Goal: Task Accomplishment & Management: Complete application form

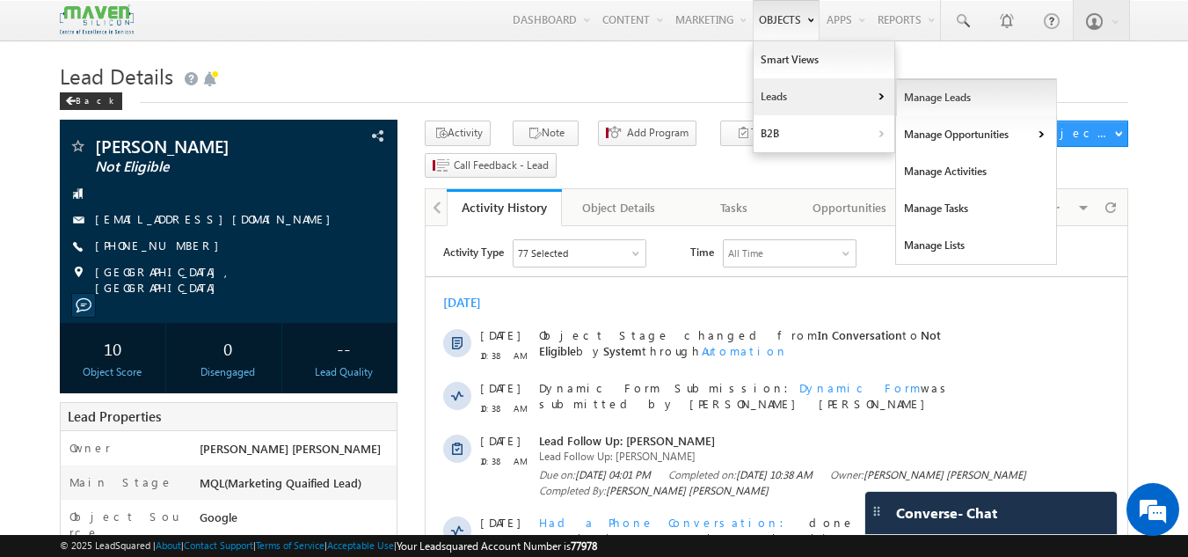
click at [915, 92] on link "Manage Leads" at bounding box center [976, 97] width 161 height 37
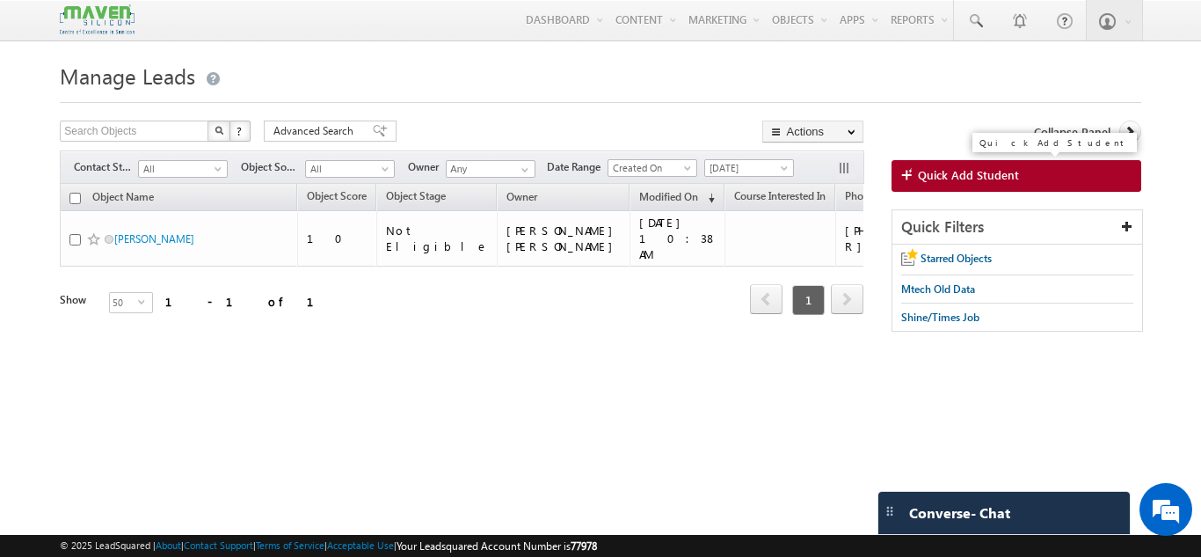
click at [991, 172] on span "Quick Add Student" at bounding box center [968, 175] width 101 height 16
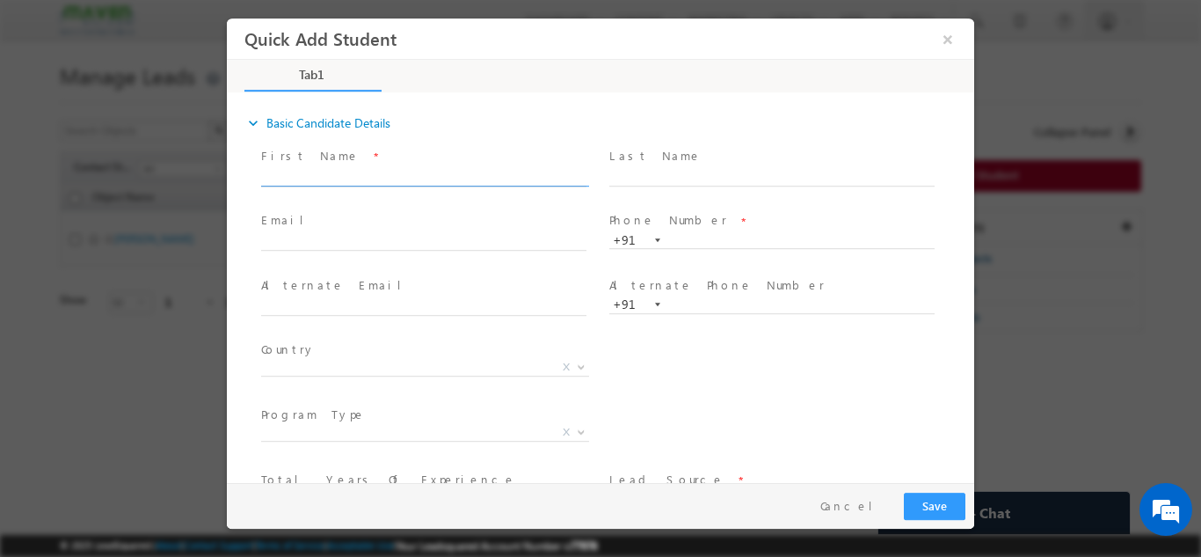
click at [416, 172] on input "text" at bounding box center [423, 177] width 325 height 18
type input "7"
click at [683, 176] on input "text" at bounding box center [771, 177] width 325 height 18
click at [669, 236] on input "text" at bounding box center [771, 240] width 325 height 18
paste input "7981843238"
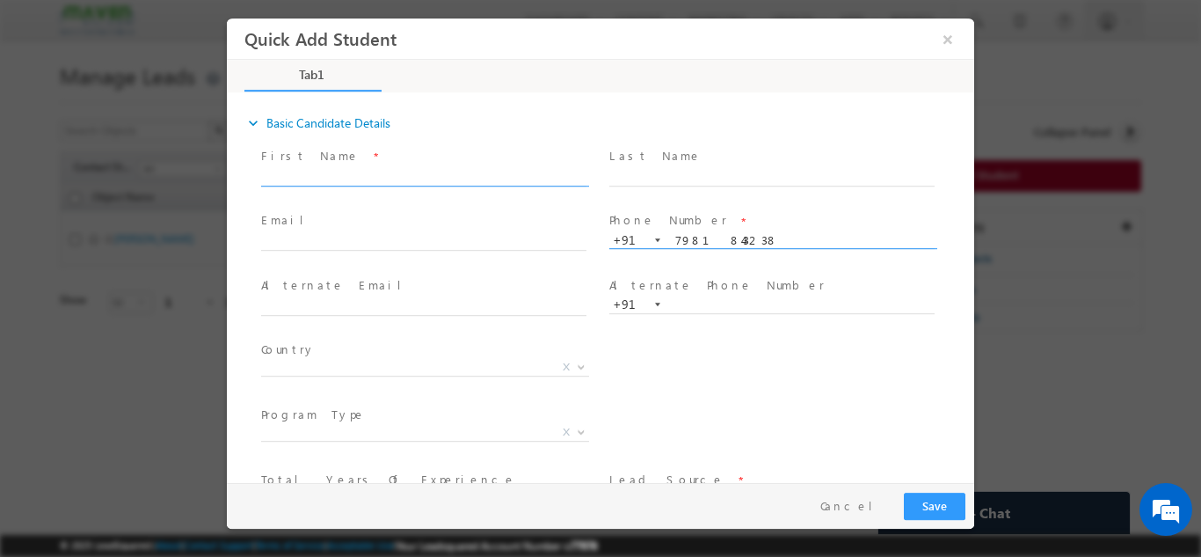
type input "7981843238"
click at [502, 179] on input "text" at bounding box center [423, 177] width 325 height 18
paste input "K sai [PERSON_NAME]"
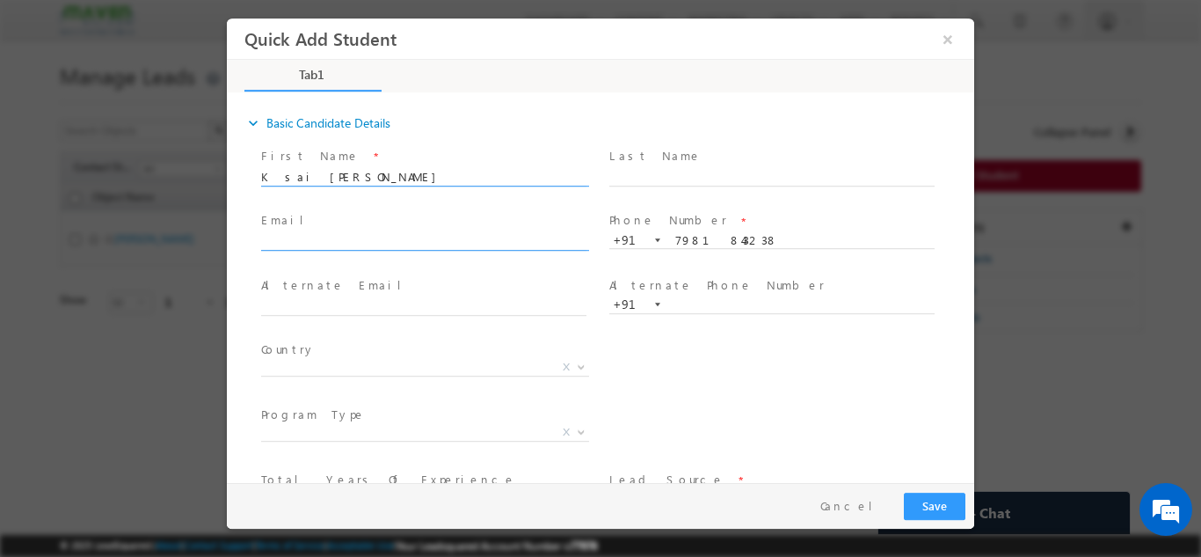
type input "K sai sashank"
click at [479, 236] on input "text" at bounding box center [423, 242] width 325 height 18
paste input "sashankroyal2605@gmail.com"
type input "sashankroyal2605@gmail.com"
click at [418, 371] on span "X" at bounding box center [425, 367] width 328 height 18
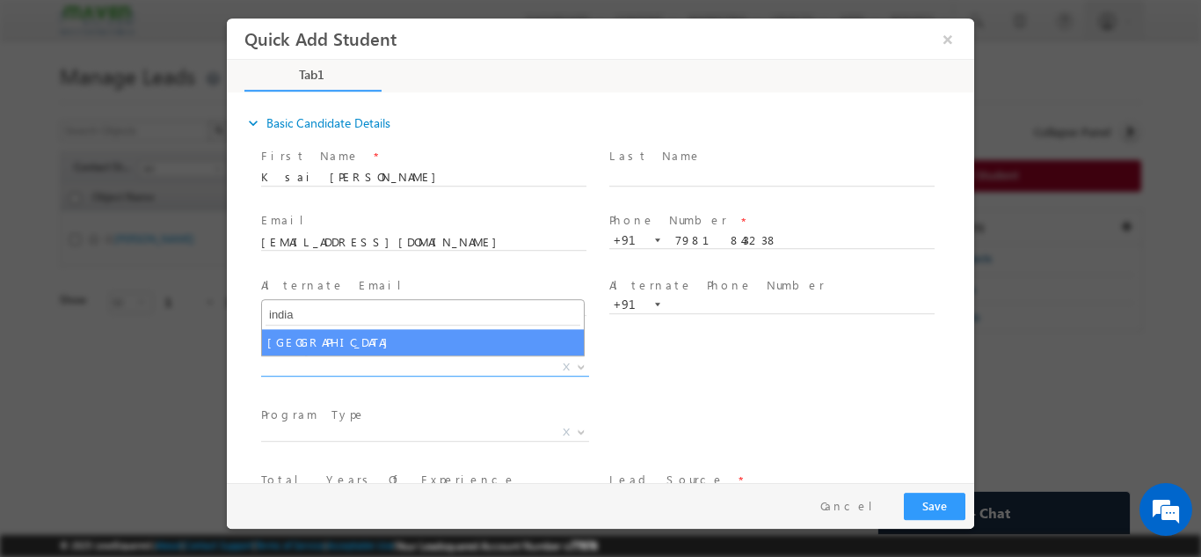
type input "india"
select select "India"
select select
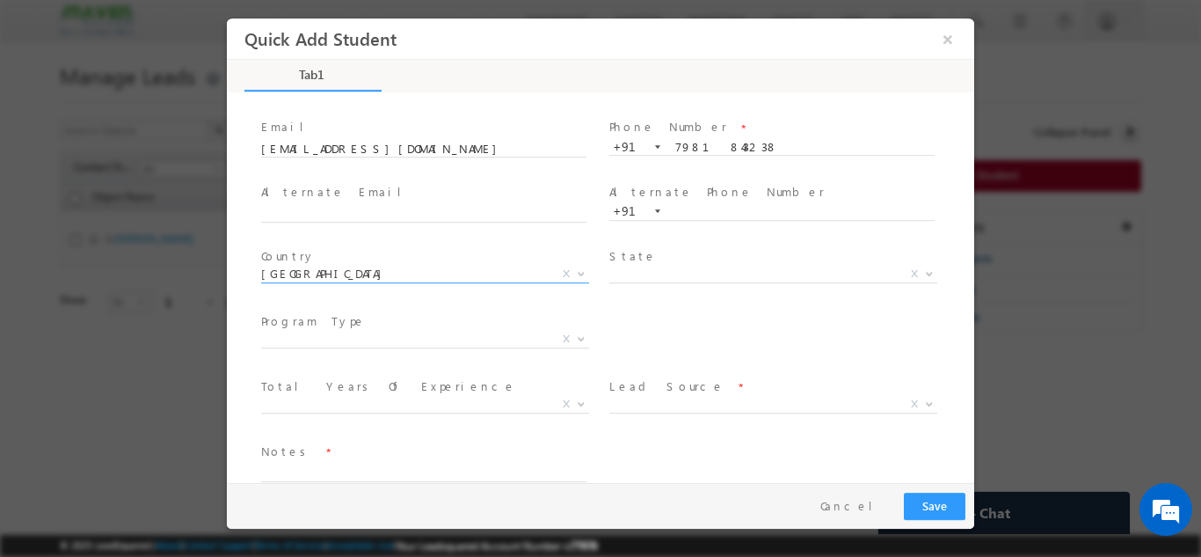
scroll to position [120, 0]
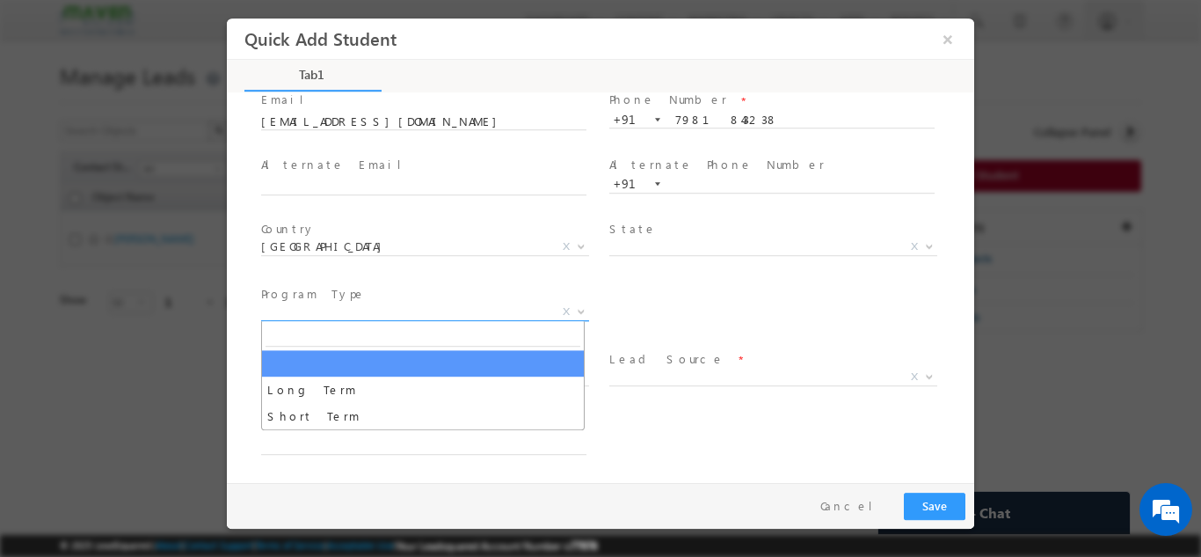
click at [444, 310] on span "X" at bounding box center [425, 312] width 328 height 18
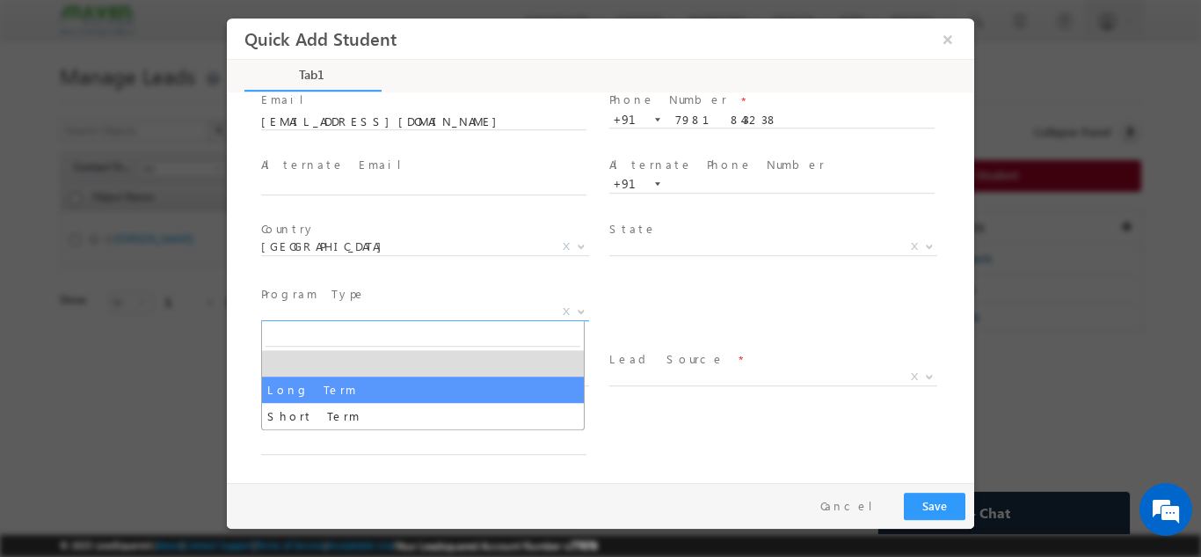
select select "Long Term"
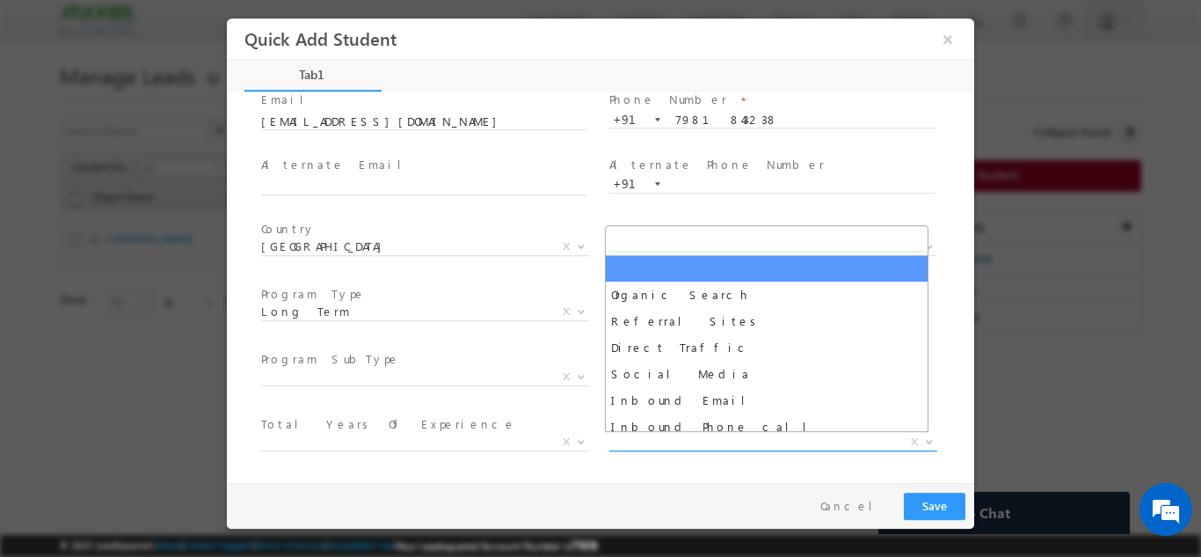
click at [669, 437] on span "X" at bounding box center [773, 442] width 328 height 18
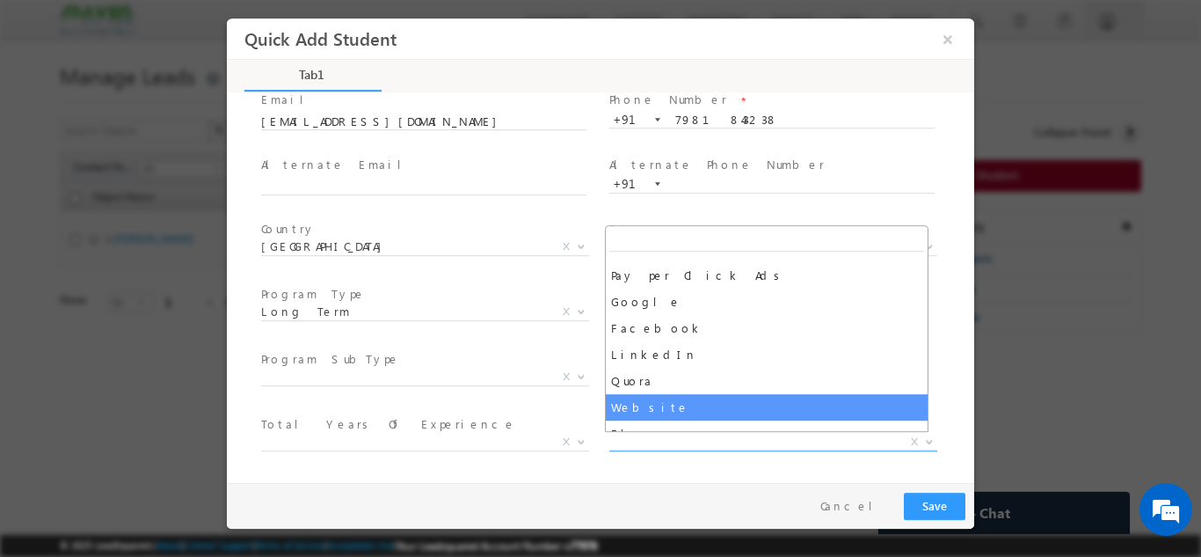
scroll to position [201, 0]
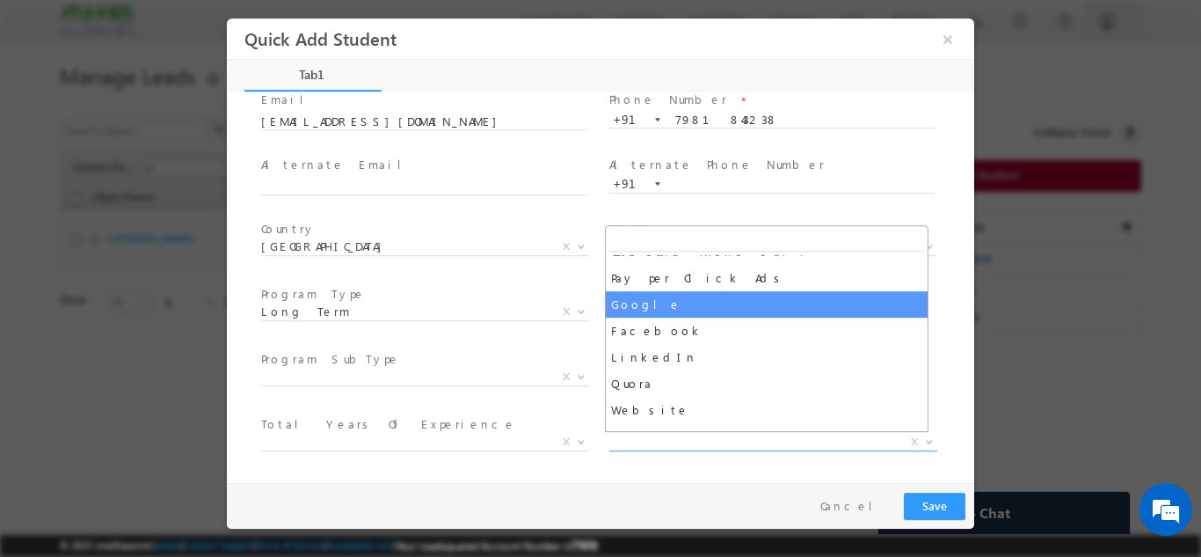
select select "Google"
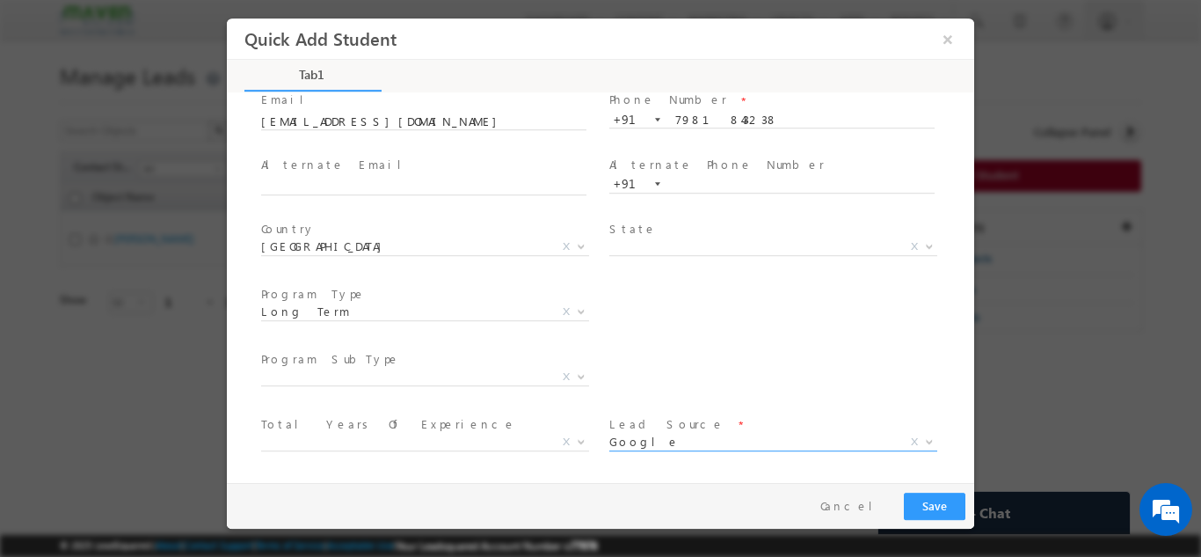
scroll to position [250, 0]
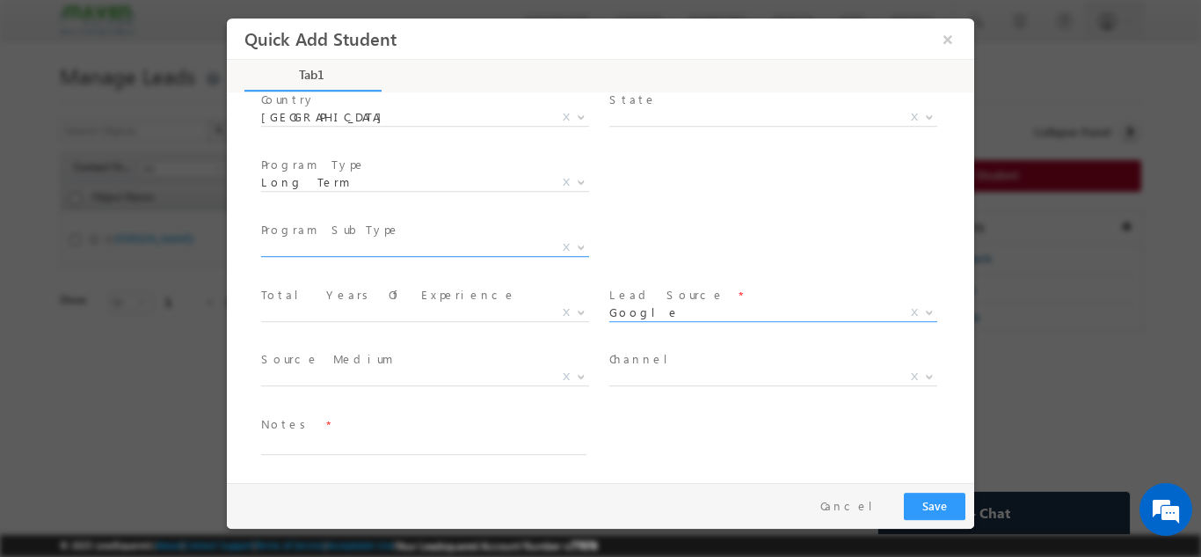
click at [400, 244] on span "X" at bounding box center [425, 247] width 328 height 18
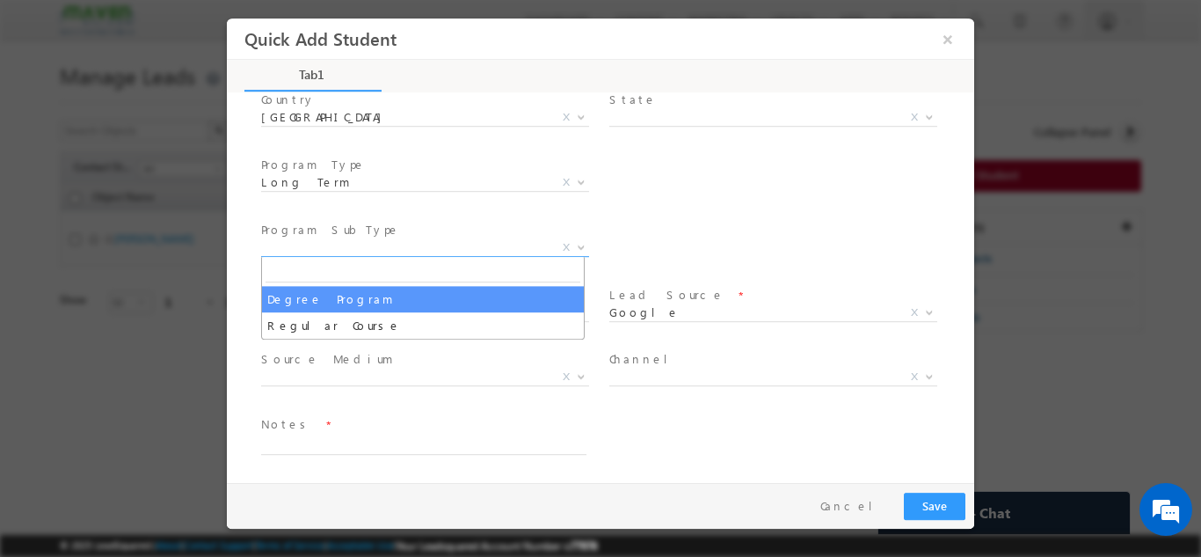
select select "Degree Program"
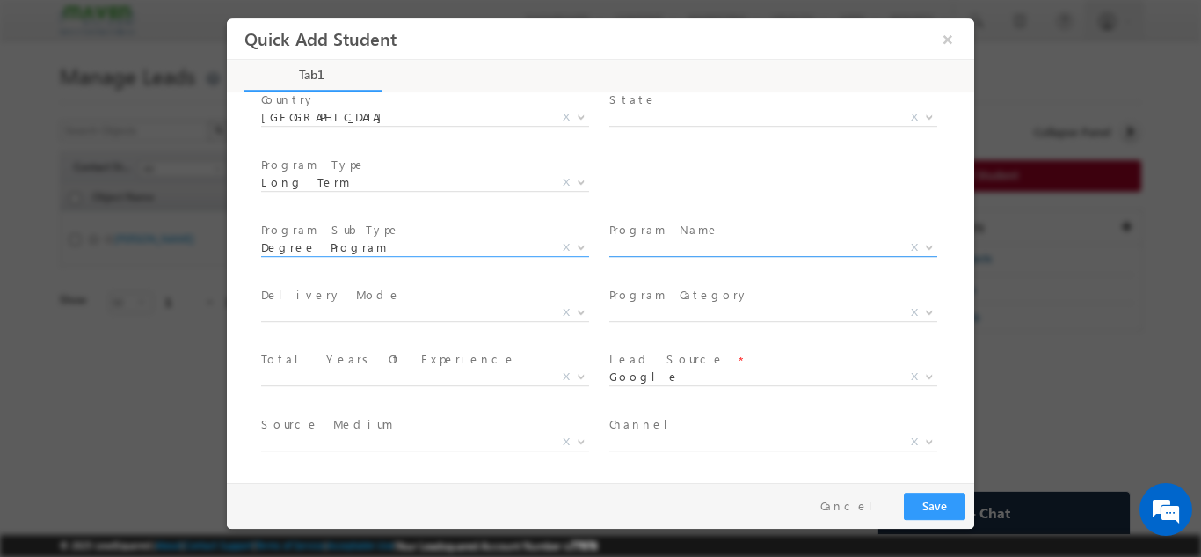
click at [648, 246] on span "X" at bounding box center [773, 247] width 328 height 18
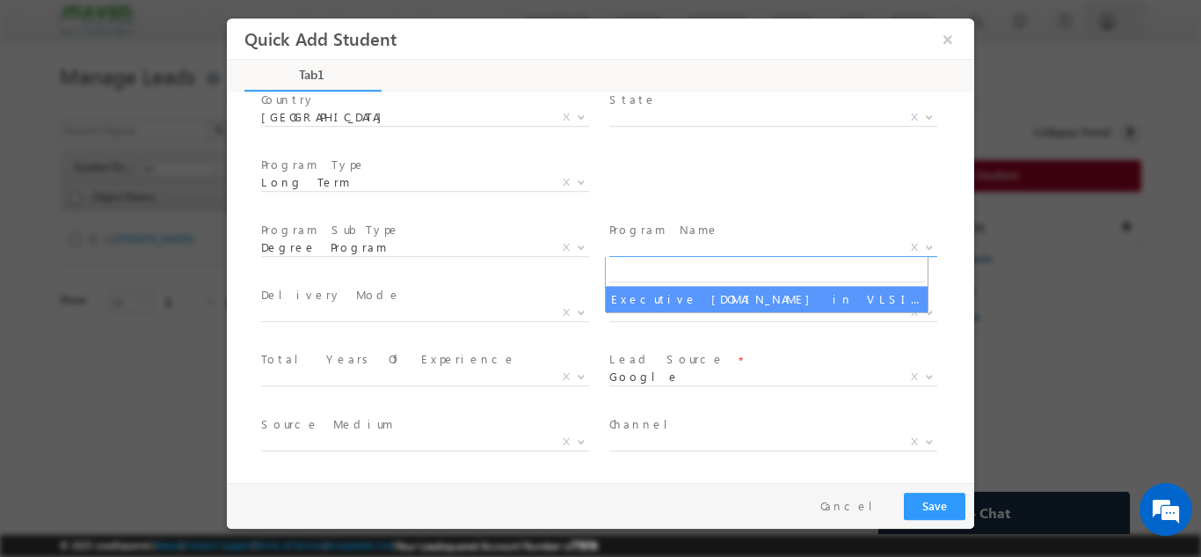
select select "Executive M.Tech in VLSI Design"
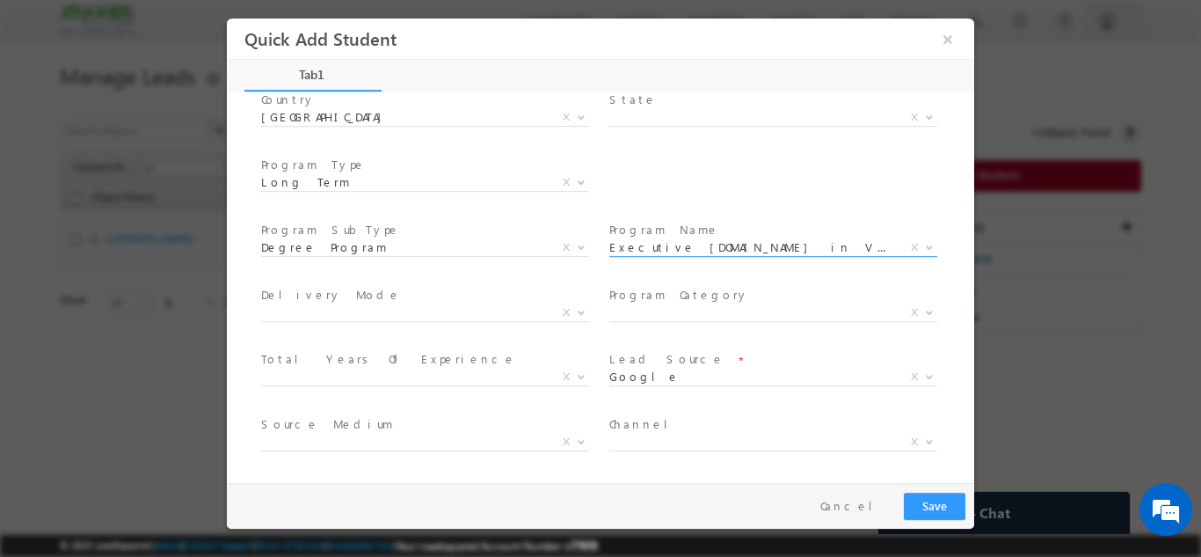
scroll to position [315, 0]
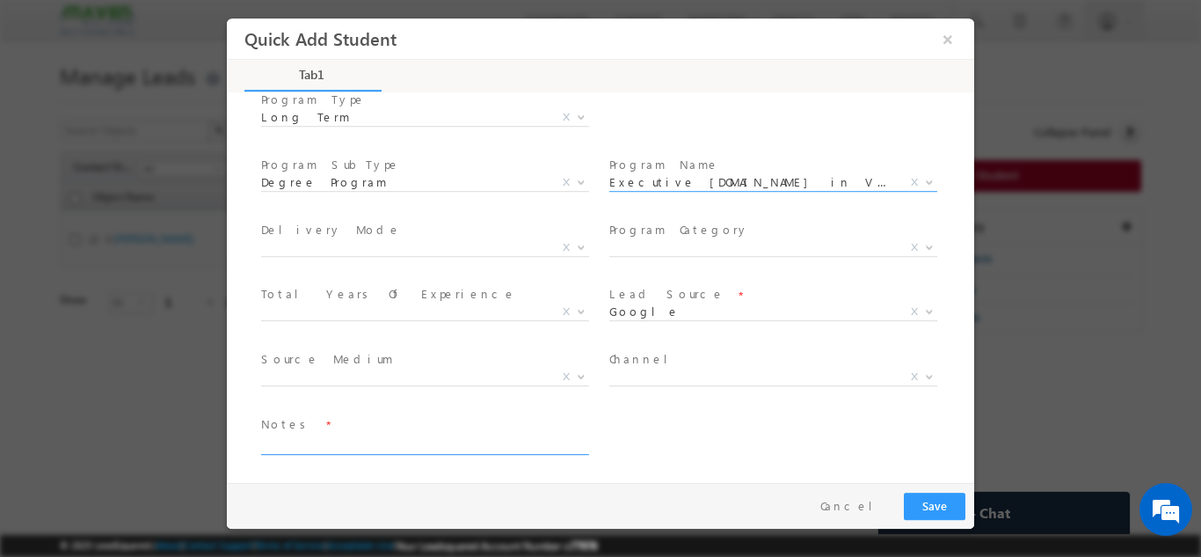
click at [387, 448] on textarea at bounding box center [423, 444] width 325 height 20
type textarea "dnp"
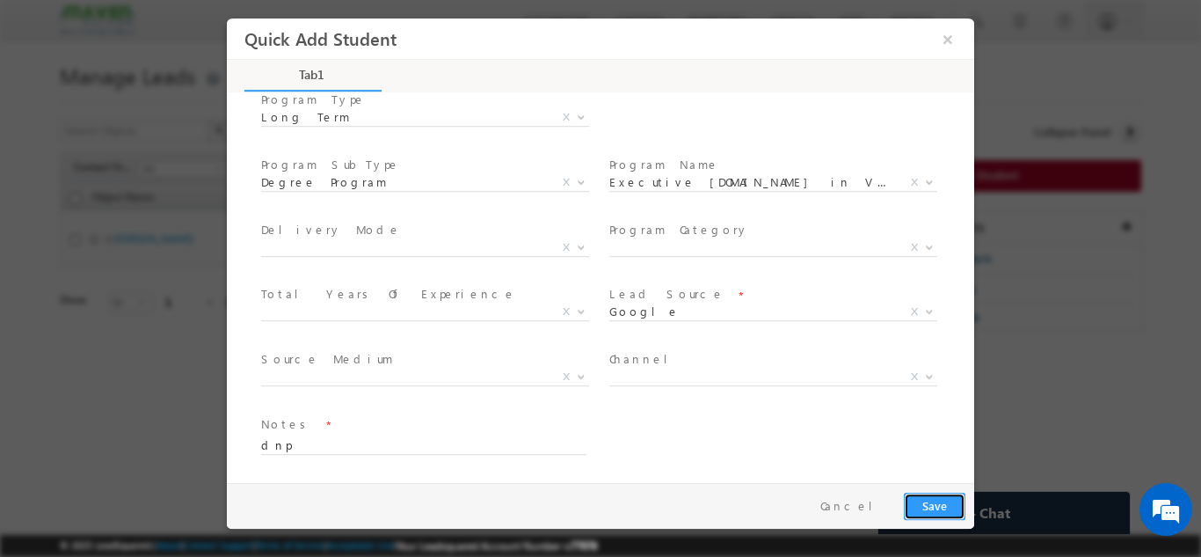
click at [926, 515] on button "Save" at bounding box center [935, 505] width 62 height 27
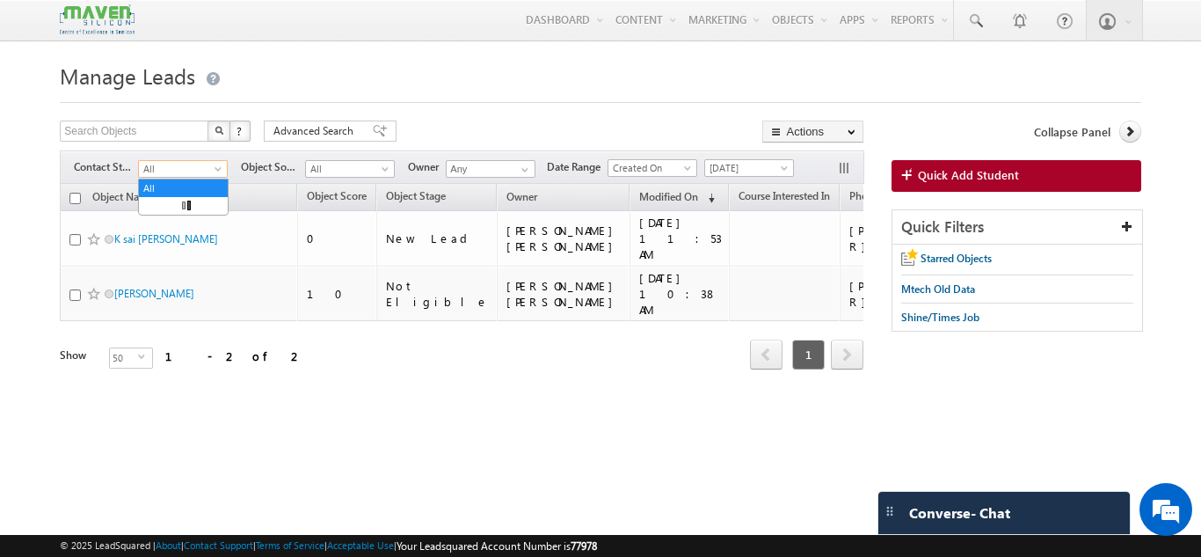
click at [199, 164] on span "All" at bounding box center [181, 169] width 84 height 16
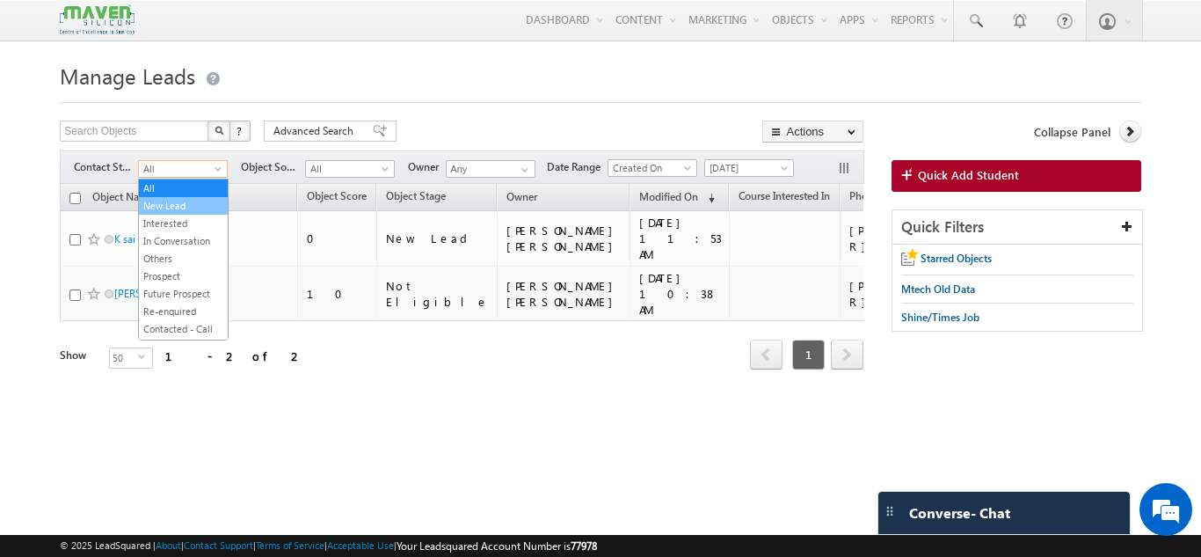
click at [175, 199] on link "New Lead" at bounding box center [183, 206] width 89 height 16
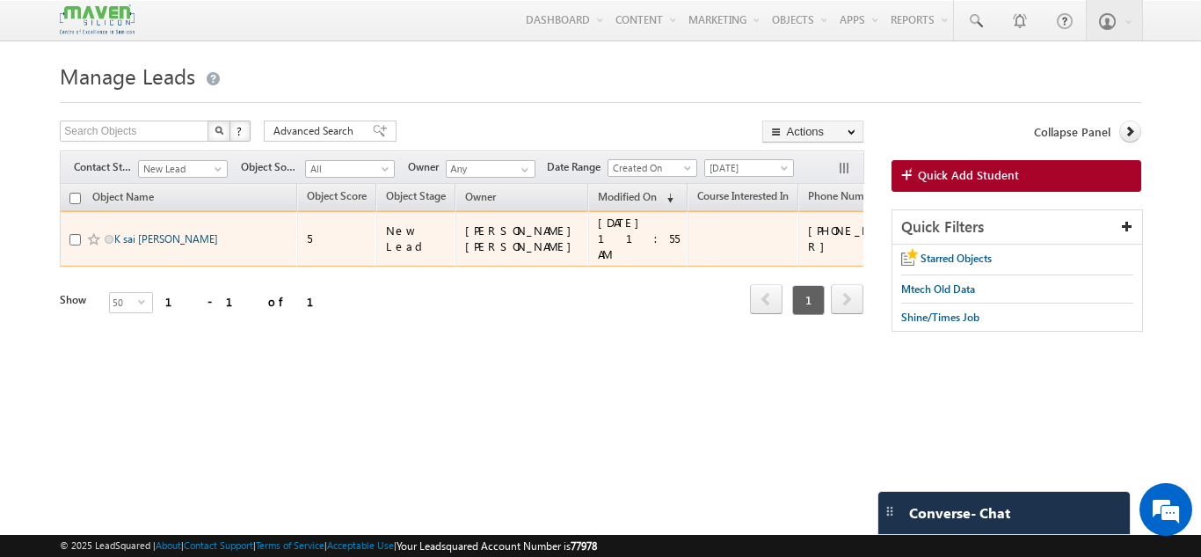
click at [153, 234] on link "K sai sashank" at bounding box center [166, 238] width 104 height 13
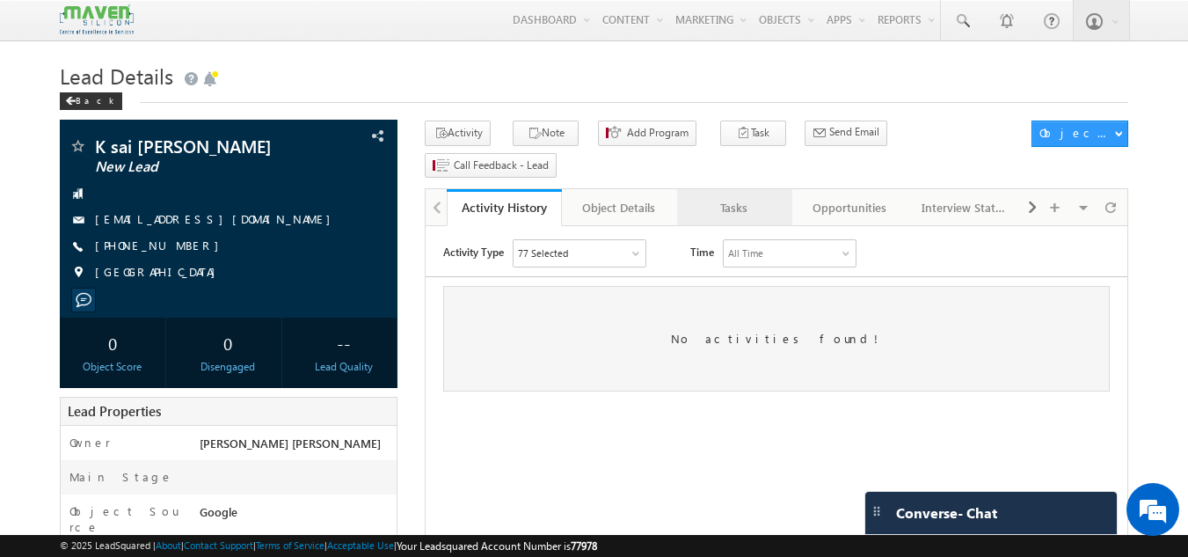
click at [727, 190] on link "Tasks" at bounding box center [734, 207] width 115 height 37
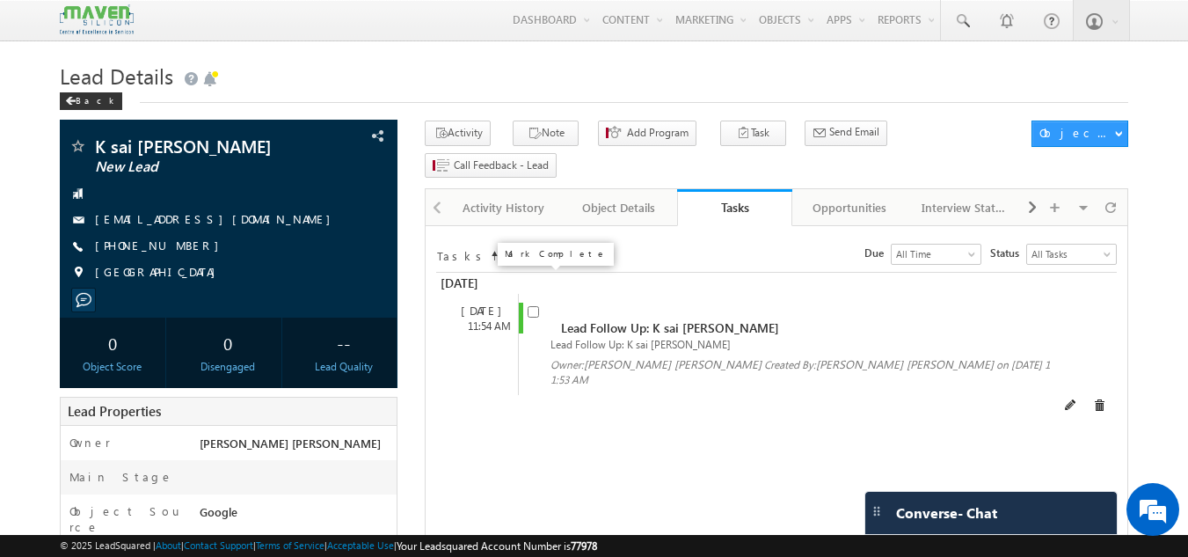
click at [531, 306] on input "checkbox" at bounding box center [533, 311] width 11 height 11
checkbox input "false"
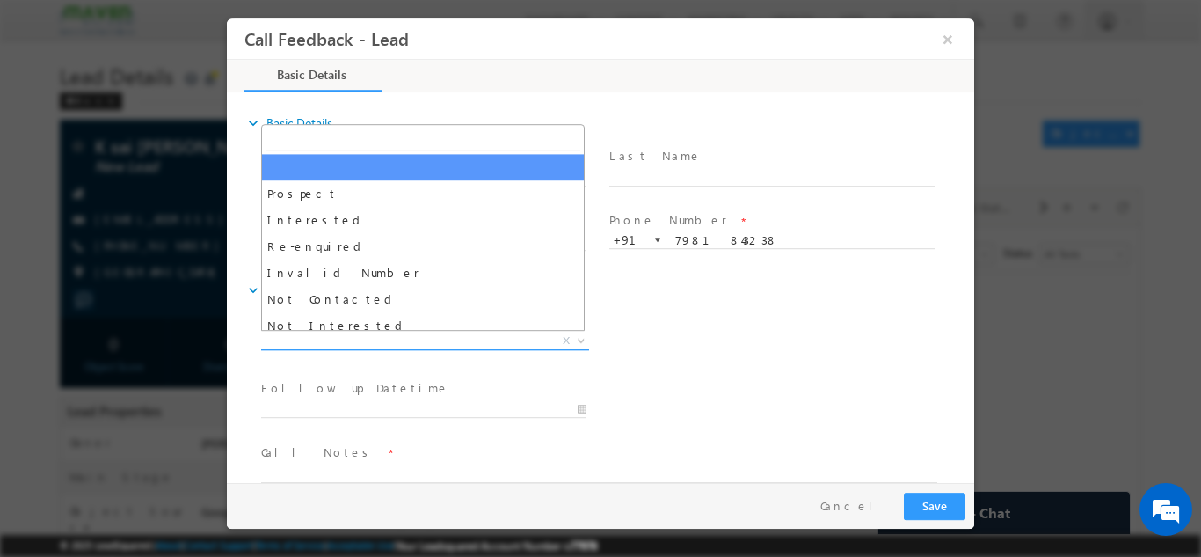
click at [492, 334] on span "X" at bounding box center [425, 341] width 328 height 18
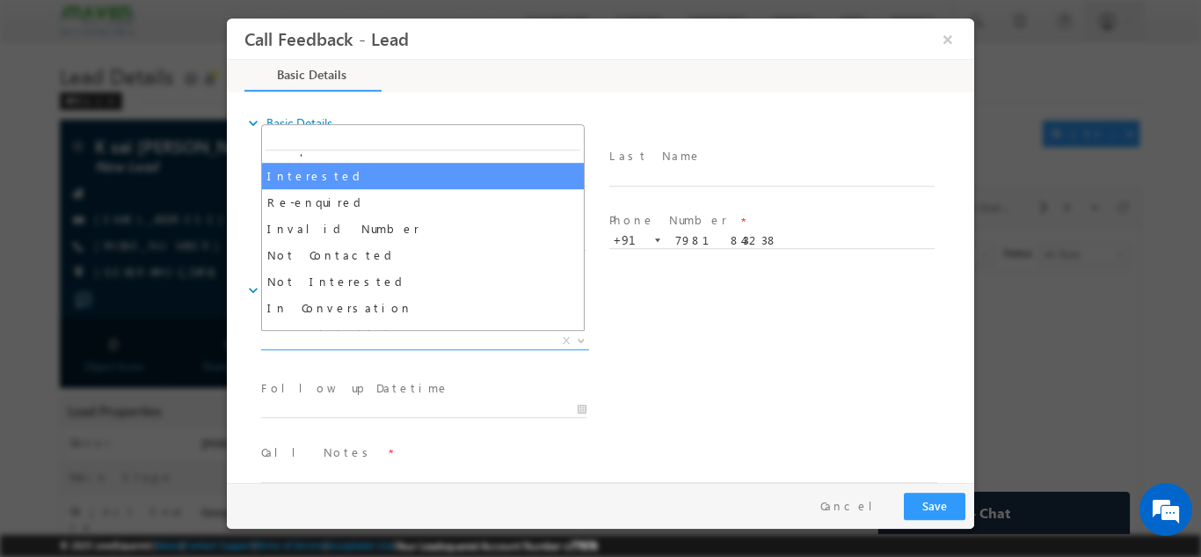
scroll to position [44, 0]
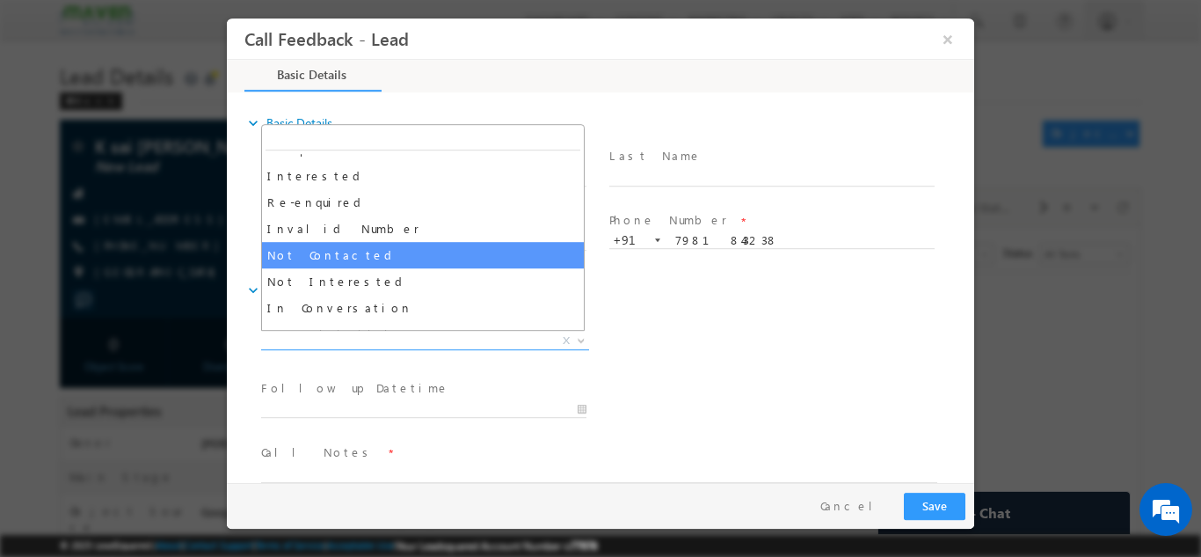
select select "Not Contacted"
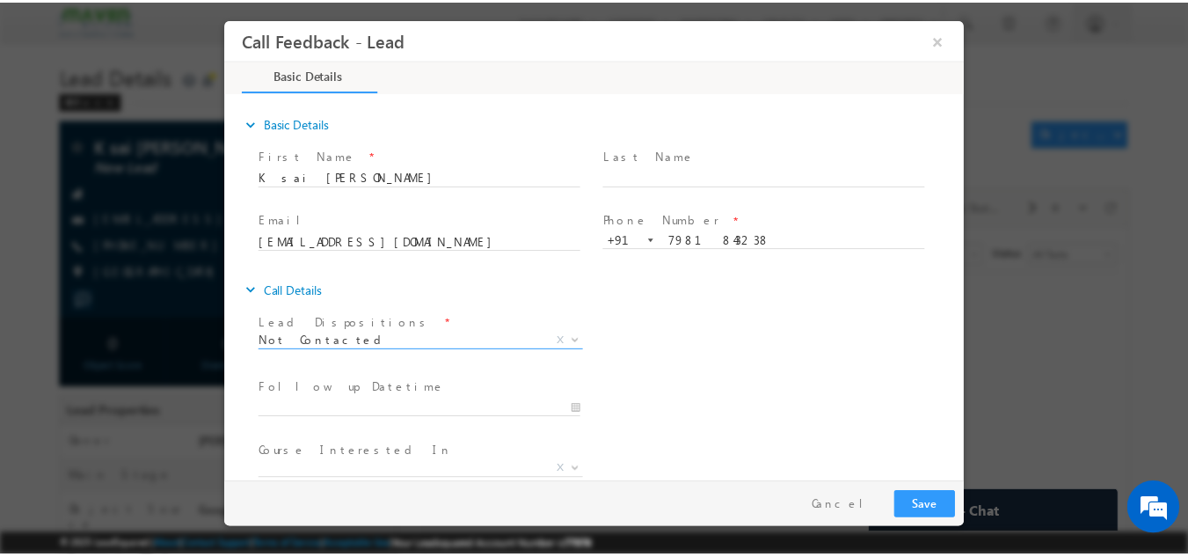
scroll to position [93, 0]
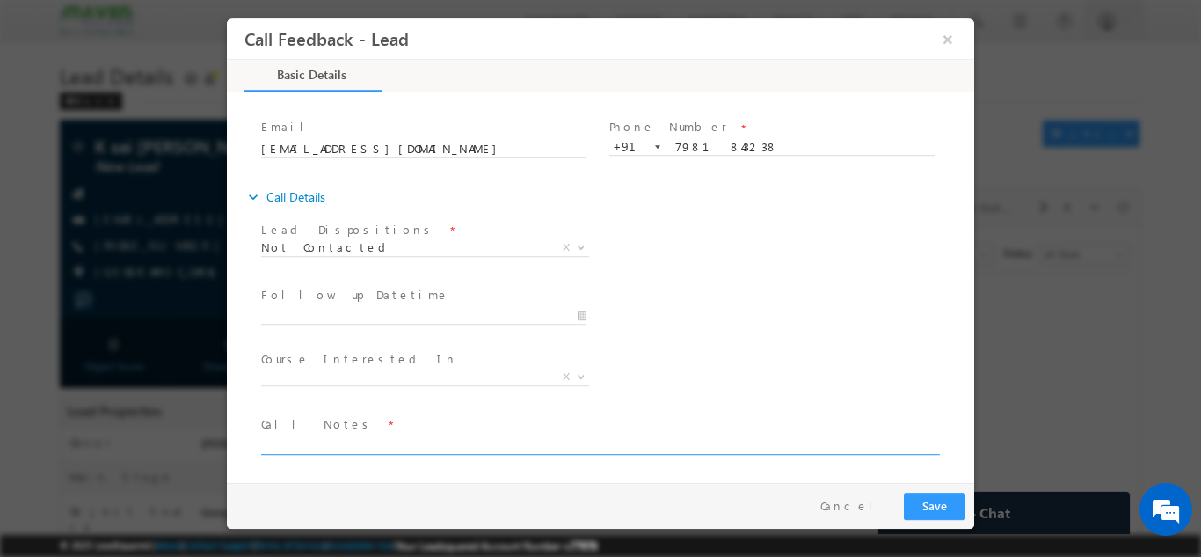
click at [457, 441] on textarea at bounding box center [599, 444] width 676 height 20
type textarea "dnp"
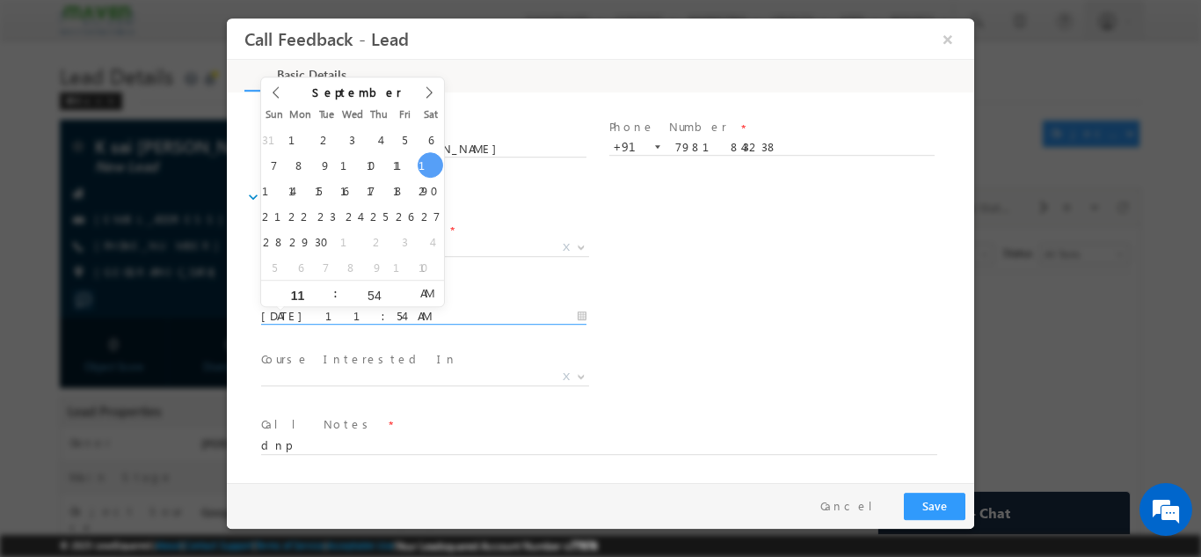
click at [445, 308] on input "13/09/2025 11:54 AM" at bounding box center [423, 316] width 325 height 18
type input "15/09/2025 11:54 AM"
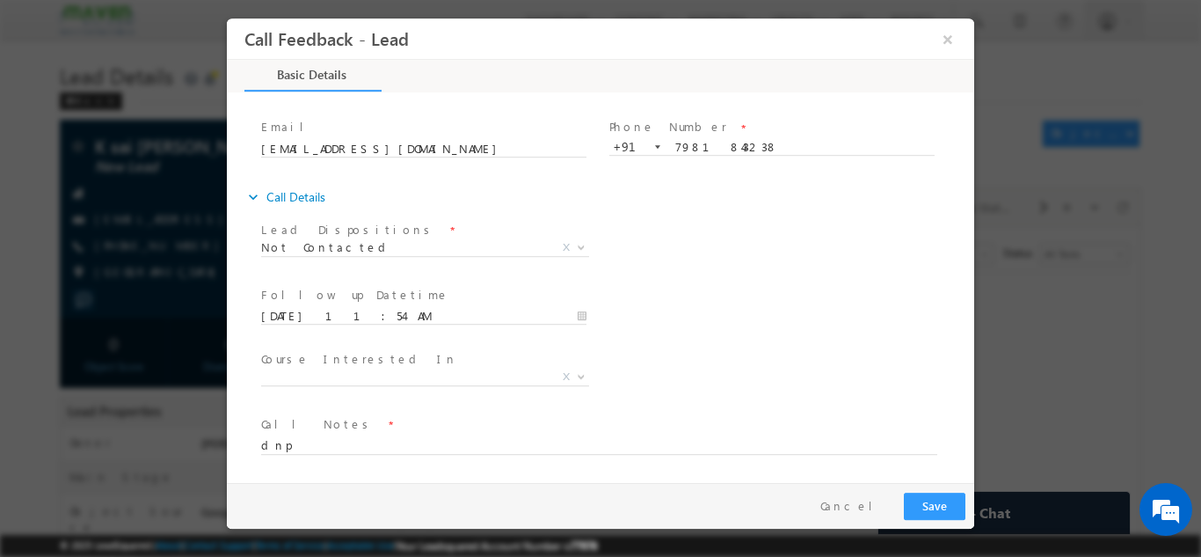
click at [894, 202] on div "expand_more Call Details" at bounding box center [609, 196] width 730 height 32
click at [932, 497] on button "Save" at bounding box center [935, 505] width 62 height 27
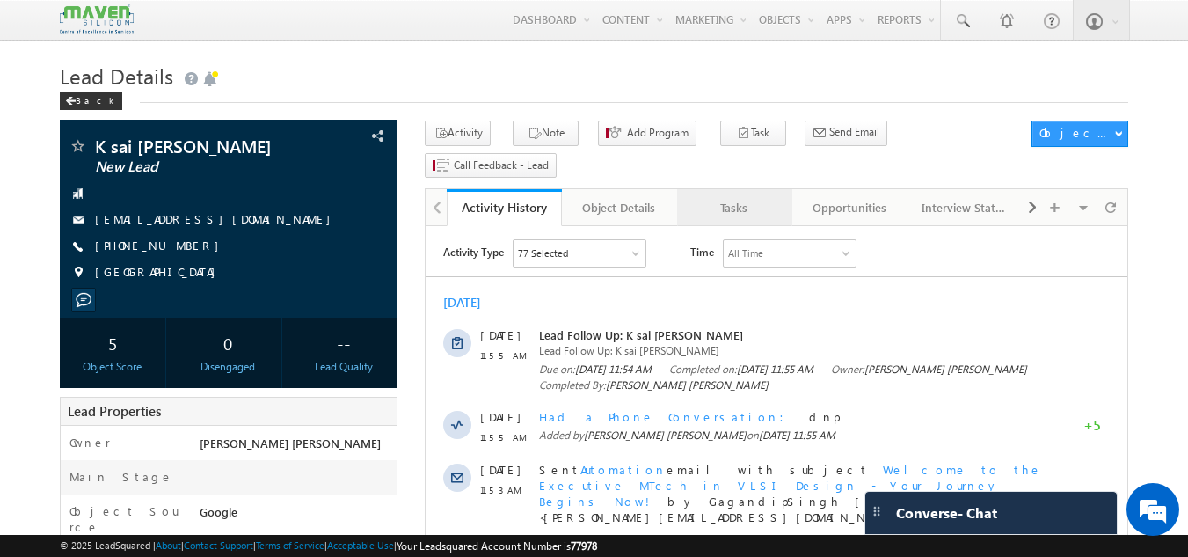
click at [739, 197] on div "Tasks" at bounding box center [733, 207] width 85 height 21
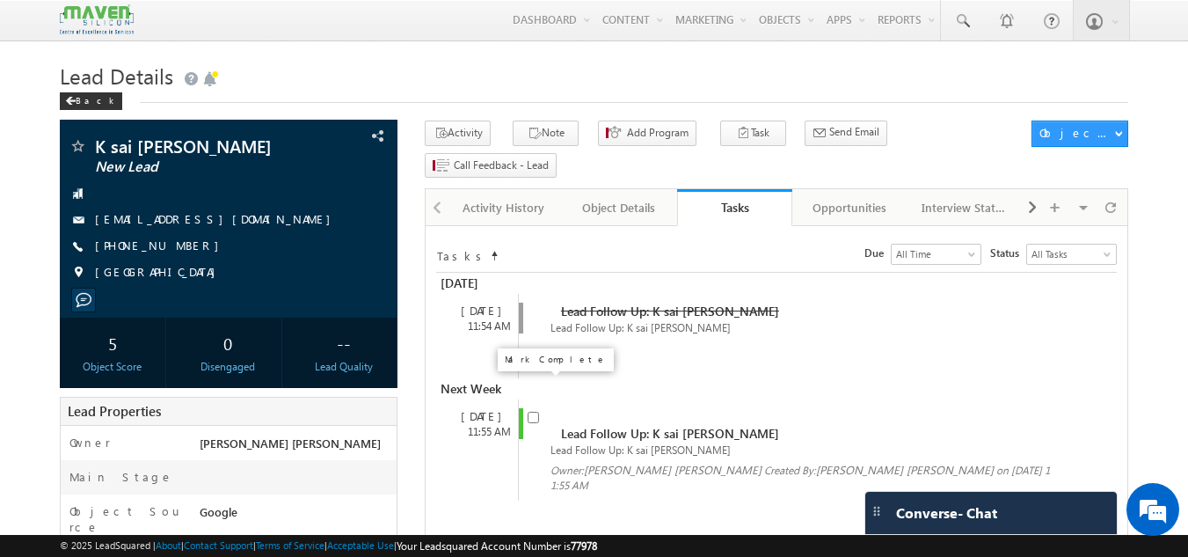
click at [528, 412] on input "checkbox" at bounding box center [533, 417] width 11 height 11
checkbox input "false"
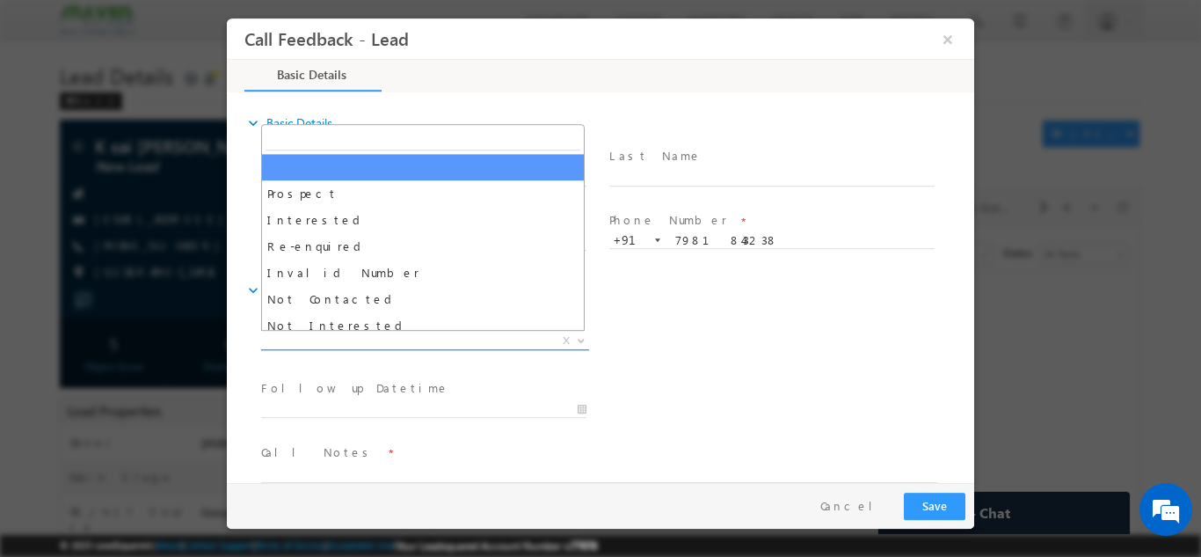
click at [426, 340] on span "X" at bounding box center [425, 341] width 328 height 18
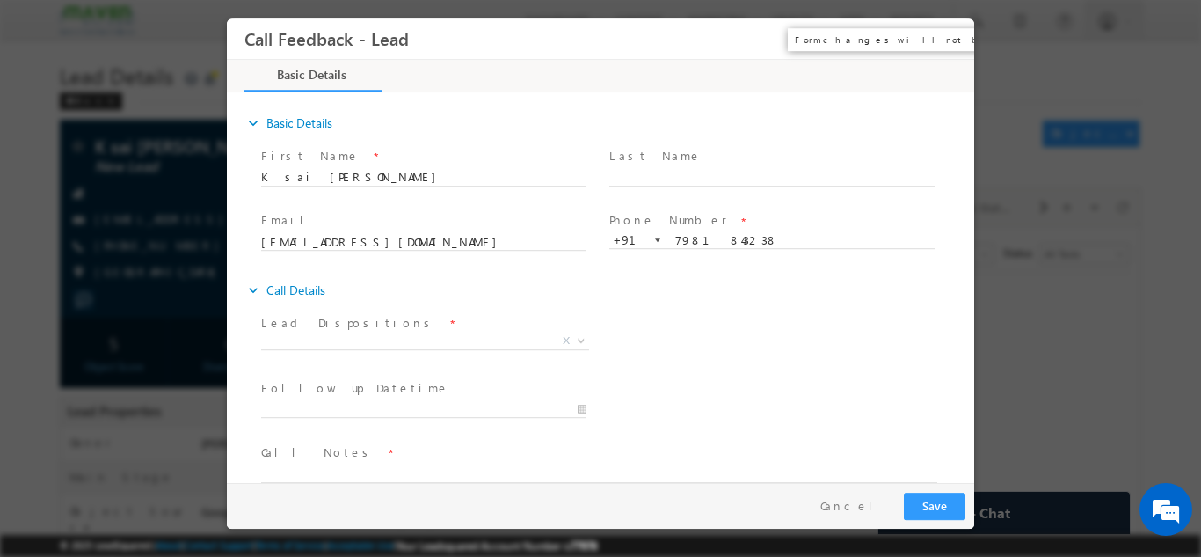
click at [946, 41] on button "×" at bounding box center [948, 38] width 30 height 33
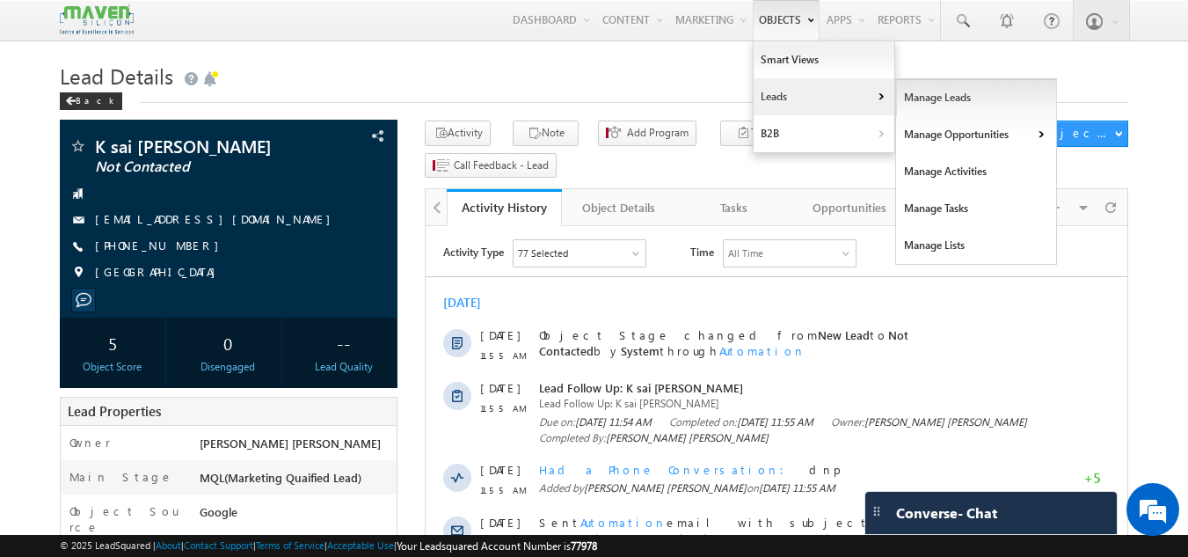
click at [926, 113] on link "Manage Leads" at bounding box center [976, 97] width 161 height 37
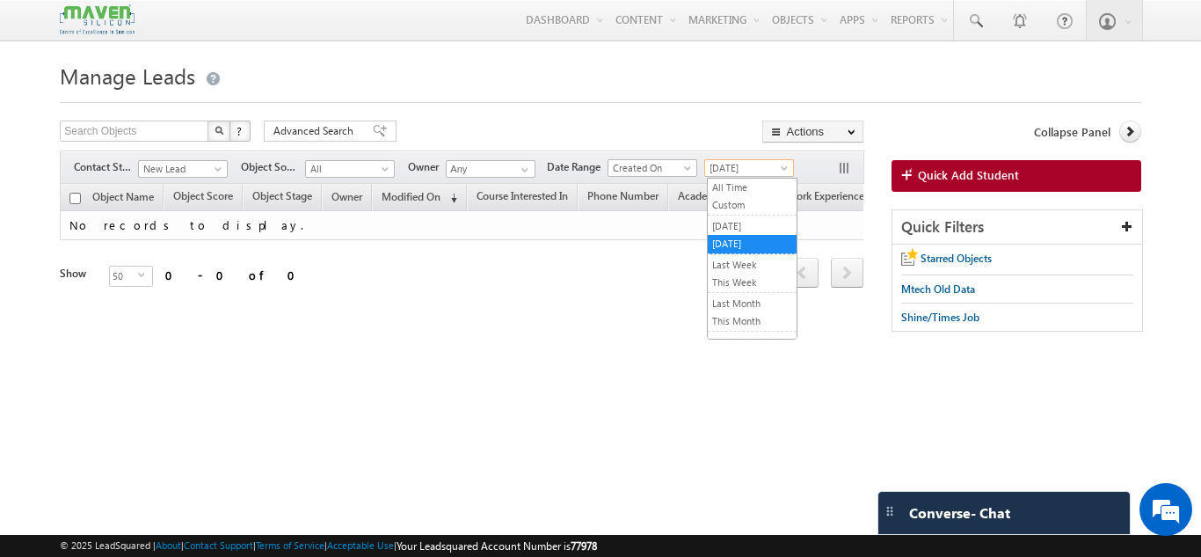
click at [738, 165] on span "[DATE]" at bounding box center [747, 168] width 84 height 16
click at [736, 231] on link "[DATE]" at bounding box center [752, 226] width 89 height 16
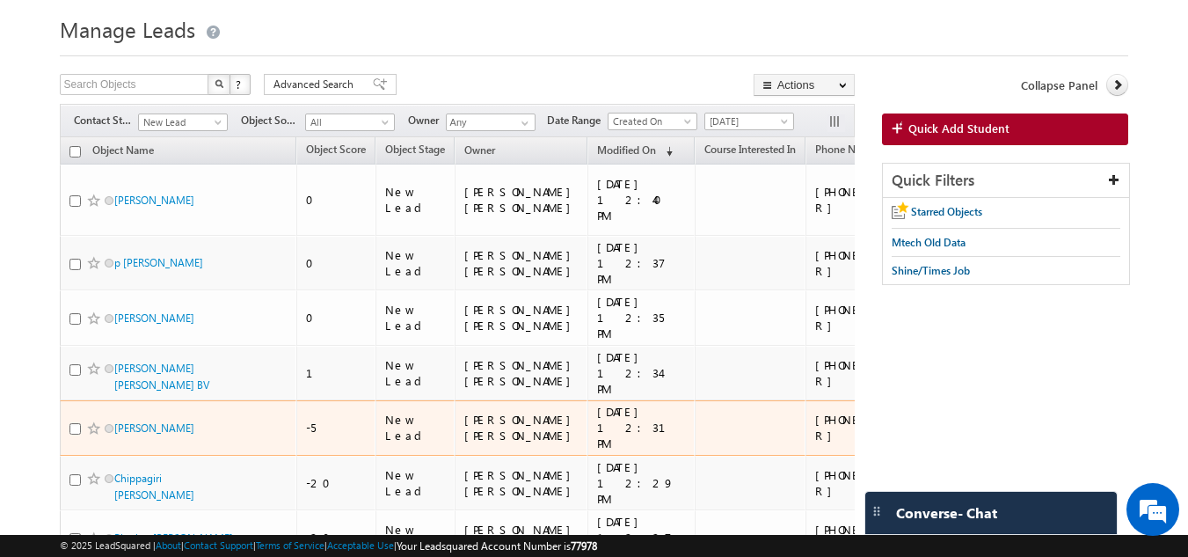
scroll to position [48, 0]
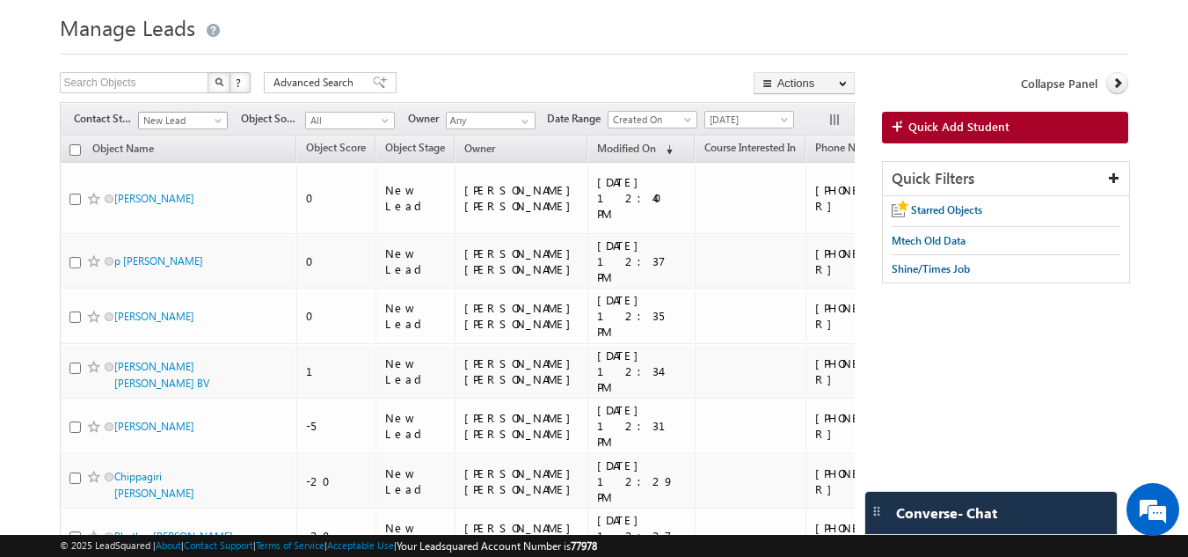
click at [205, 125] on span "New Lead" at bounding box center [181, 121] width 84 height 16
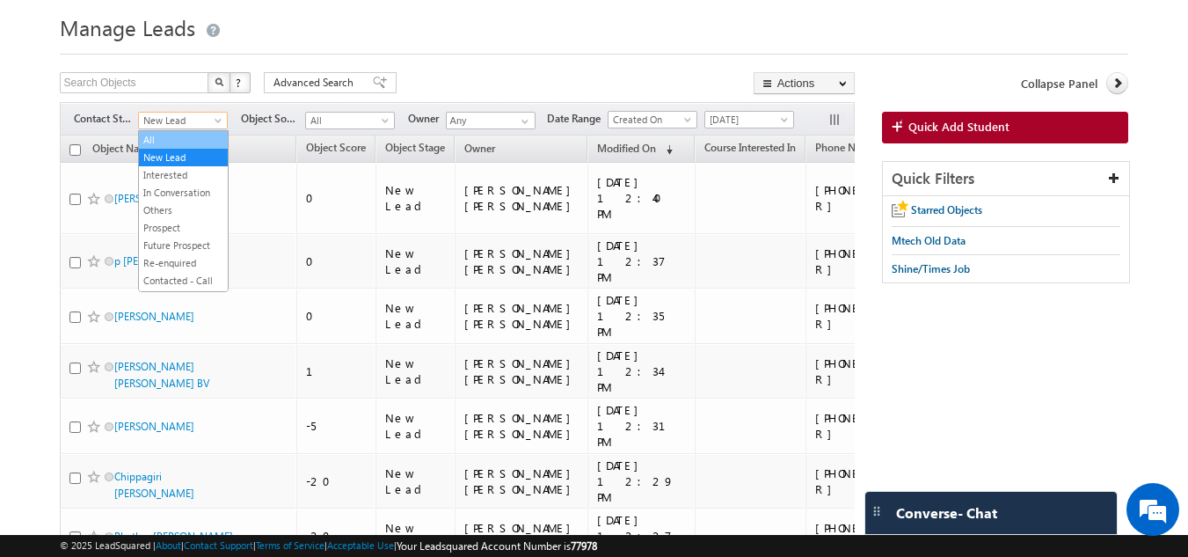
click at [179, 142] on link "All" at bounding box center [183, 140] width 89 height 16
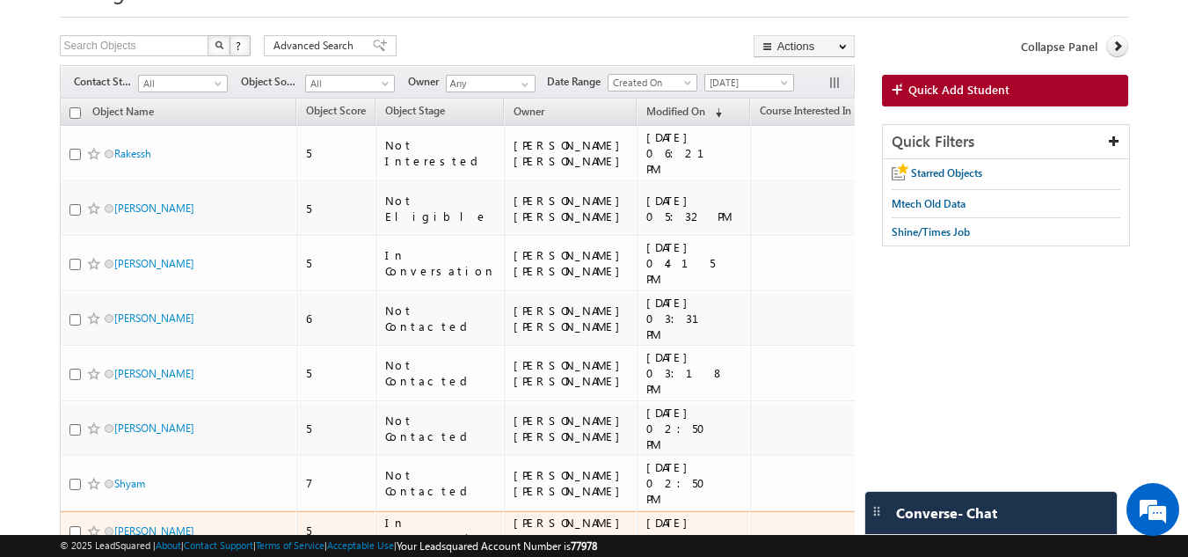
scroll to position [84, 0]
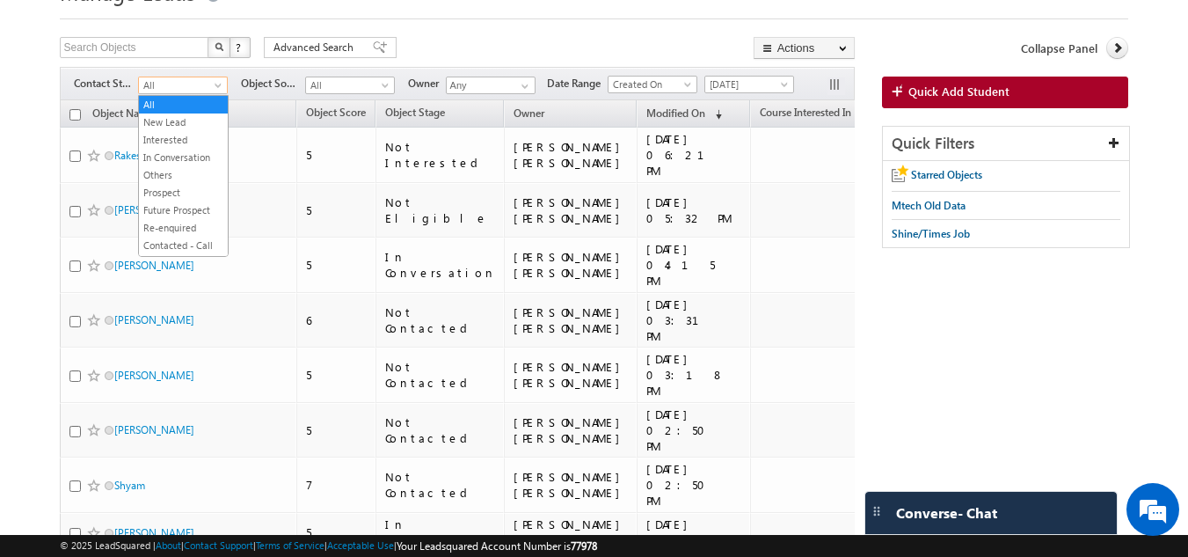
click at [215, 87] on span at bounding box center [220, 89] width 14 height 14
click at [184, 120] on link "New Lead" at bounding box center [183, 122] width 89 height 16
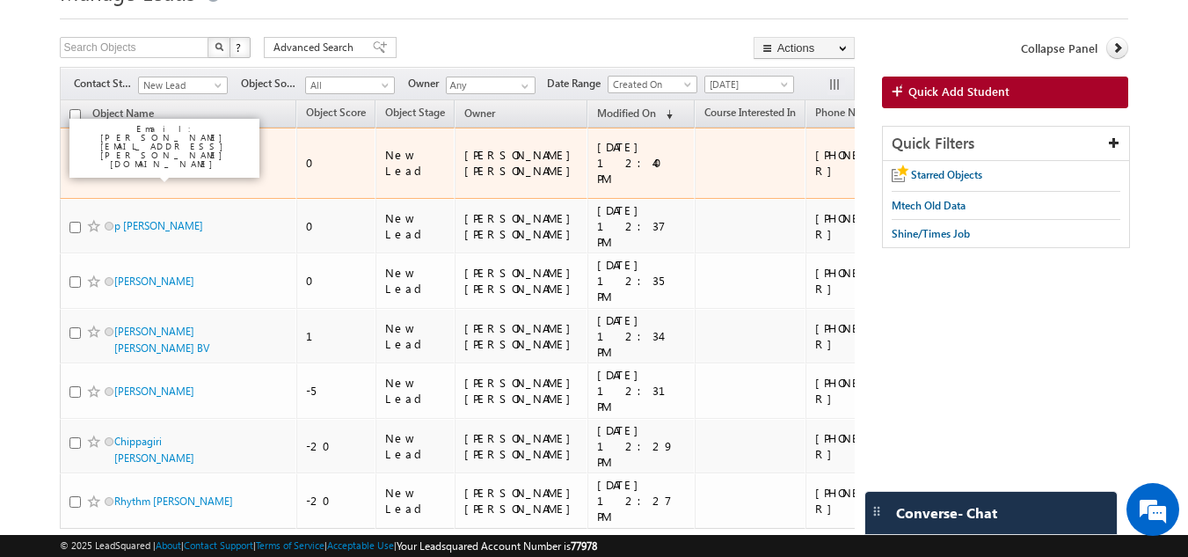
click at [139, 157] on link "pragati kumari" at bounding box center [154, 163] width 80 height 13
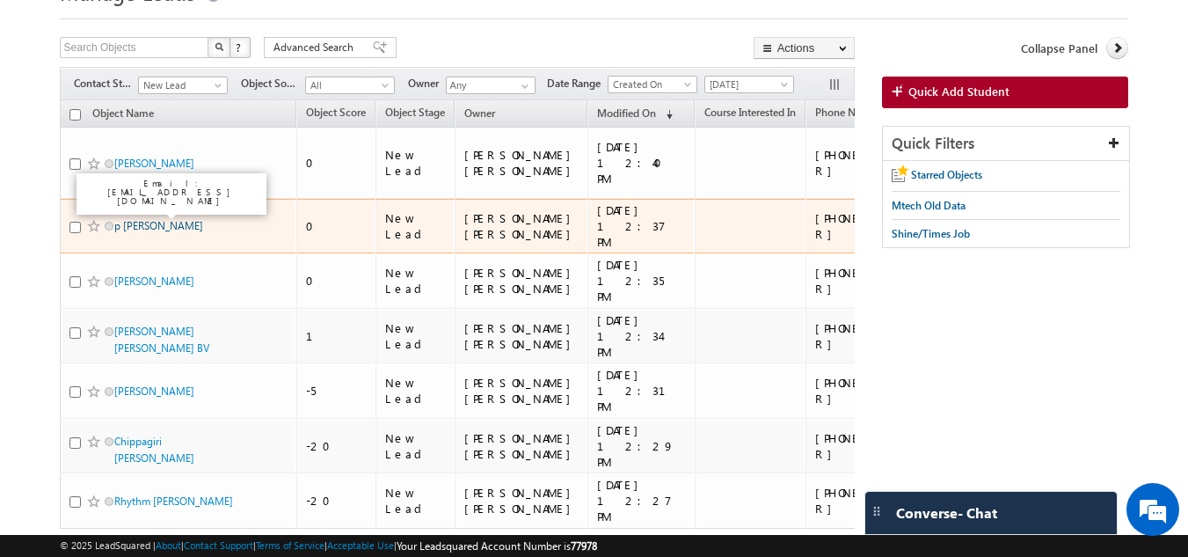
click at [132, 219] on link "p vijay kumar" at bounding box center [158, 225] width 89 height 13
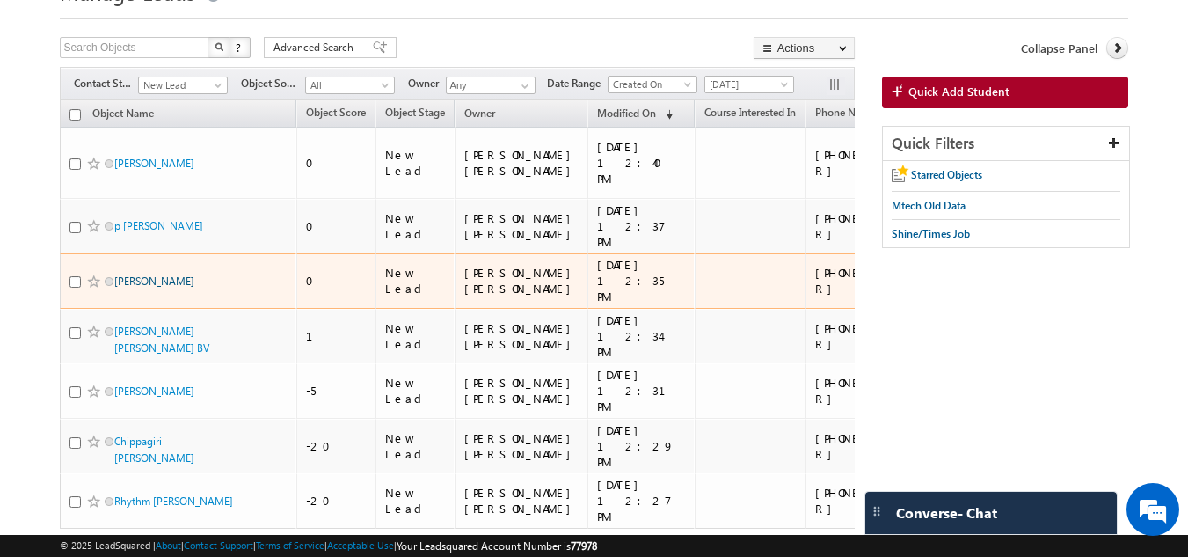
click at [130, 274] on link "Divya K" at bounding box center [154, 280] width 80 height 13
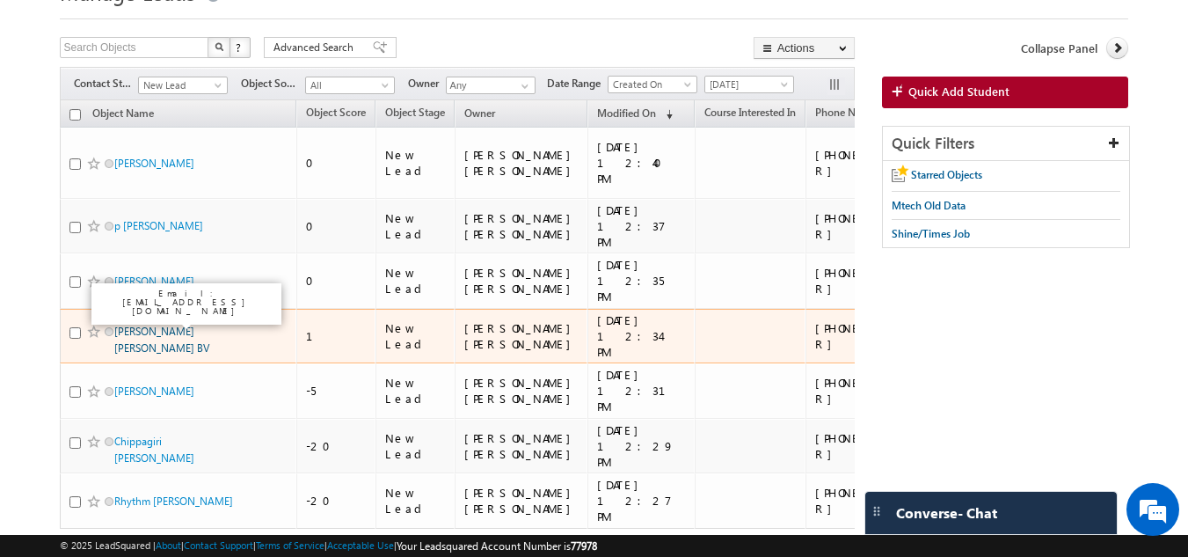
click at [139, 324] on link "nithya Niharika BV" at bounding box center [161, 339] width 95 height 30
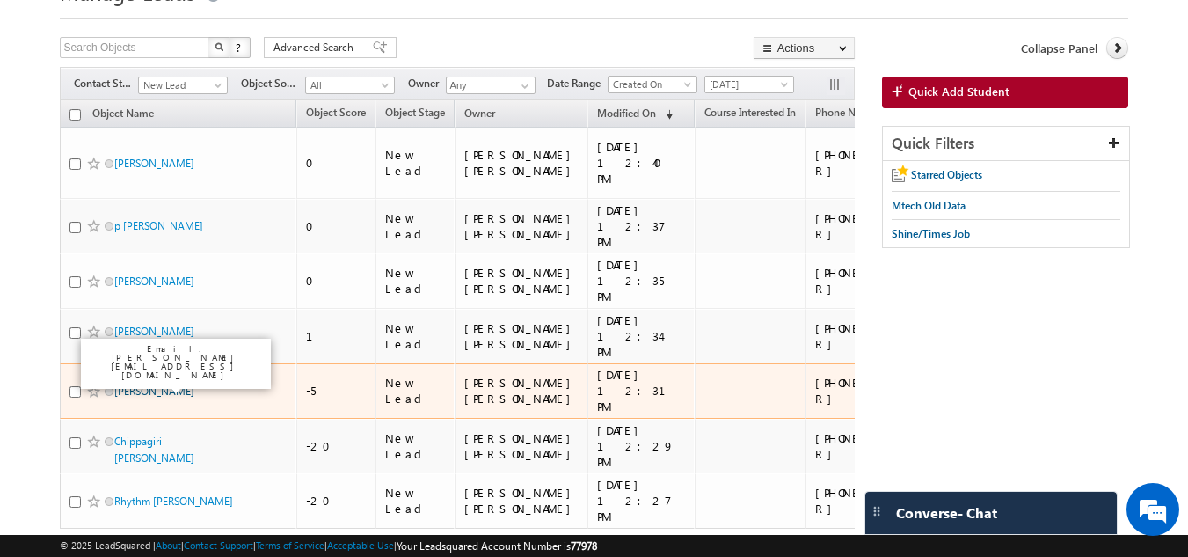
click at [149, 384] on link "Sushmitha alur" at bounding box center [154, 390] width 80 height 13
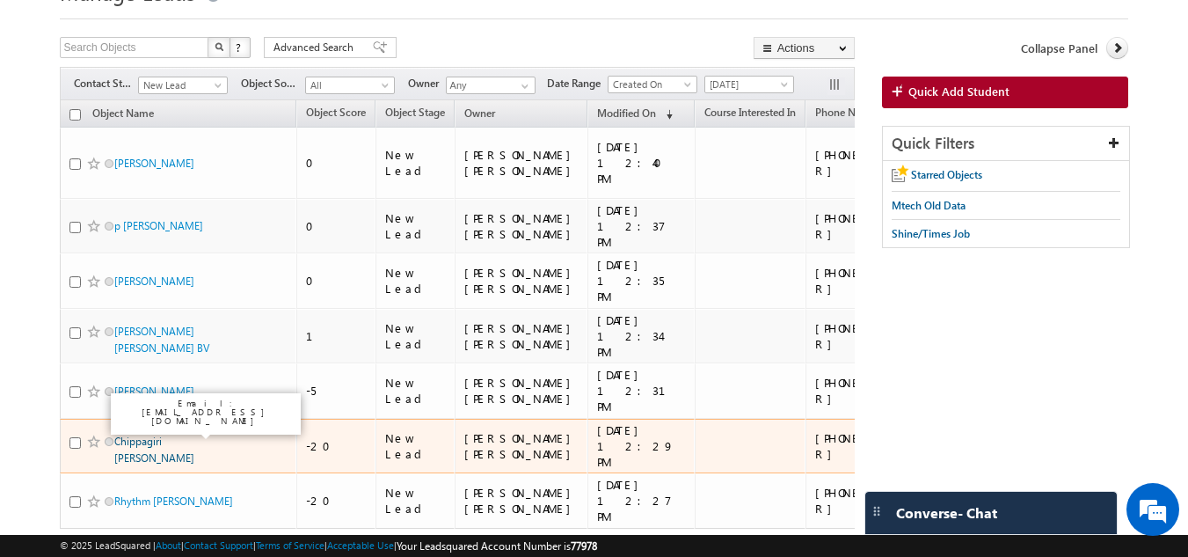
click at [152, 434] on link "Chippagiri Vamsi Krishna" at bounding box center [154, 449] width 80 height 30
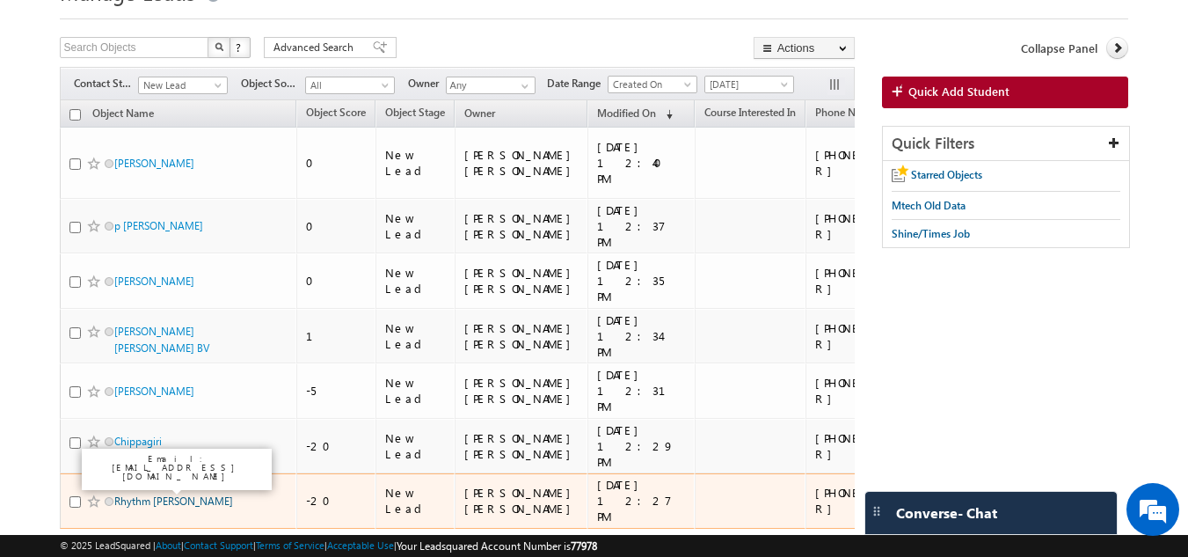
click at [144, 494] on link "Rhythm J. Patel" at bounding box center [173, 500] width 119 height 13
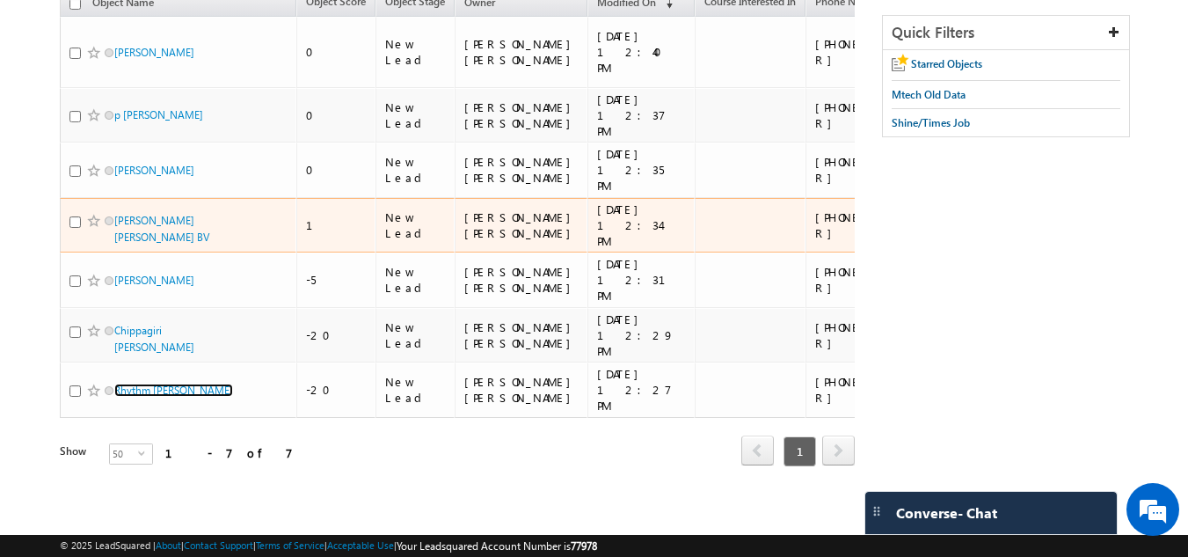
scroll to position [0, 0]
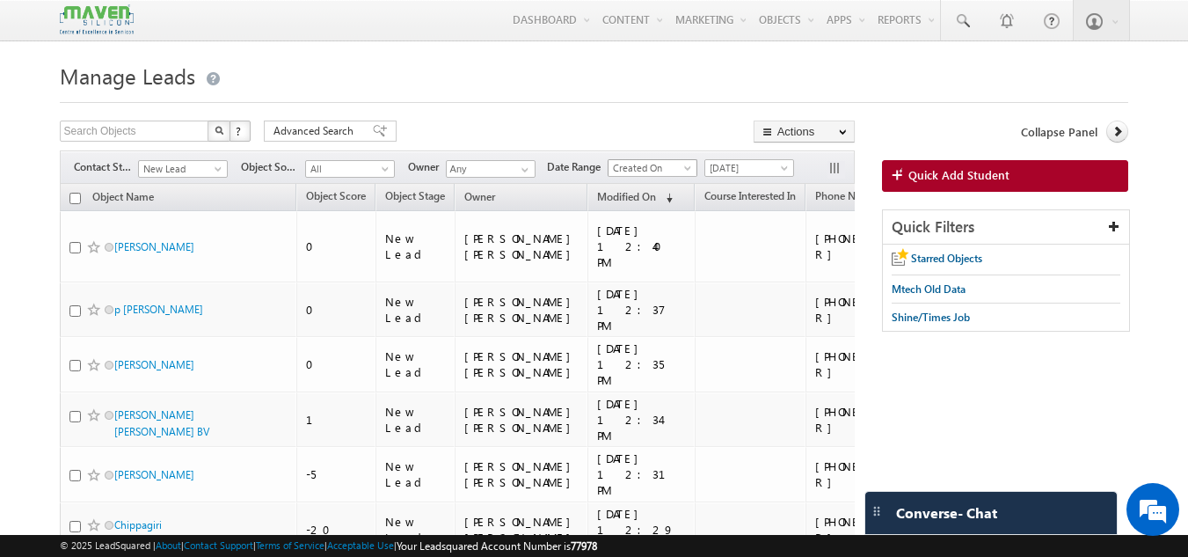
click at [635, 169] on span "Created On" at bounding box center [651, 168] width 84 height 16
click at [634, 185] on link "Last Activity" at bounding box center [655, 187] width 89 height 16
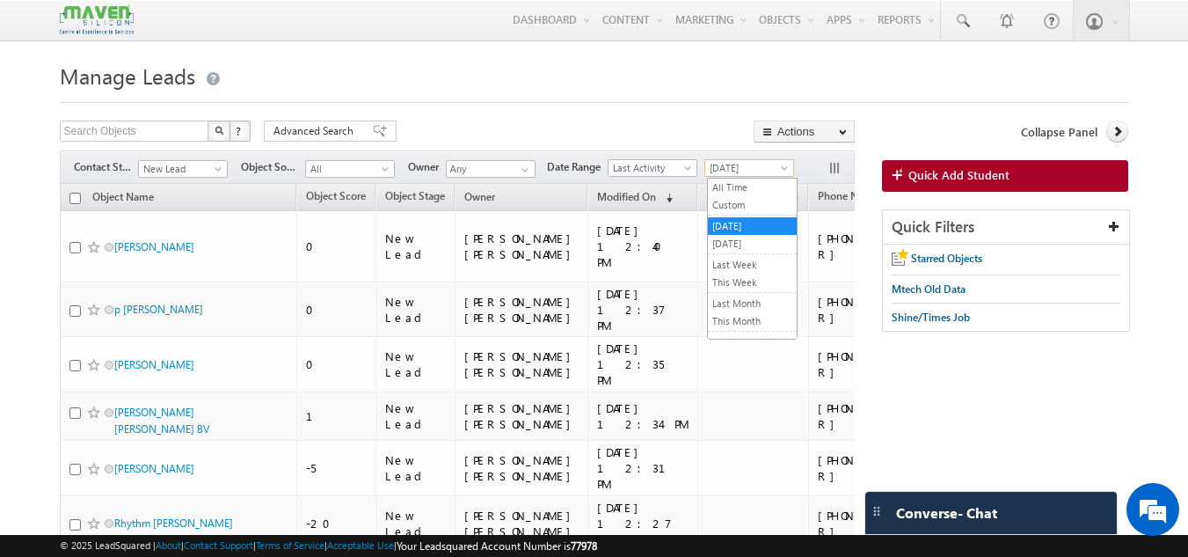
click at [744, 168] on span "Yesterday" at bounding box center [747, 168] width 84 height 16
click at [740, 190] on link "All Time" at bounding box center [752, 187] width 89 height 16
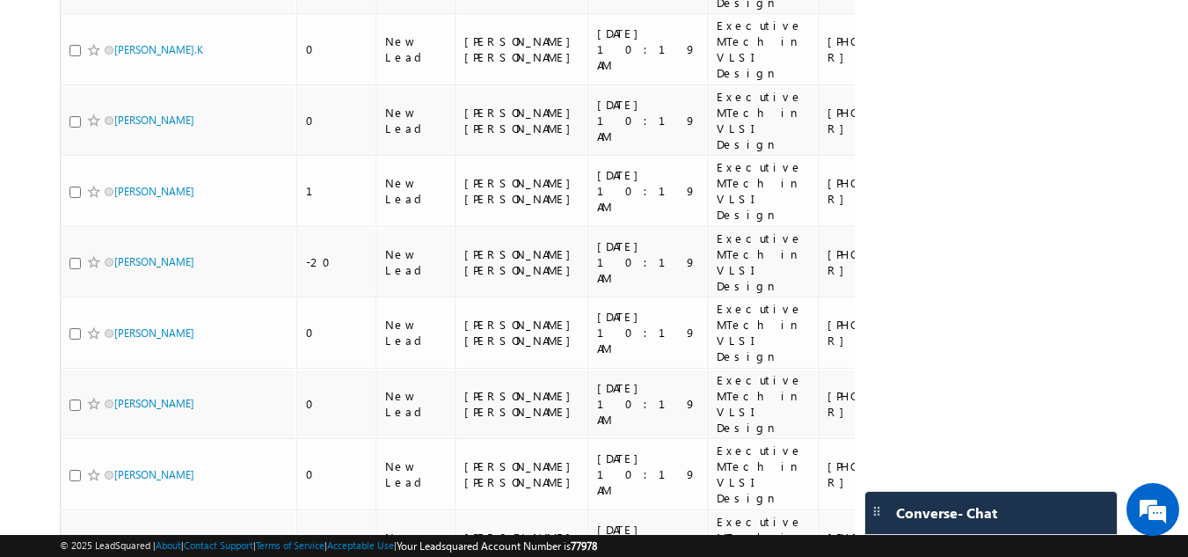
scroll to position [2558, 0]
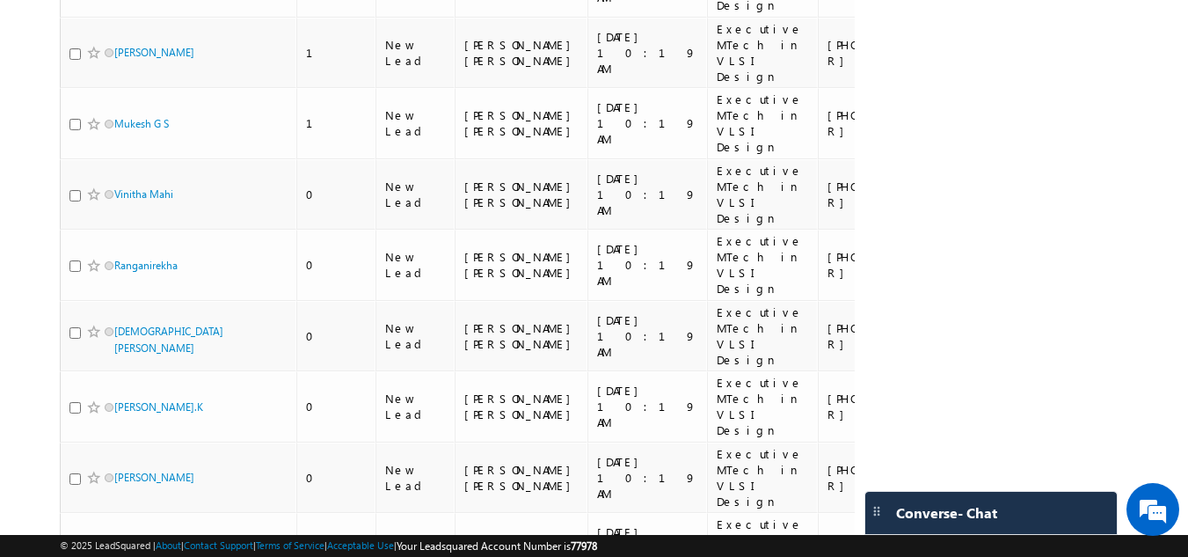
scroll to position [2131, 0]
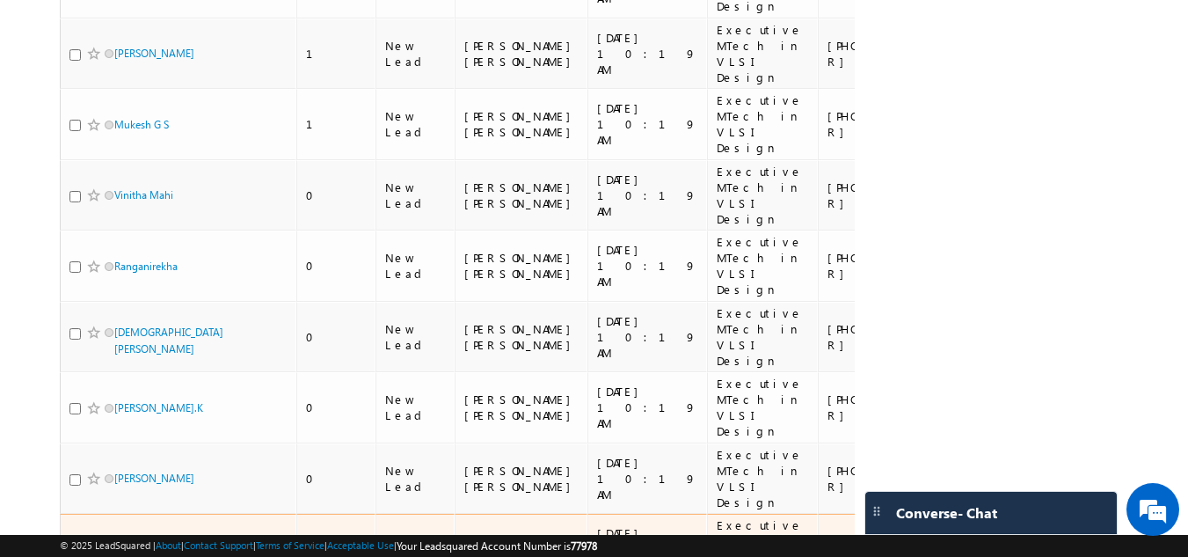
click at [134, 543] on link "Charan Hr" at bounding box center [154, 549] width 80 height 13
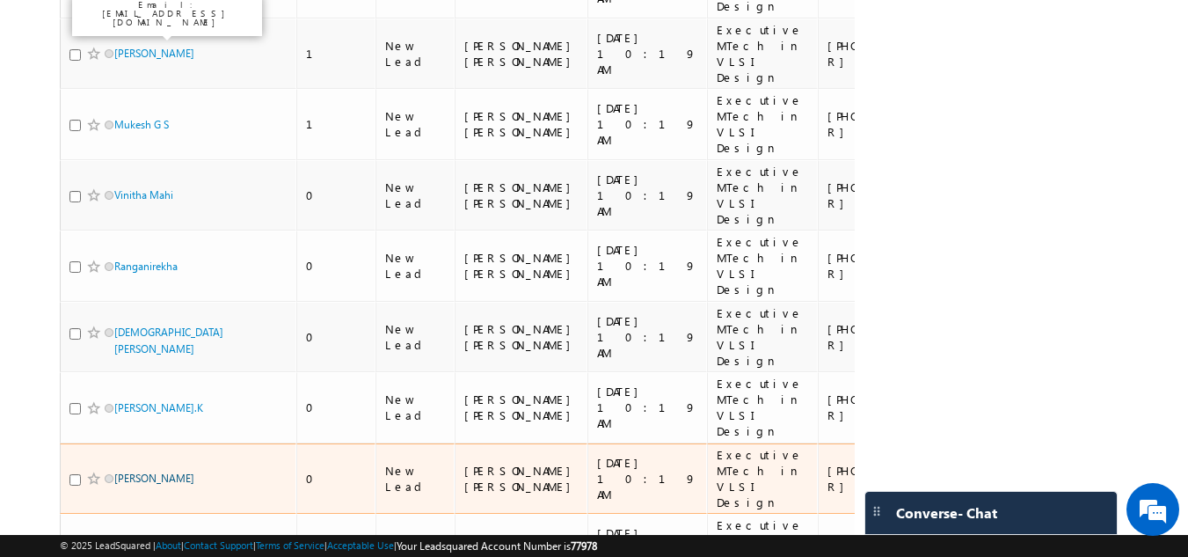
click at [133, 471] on link "Tausib Khan" at bounding box center [154, 477] width 80 height 13
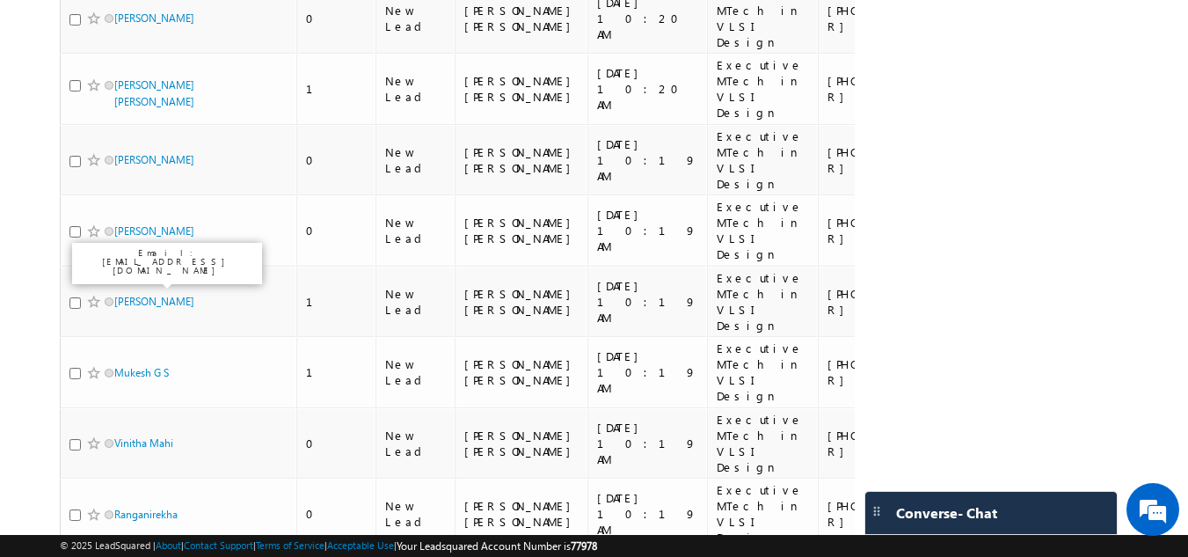
scroll to position [1862, 0]
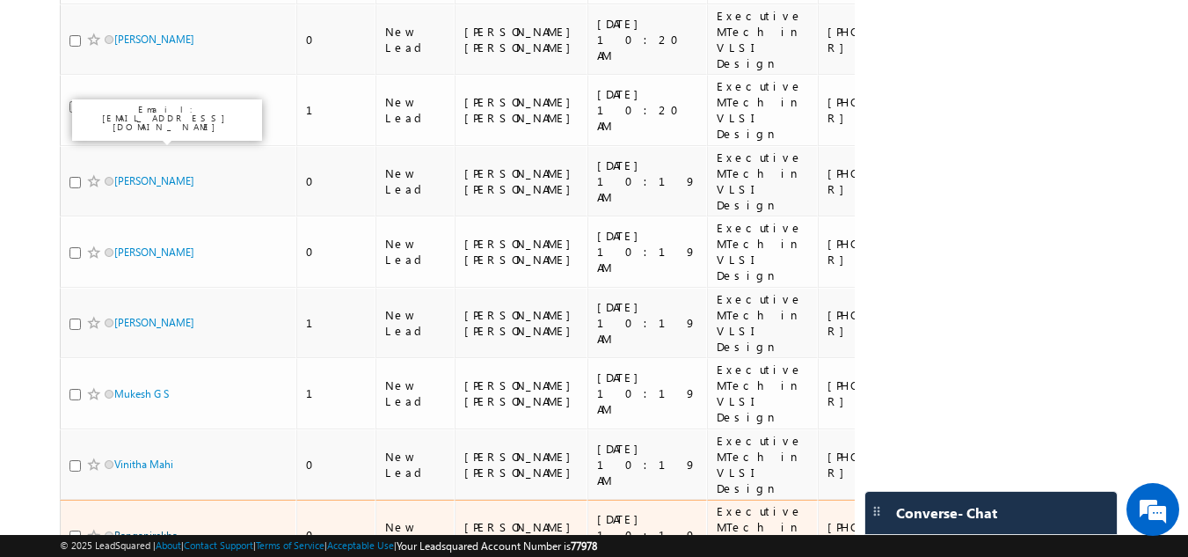
click at [148, 528] on link "Ranganirekha" at bounding box center [145, 534] width 63 height 13
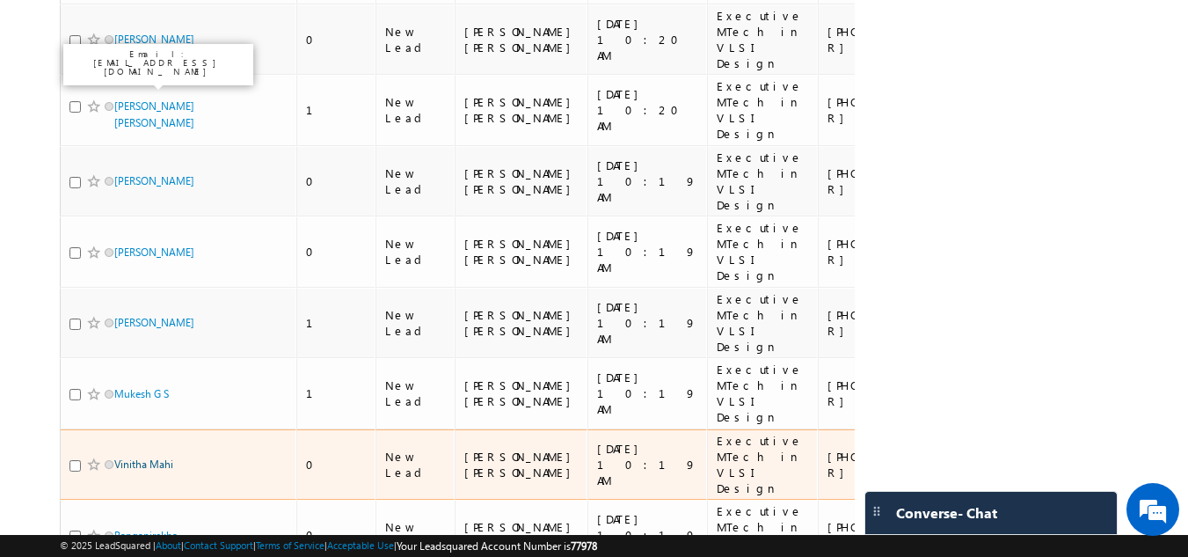
click at [137, 457] on link "Vinitha Mahi" at bounding box center [143, 463] width 59 height 13
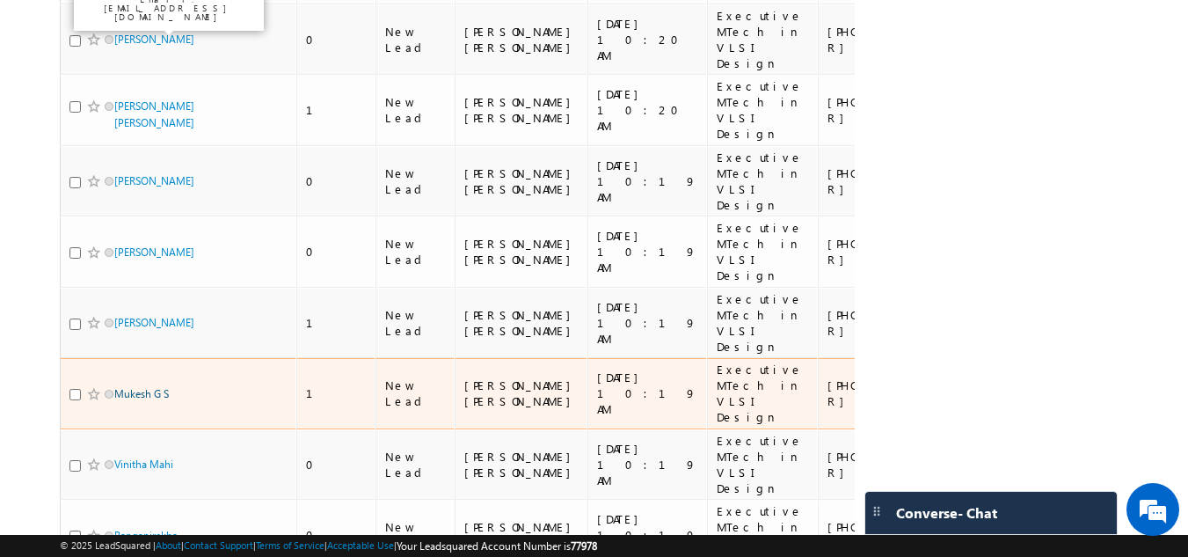
click at [137, 387] on link "Mukesh G S" at bounding box center [141, 393] width 55 height 13
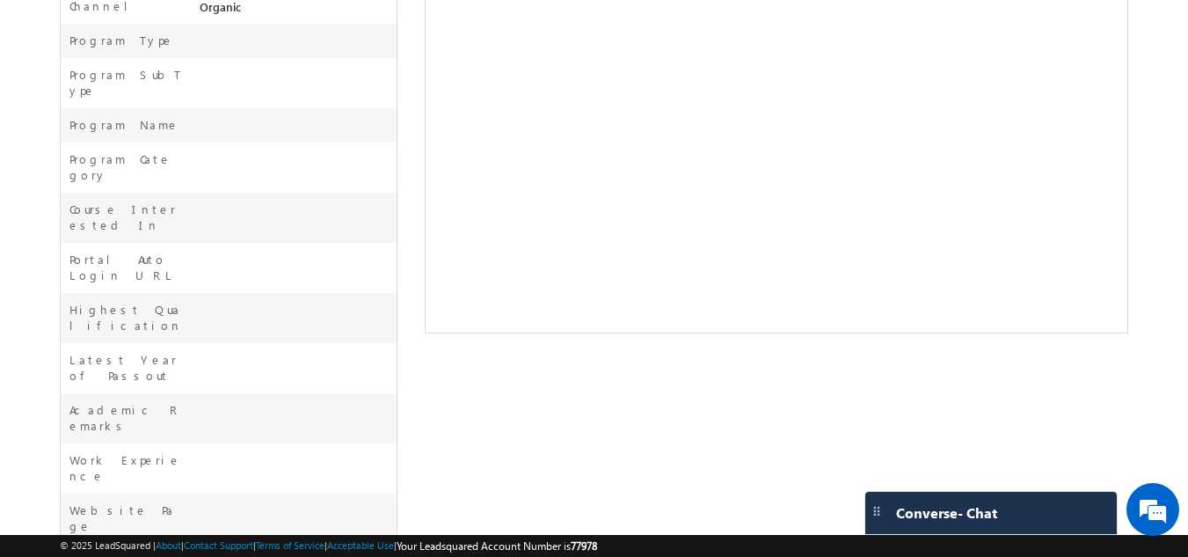
scroll to position [623, 0]
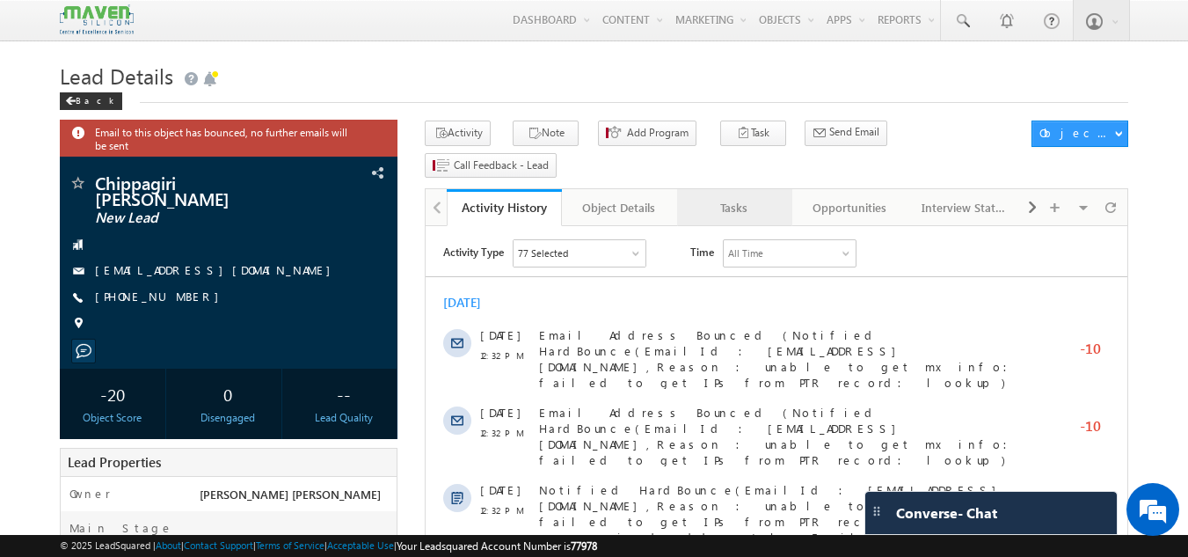
click at [743, 197] on div "Tasks" at bounding box center [733, 207] width 85 height 21
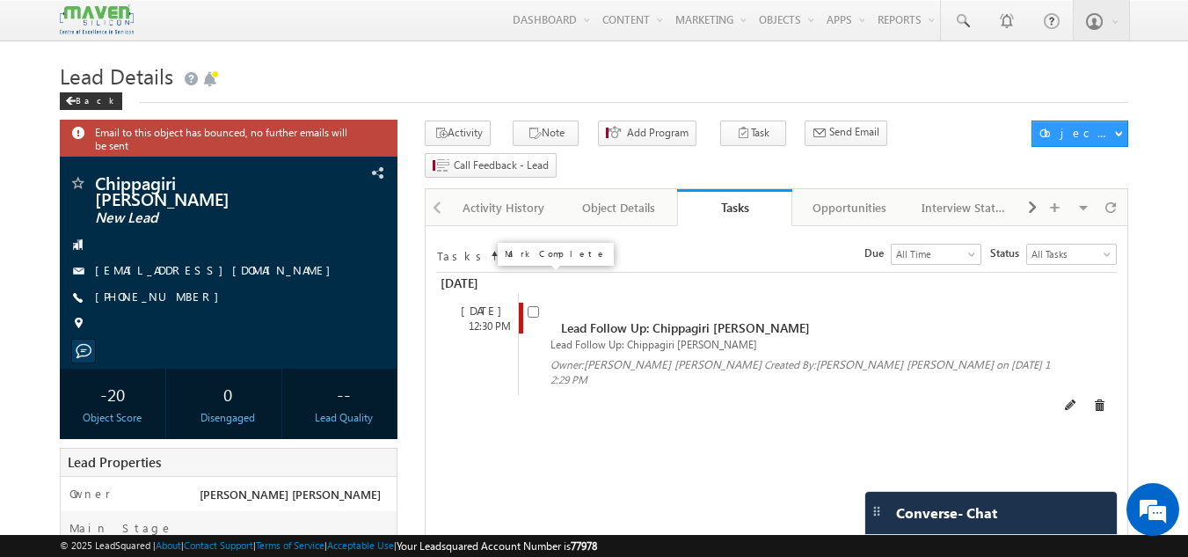
click at [537, 306] on input "checkbox" at bounding box center [533, 311] width 11 height 11
checkbox input "false"
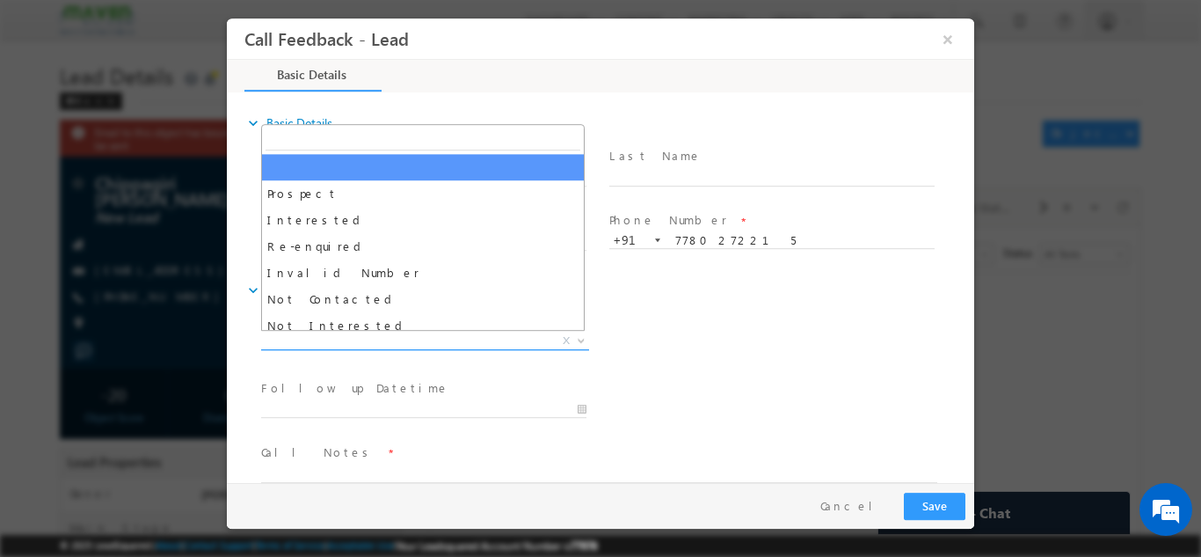
click at [434, 339] on span "X" at bounding box center [425, 341] width 328 height 18
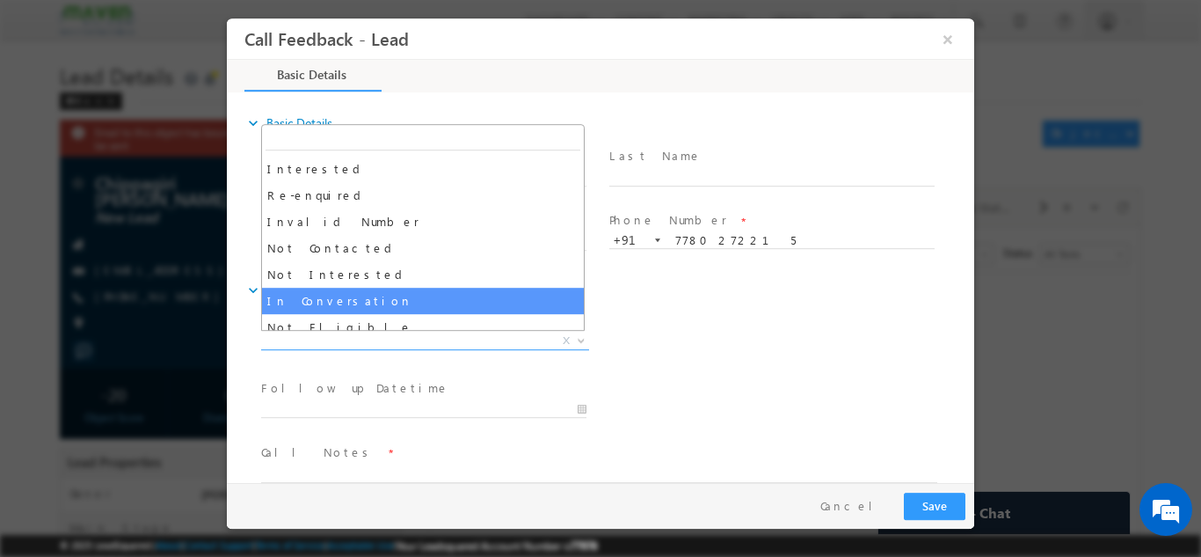
scroll to position [52, 0]
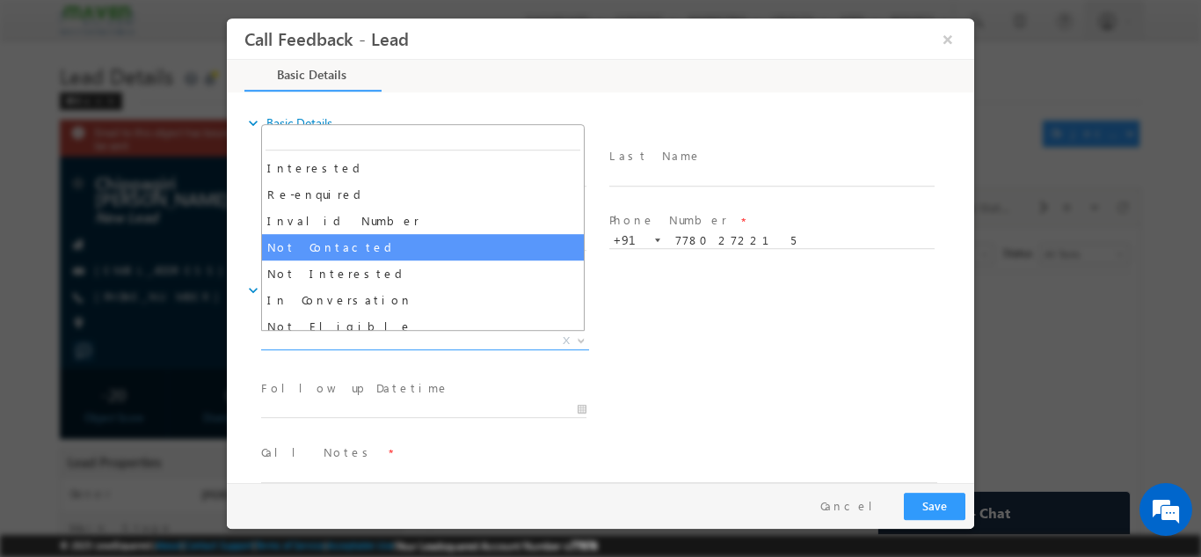
select select "Not Contacted"
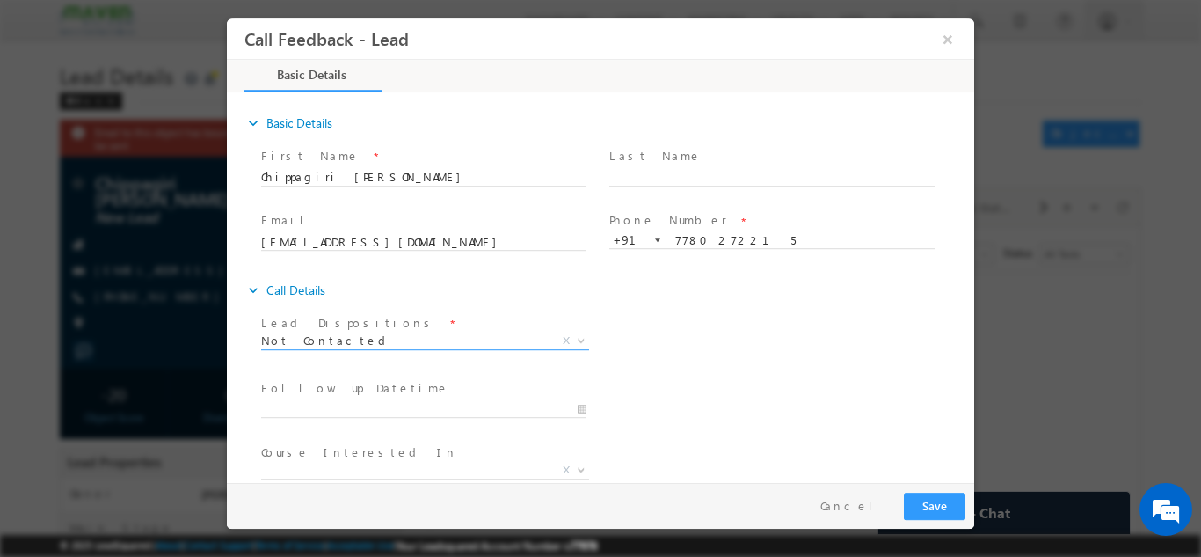
scroll to position [93, 0]
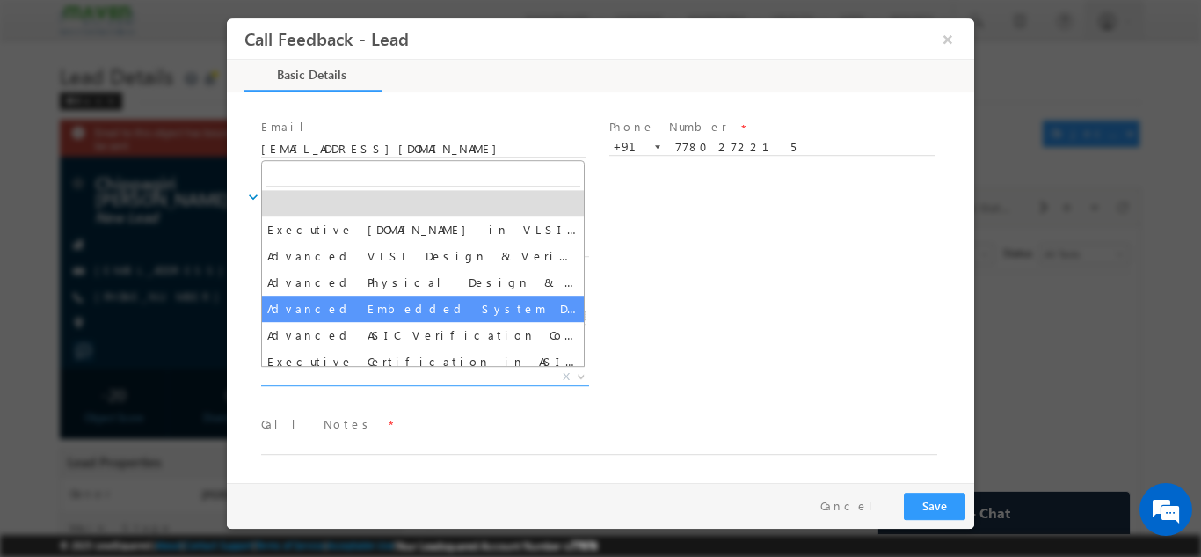
drag, startPoint x: 489, startPoint y: 379, endPoint x: 477, endPoint y: 306, distance: 74.0
select select "Advanced Embedded System Design Course"
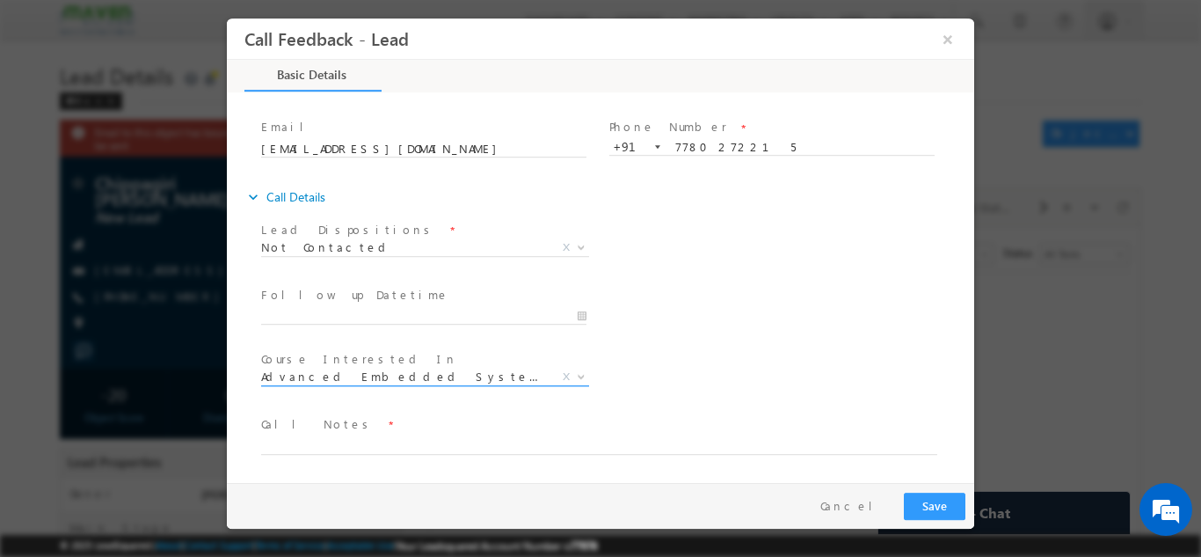
select select
click at [563, 371] on span "X" at bounding box center [566, 376] width 7 height 16
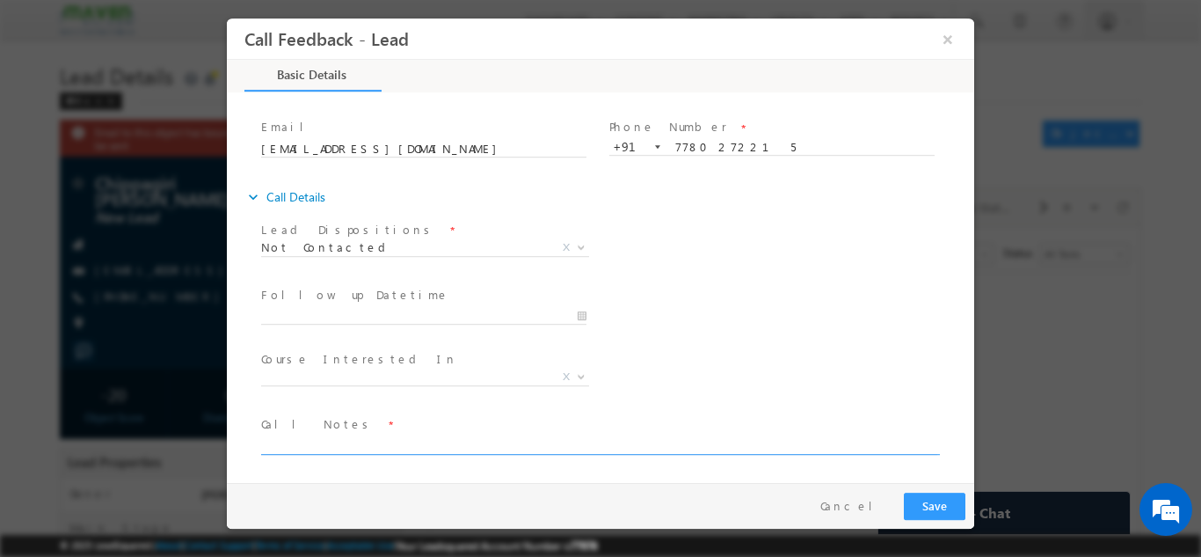
click at [463, 441] on textarea at bounding box center [599, 444] width 676 height 20
type textarea "cb tmrw"
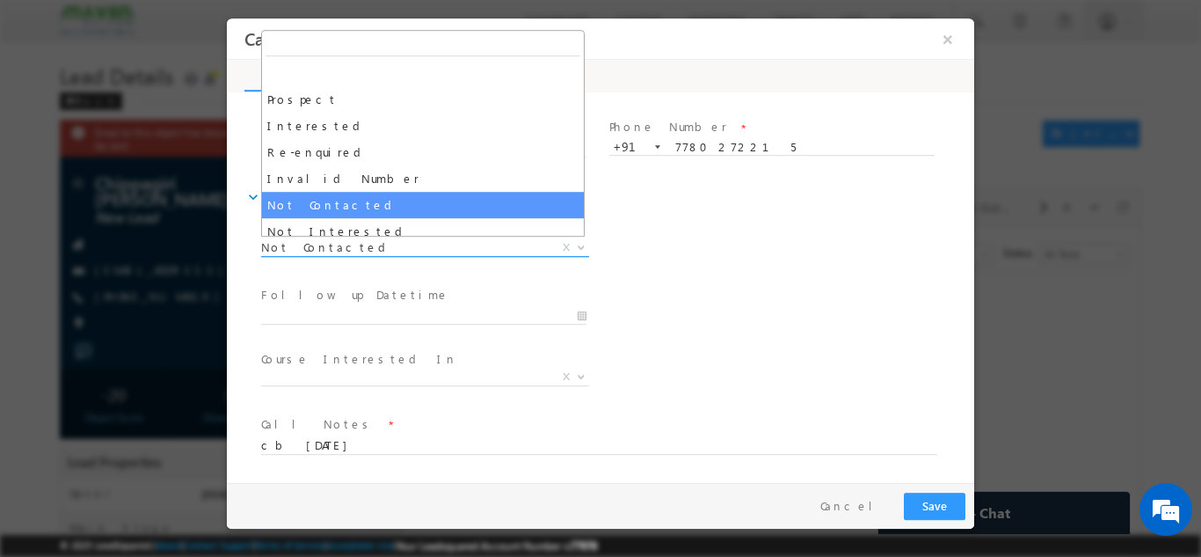
click at [454, 244] on span "Not Contacted" at bounding box center [404, 246] width 286 height 16
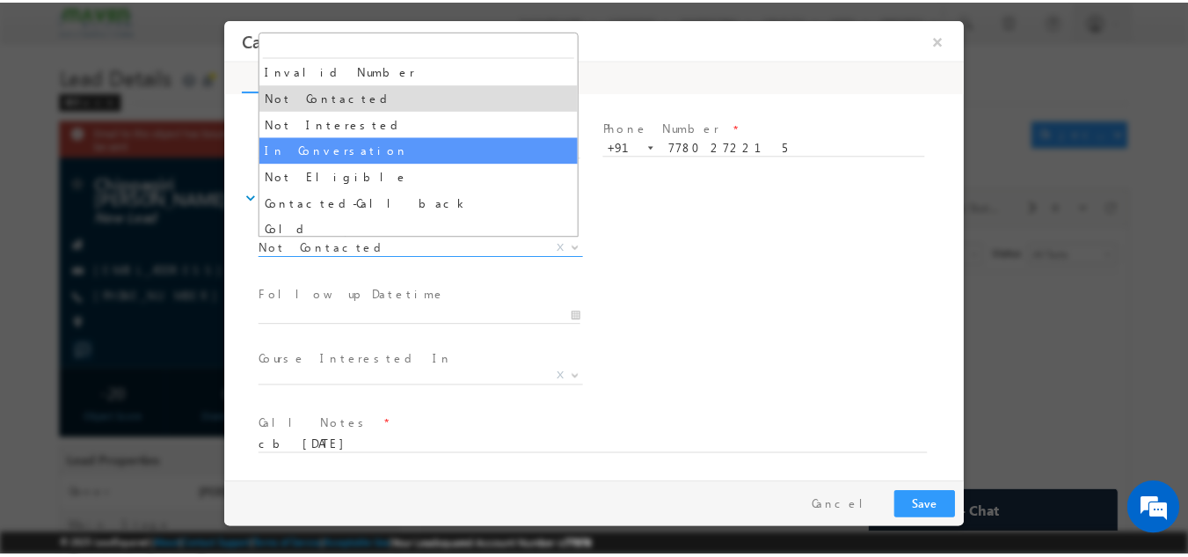
scroll to position [116, 0]
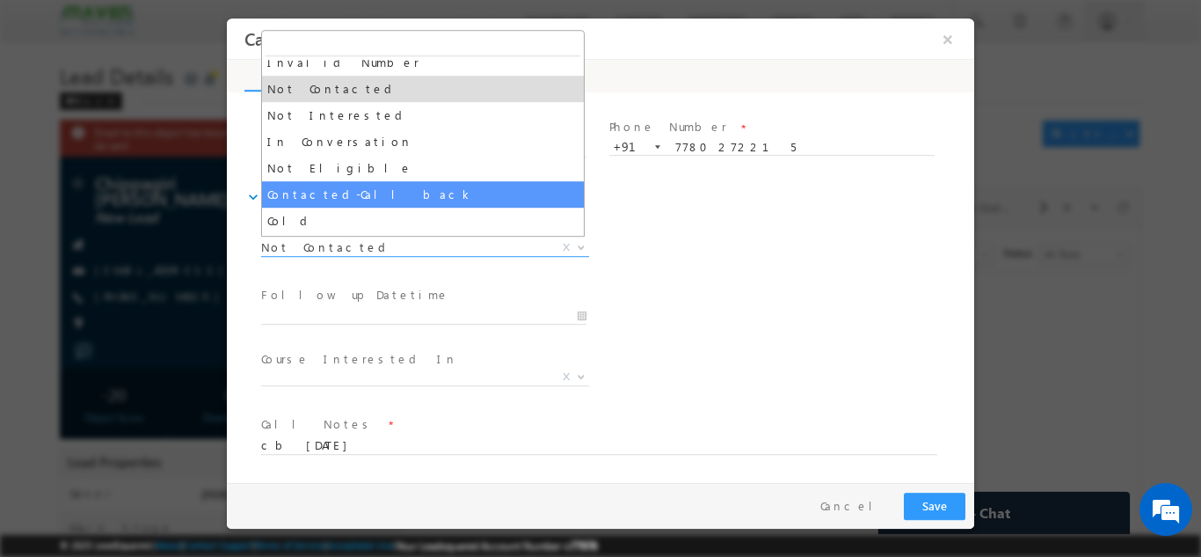
select select "Contacted-Call back"
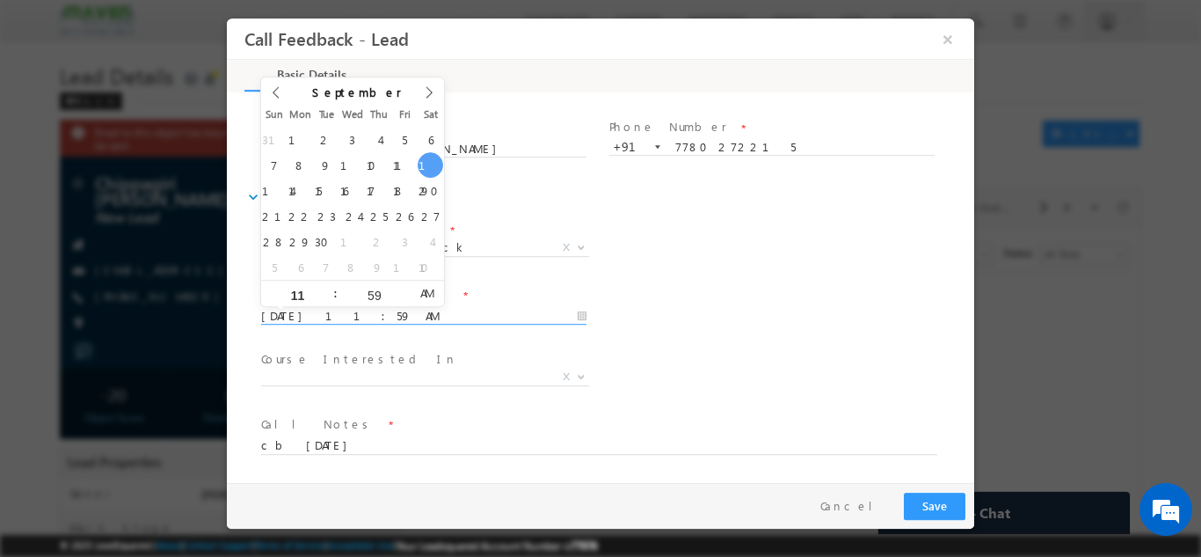
click at [386, 312] on input "13/09/2025 11:59 AM" at bounding box center [423, 316] width 325 height 18
type input "15/09/2025 11:59 AM"
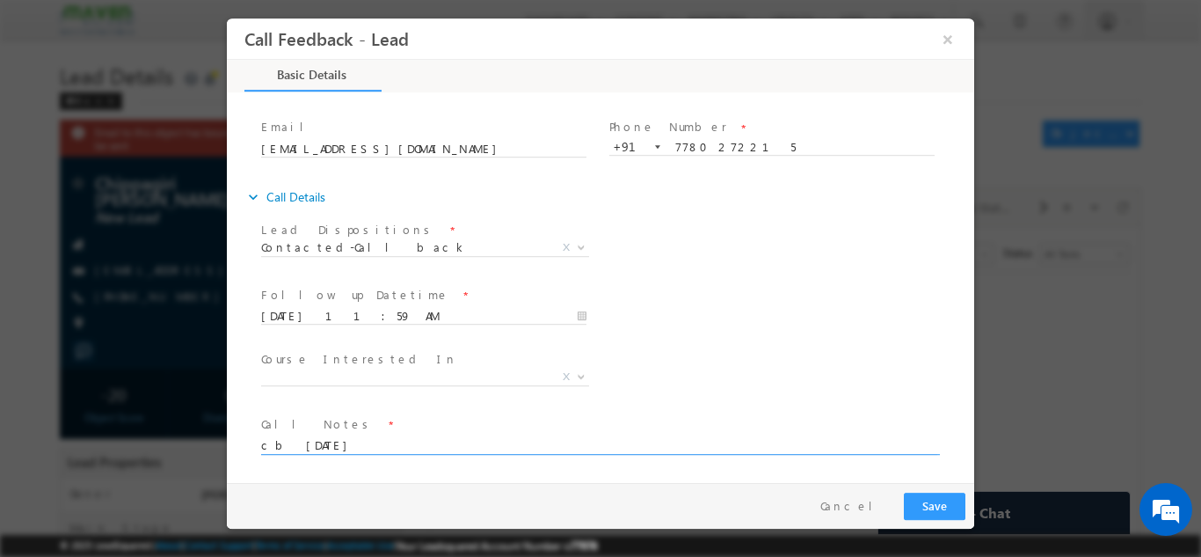
click at [307, 445] on textarea "cb tmrw" at bounding box center [599, 444] width 676 height 20
type textarea "cb later"
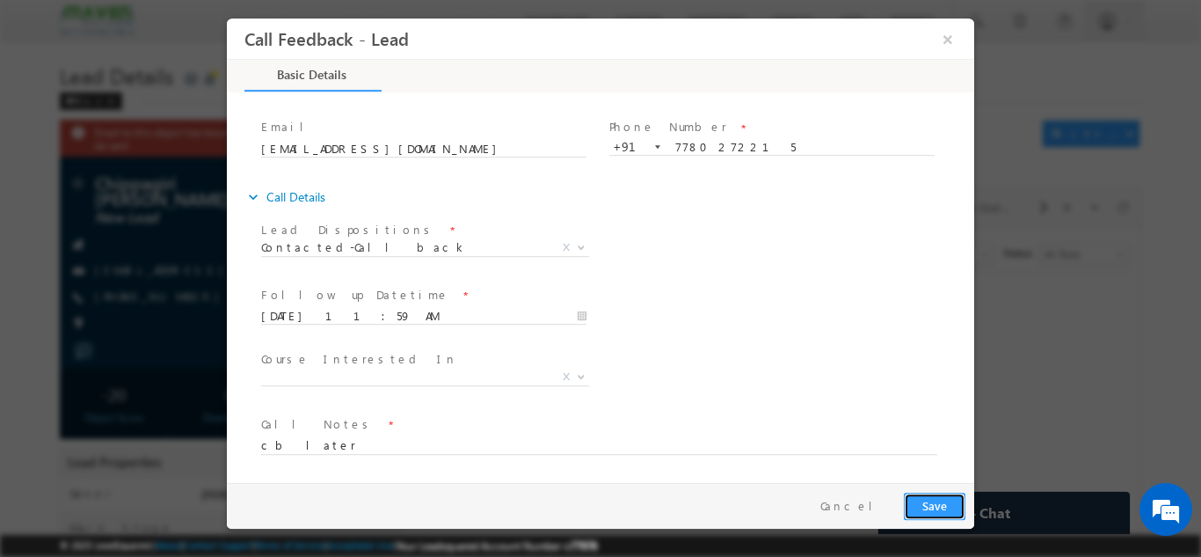
click at [954, 514] on button "Save" at bounding box center [935, 505] width 62 height 27
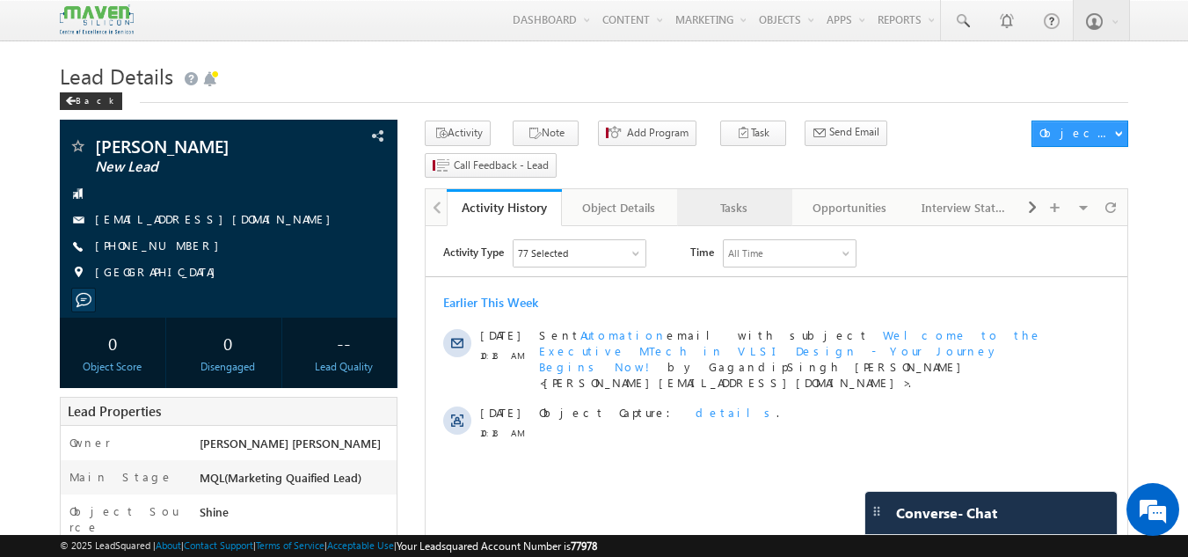
click at [729, 197] on div "Tasks" at bounding box center [733, 207] width 85 height 21
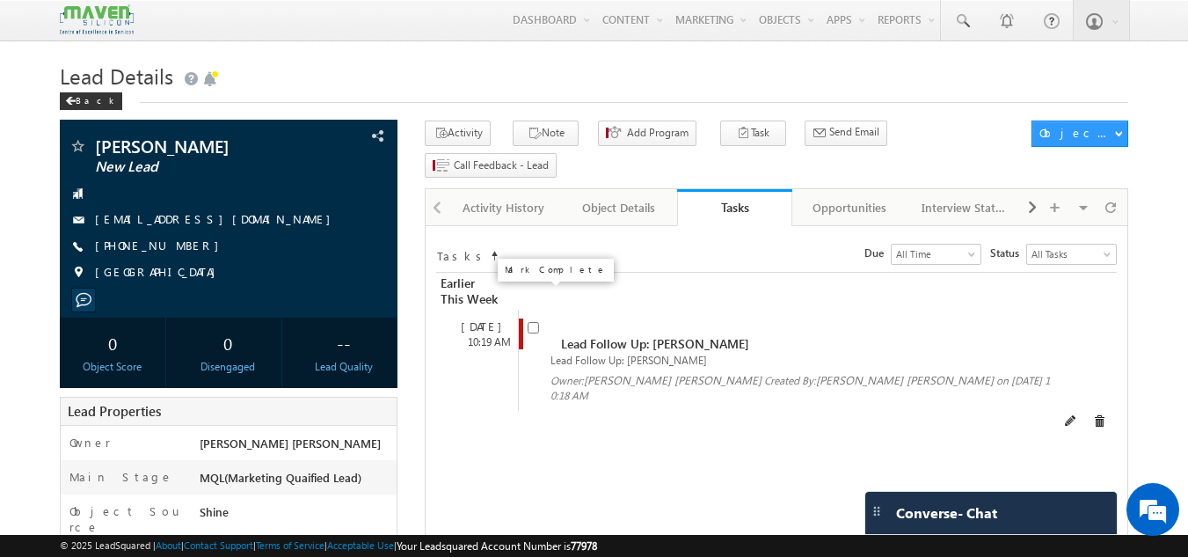
click at [530, 322] on input "checkbox" at bounding box center [533, 327] width 11 height 11
checkbox input "false"
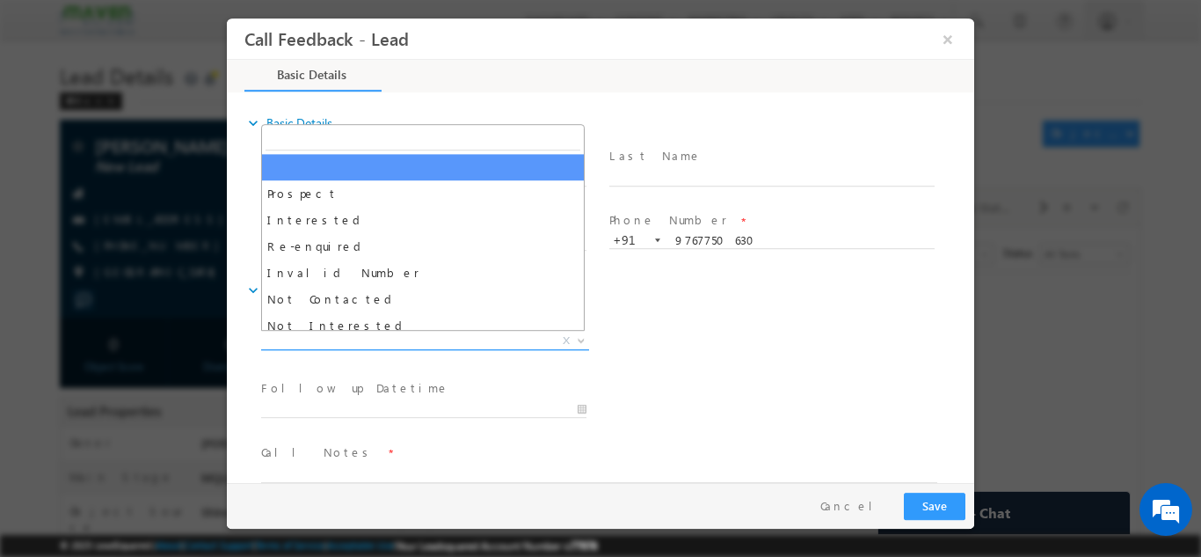
click at [381, 339] on span "X" at bounding box center [425, 341] width 328 height 18
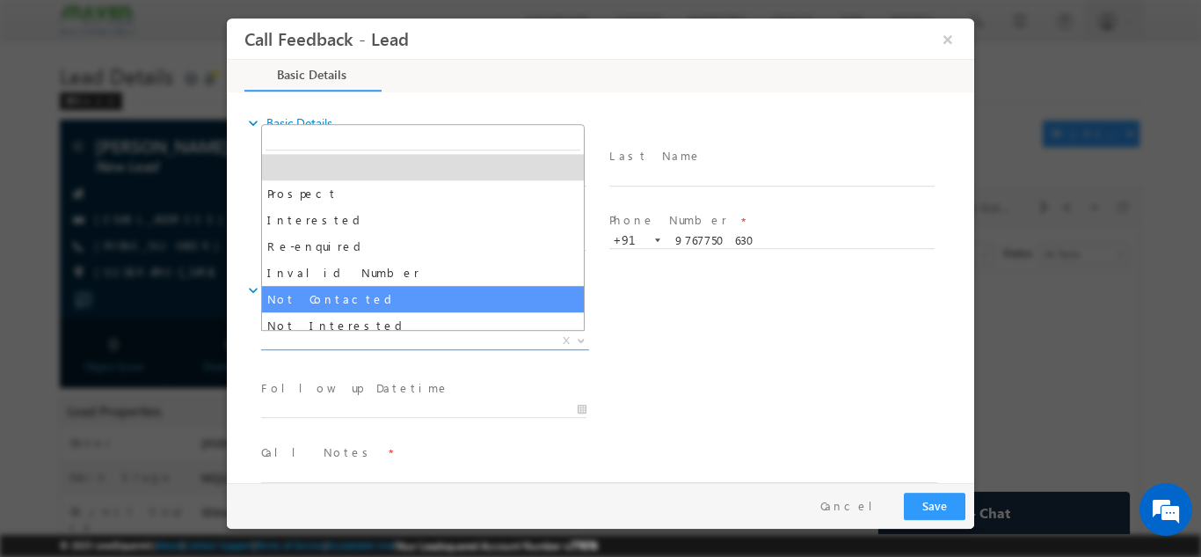
select select "Not Contacted"
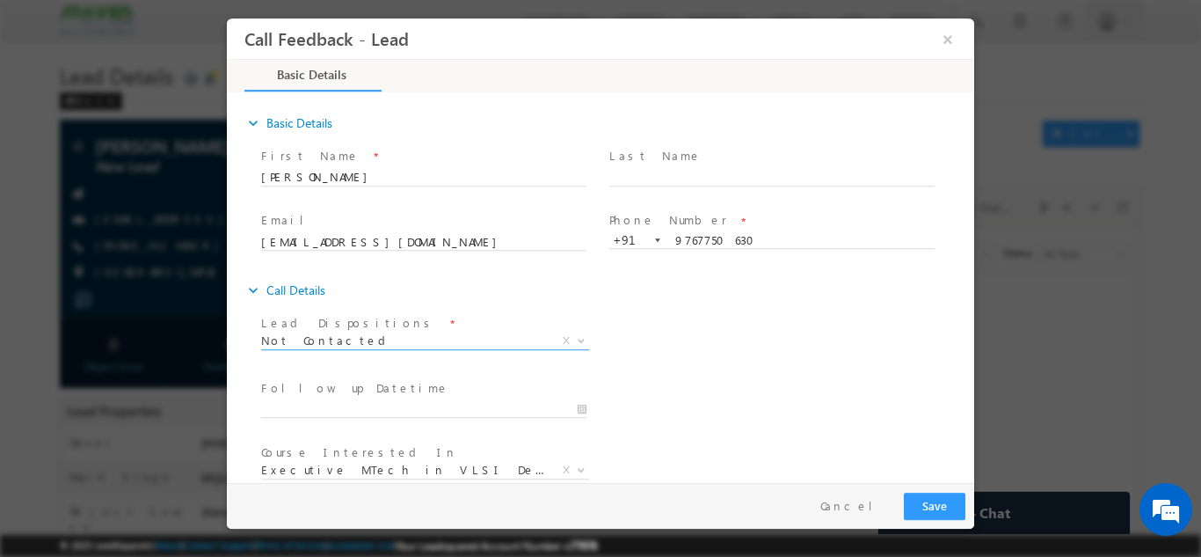
scroll to position [93, 0]
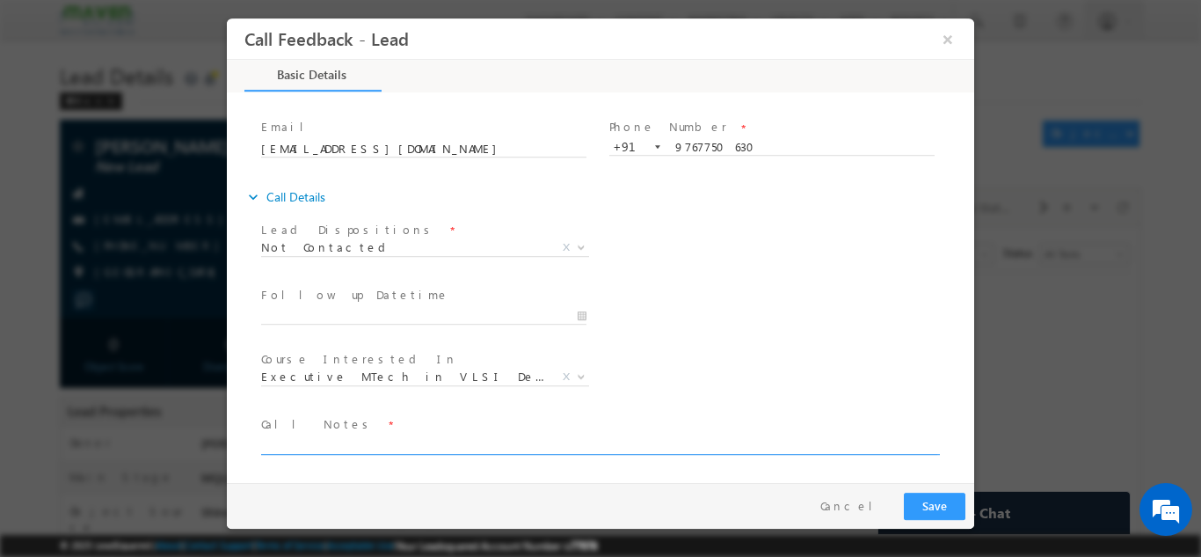
click at [460, 440] on textarea at bounding box center [599, 444] width 676 height 20
type textarea "not in ser"
click at [419, 231] on span "Lead Dispositions *" at bounding box center [423, 229] width 324 height 19
click at [412, 249] on span "Not Contacted" at bounding box center [404, 246] width 286 height 16
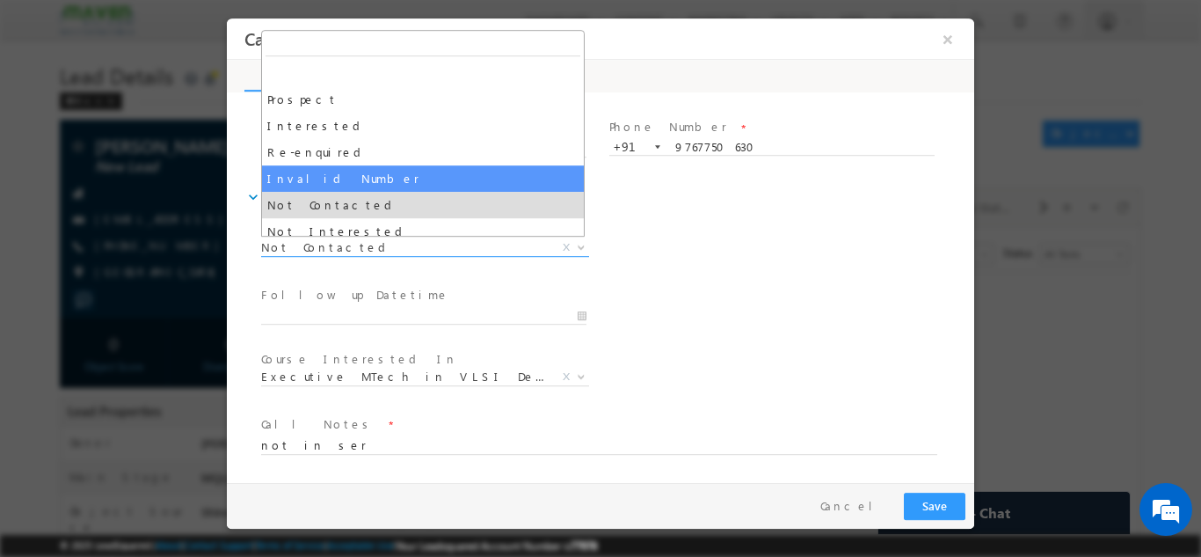
select select "Invalid Number"
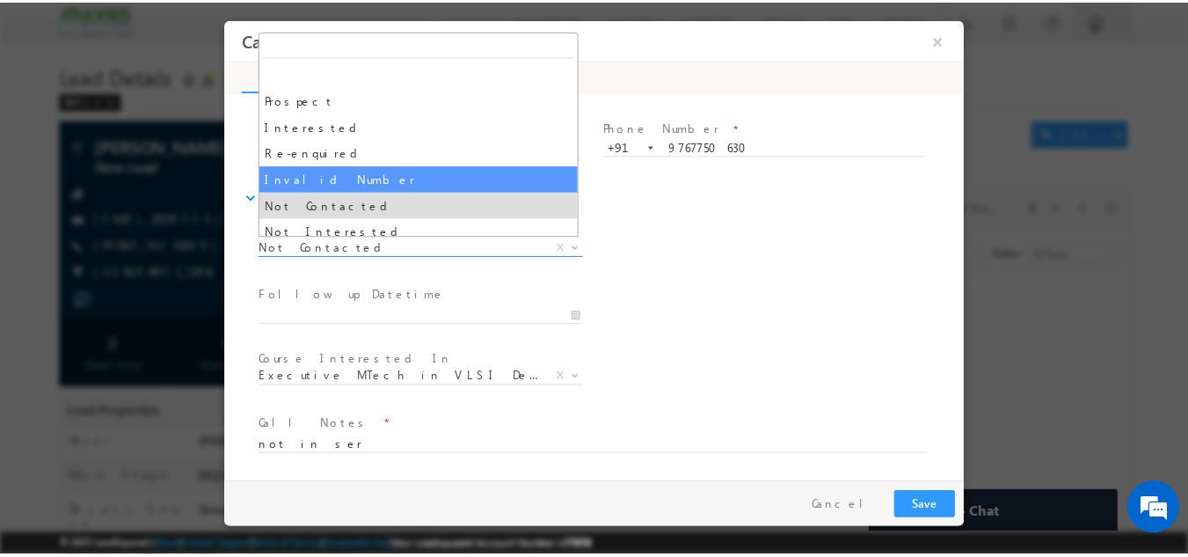
scroll to position [28, 0]
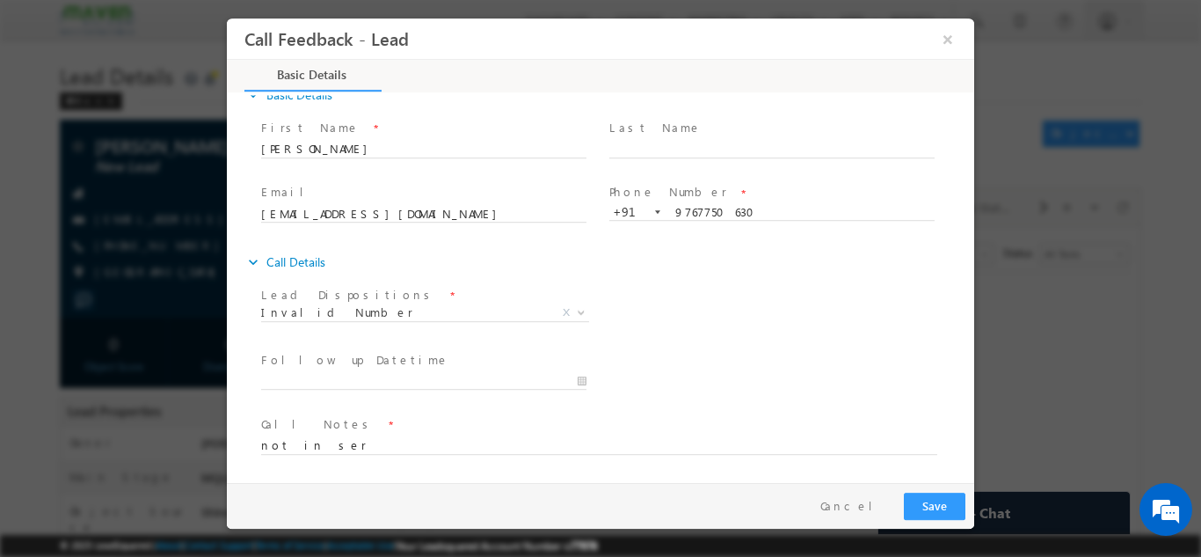
click at [929, 489] on div "Pay & Save Save Cancel" at bounding box center [605, 505] width 756 height 46
click at [929, 495] on button "Save" at bounding box center [935, 505] width 62 height 27
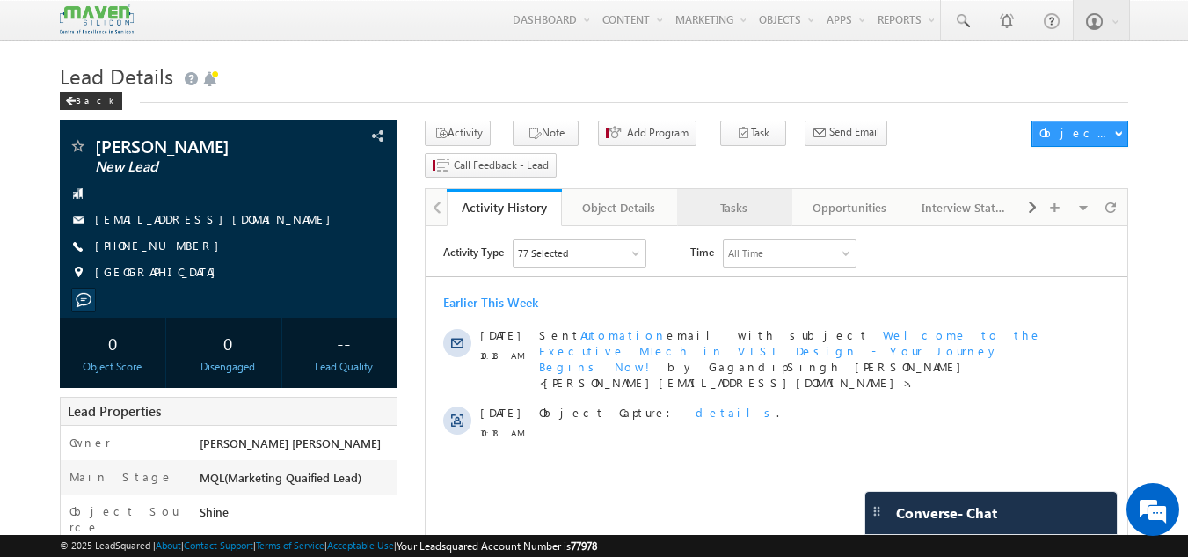
click at [733, 197] on div "Tasks" at bounding box center [733, 207] width 85 height 21
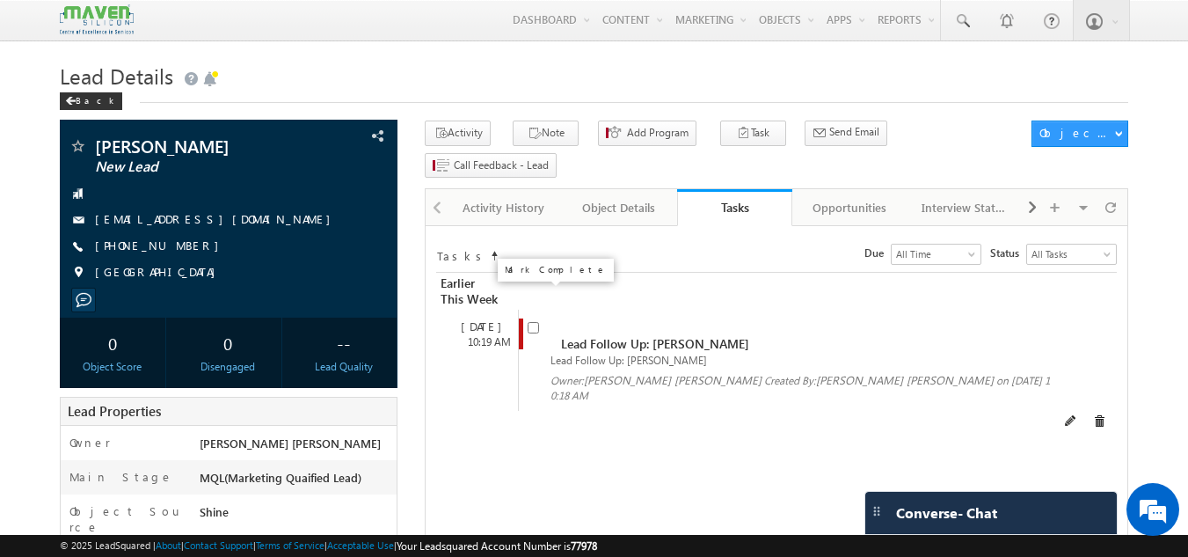
click at [531, 322] on input "checkbox" at bounding box center [533, 327] width 11 height 11
checkbox input "false"
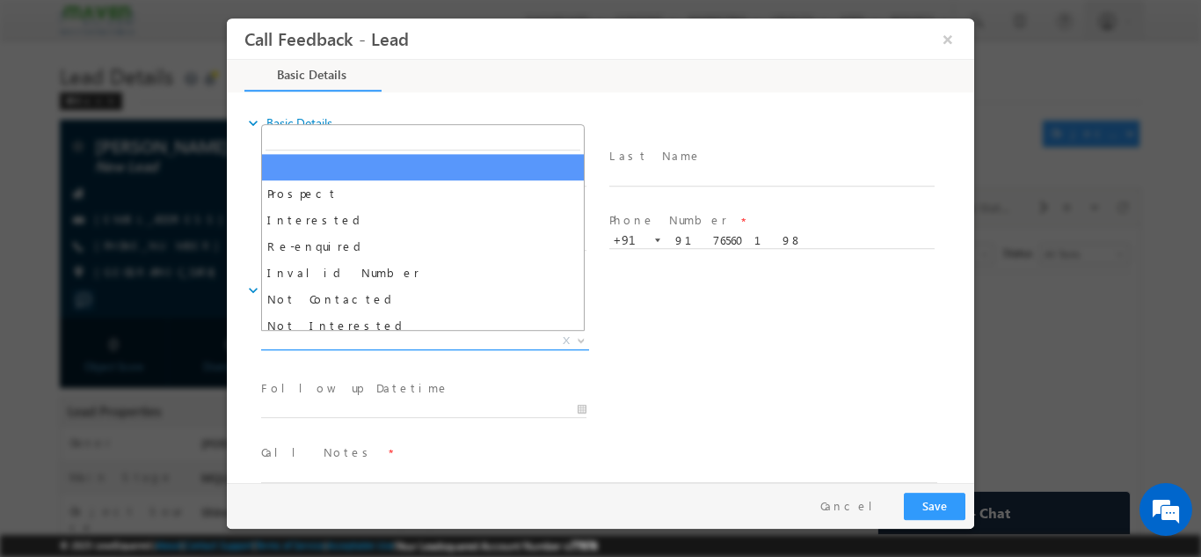
click at [454, 346] on span "X" at bounding box center [425, 341] width 328 height 18
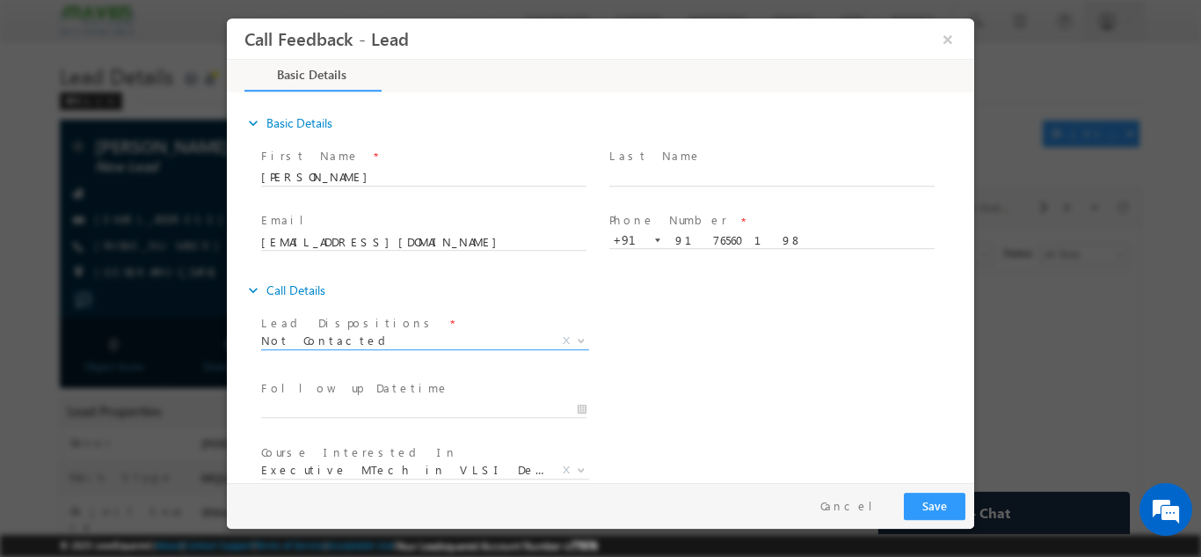
select select "Not Contacted"
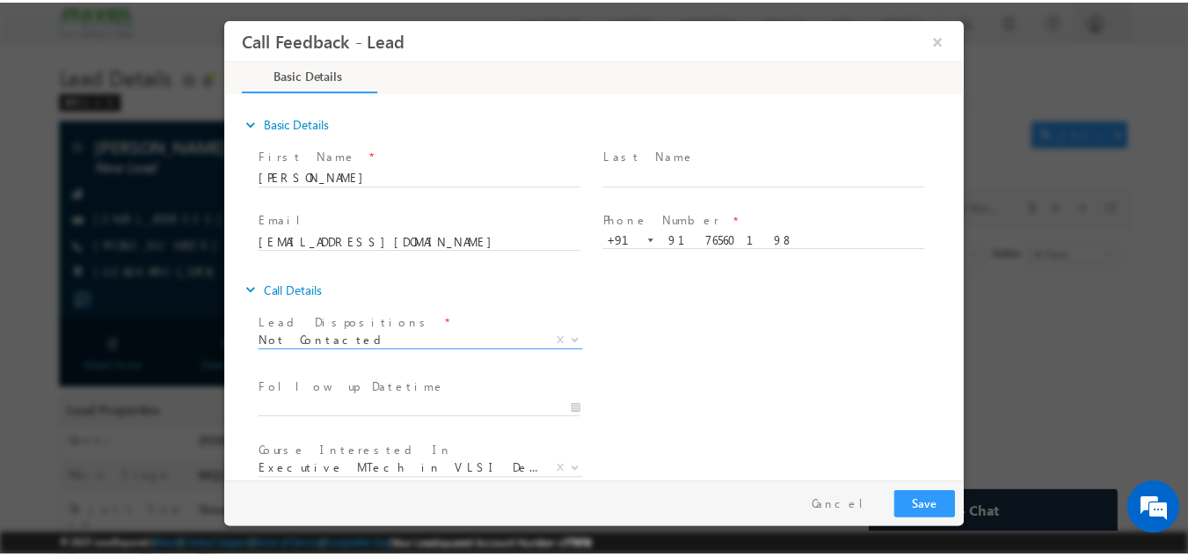
scroll to position [93, 0]
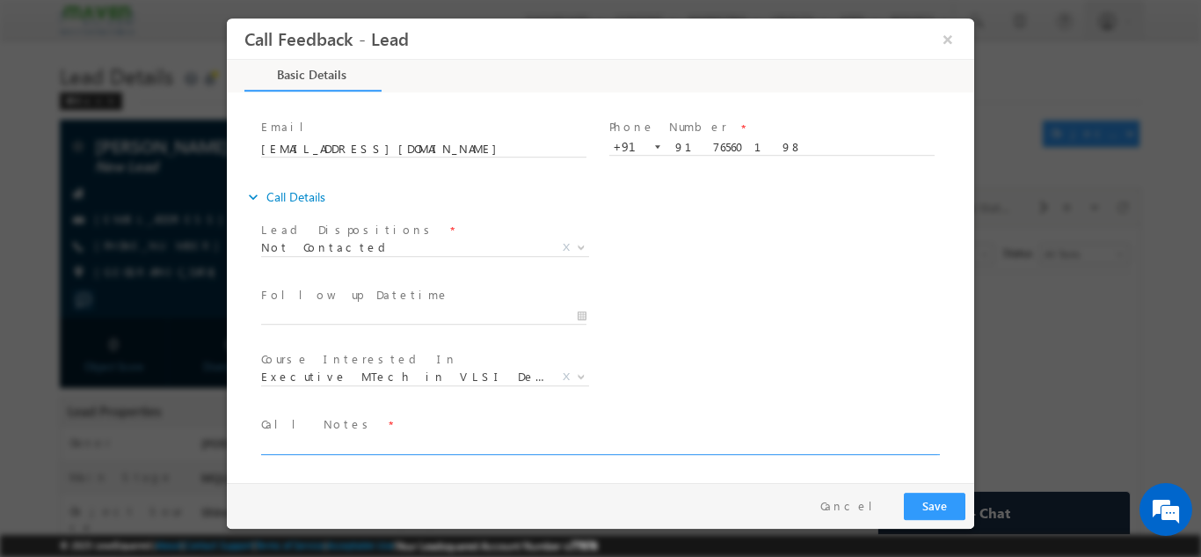
click at [402, 450] on textarea at bounding box center [599, 444] width 676 height 20
type textarea "dnp"
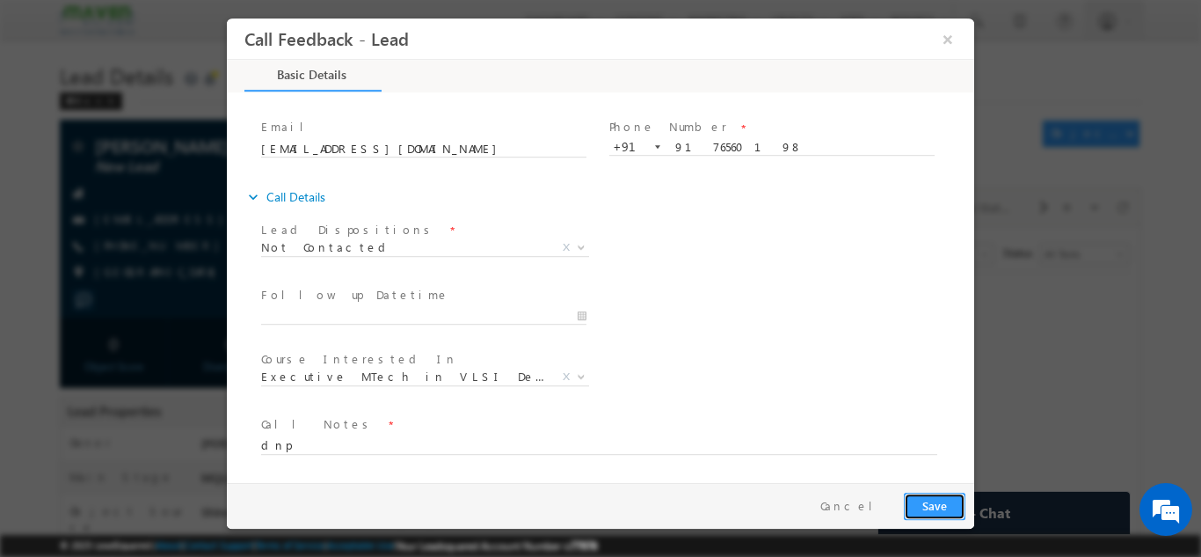
click at [932, 495] on button "Save" at bounding box center [935, 505] width 62 height 27
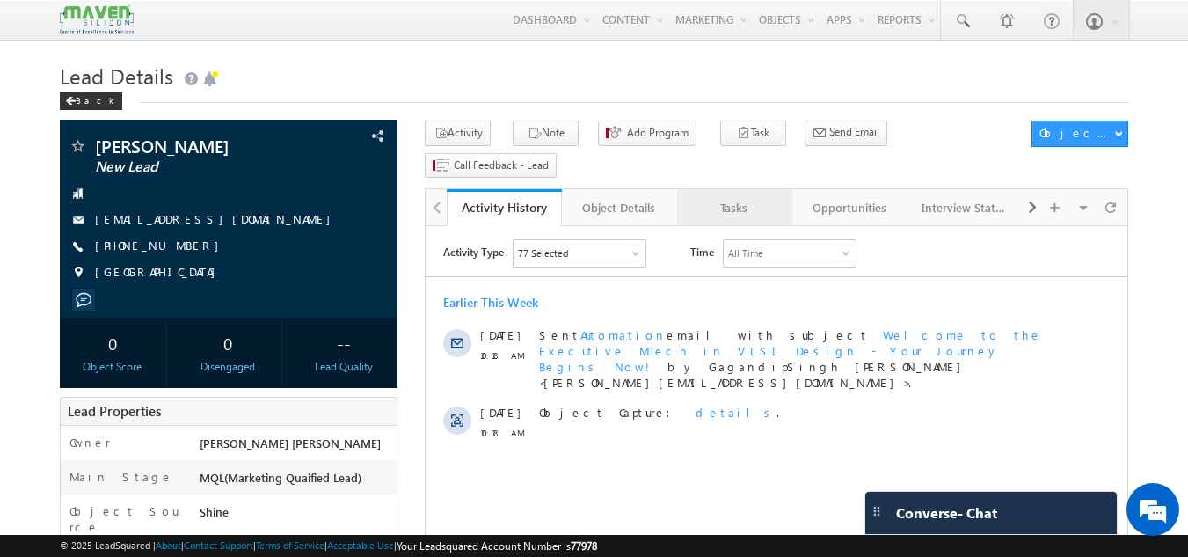
click at [721, 189] on link "Tasks" at bounding box center [734, 207] width 115 height 37
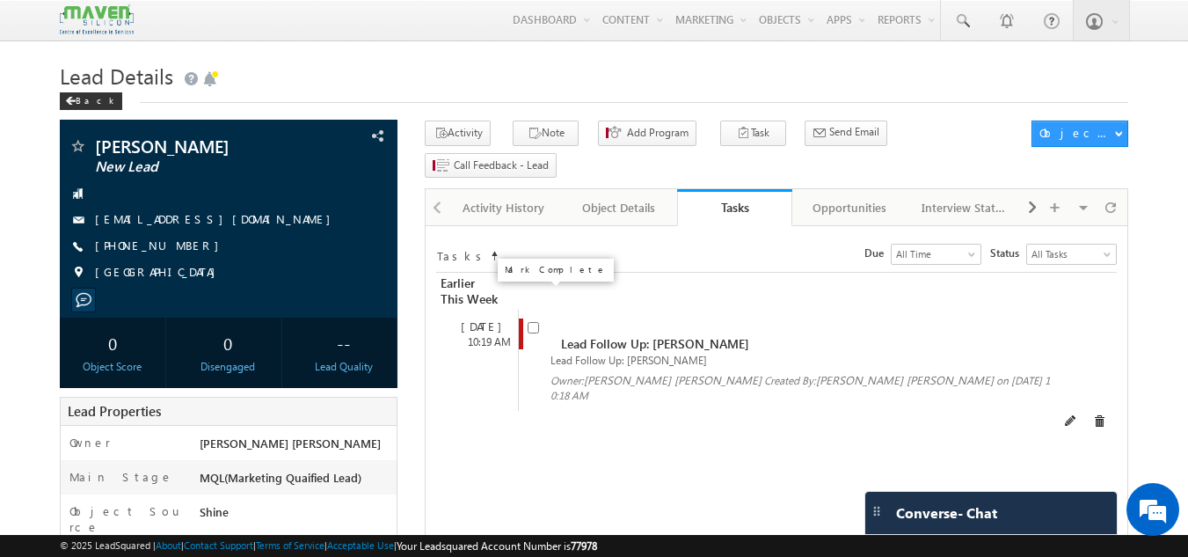
click at [536, 322] on input "checkbox" at bounding box center [533, 327] width 11 height 11
checkbox input "false"
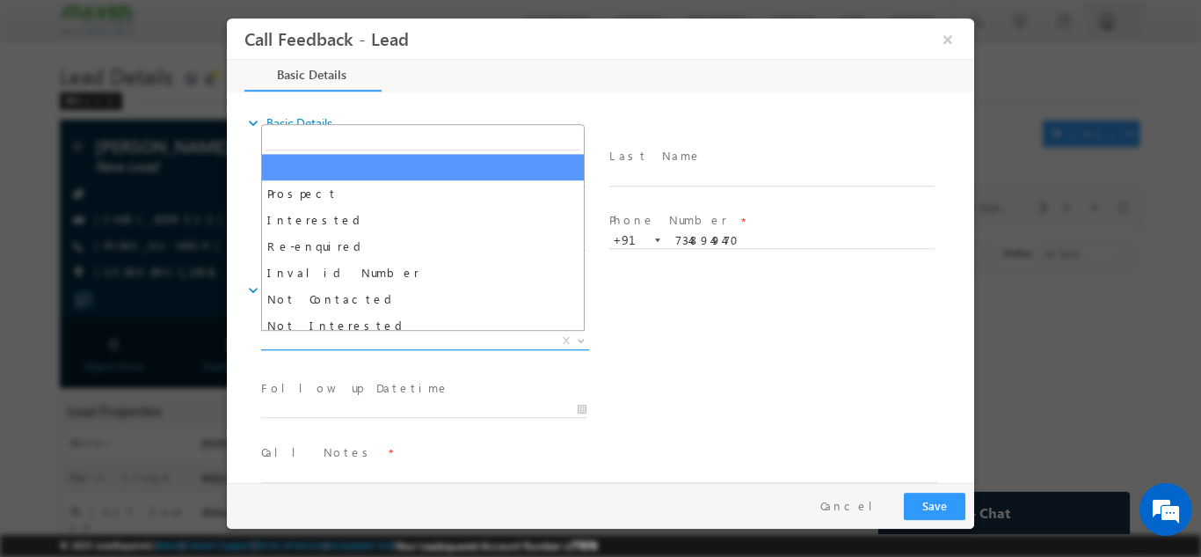
click at [400, 336] on span "X" at bounding box center [425, 341] width 328 height 18
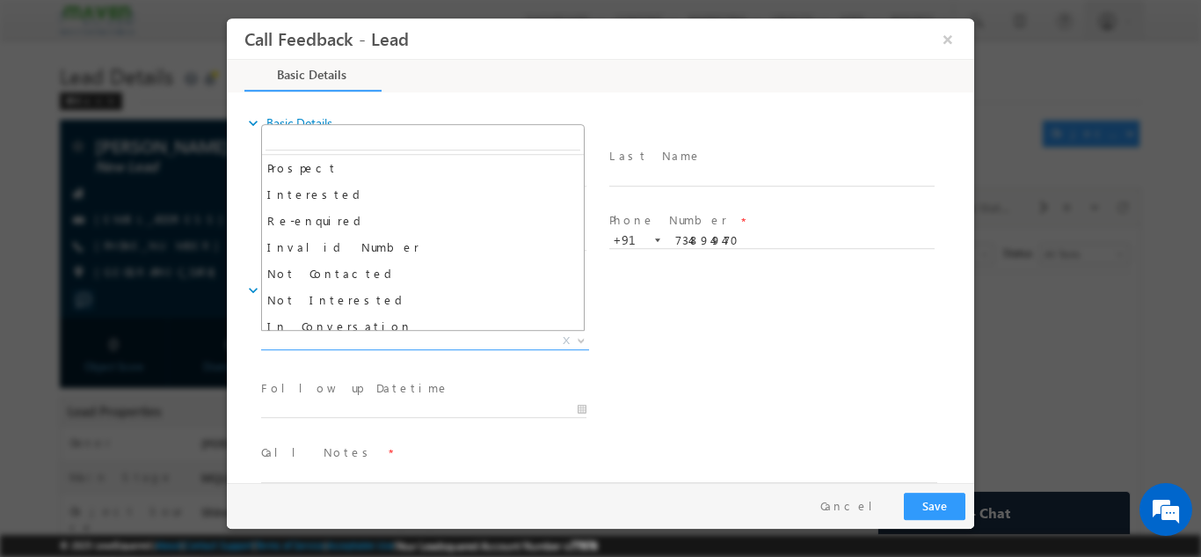
scroll to position [23, 0]
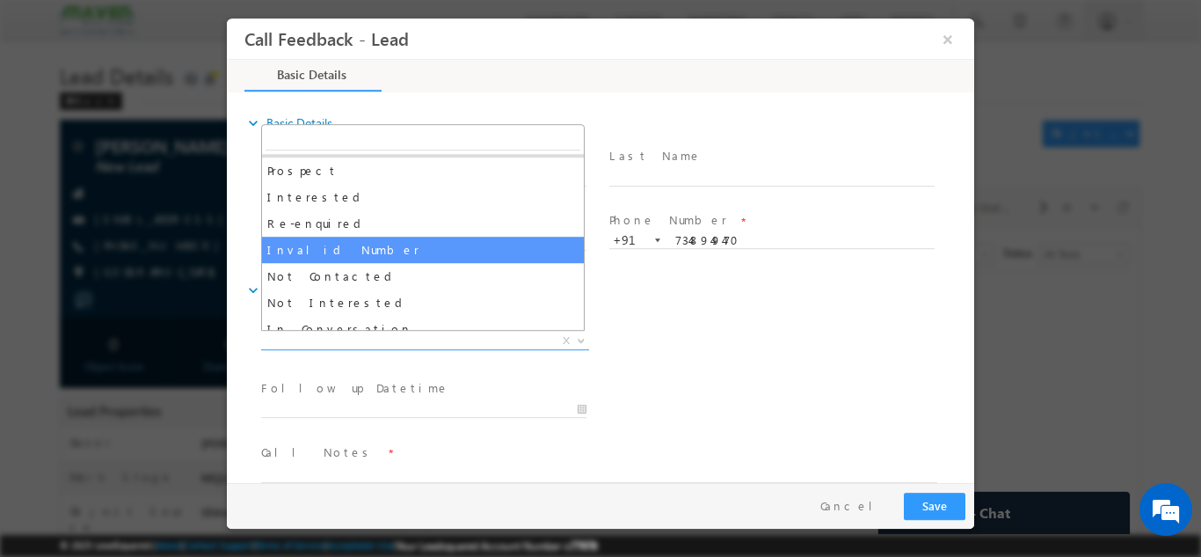
select select "Invalid Number"
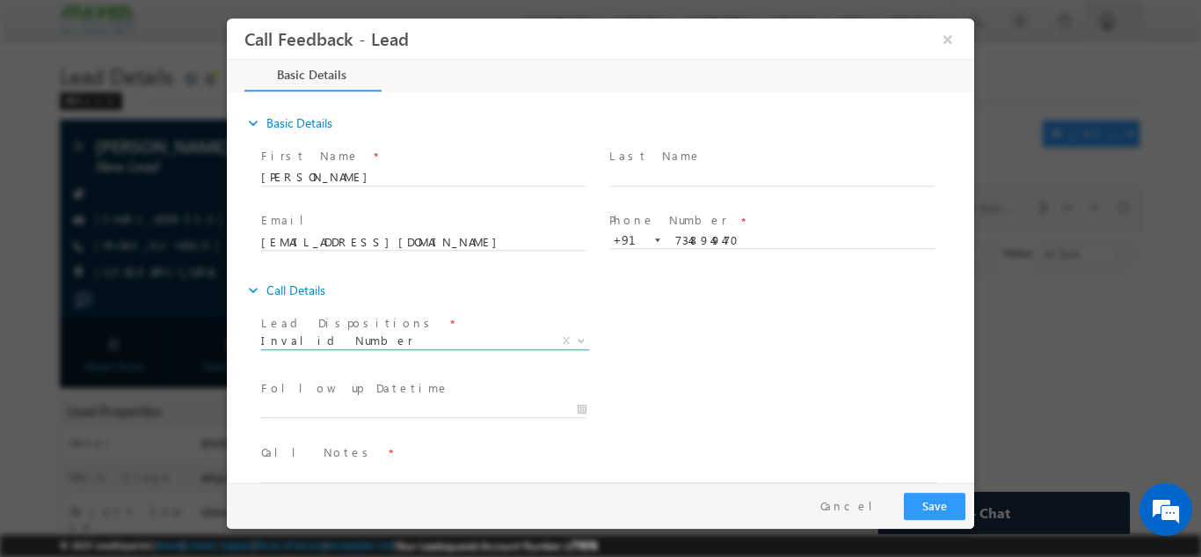
scroll to position [28, 0]
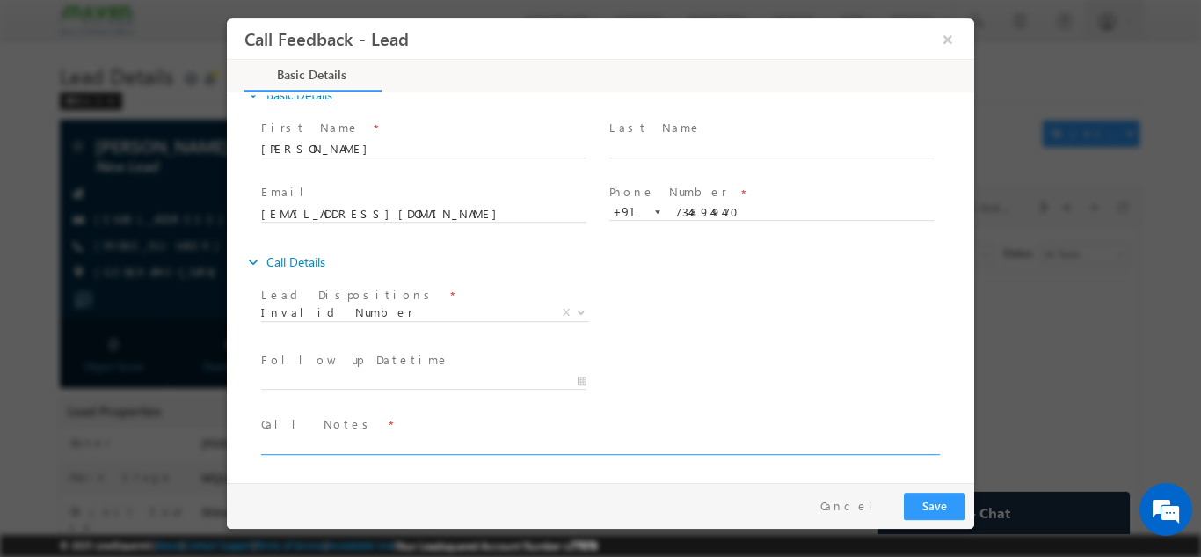
click at [412, 450] on textarea at bounding box center [599, 444] width 676 height 20
type textarea "call not going"
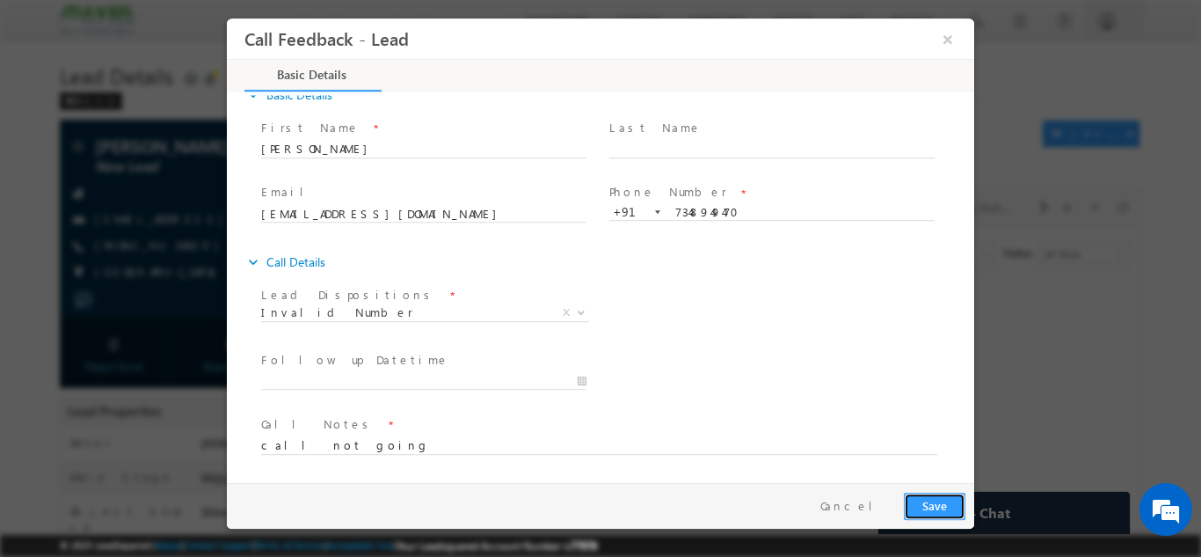
click at [943, 498] on button "Save" at bounding box center [935, 505] width 62 height 27
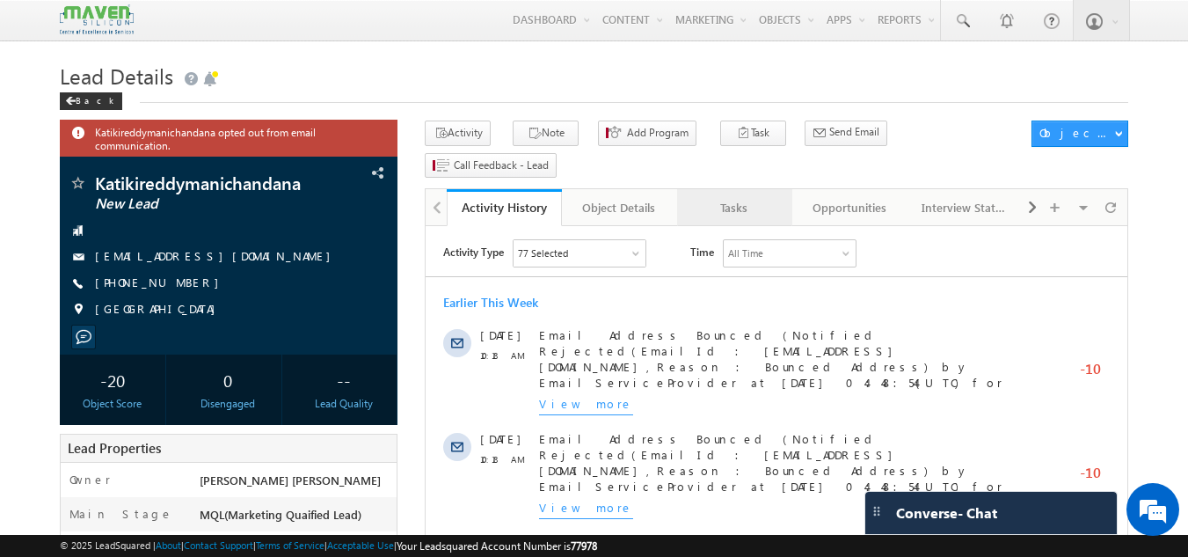
click at [721, 197] on div "Tasks" at bounding box center [733, 207] width 85 height 21
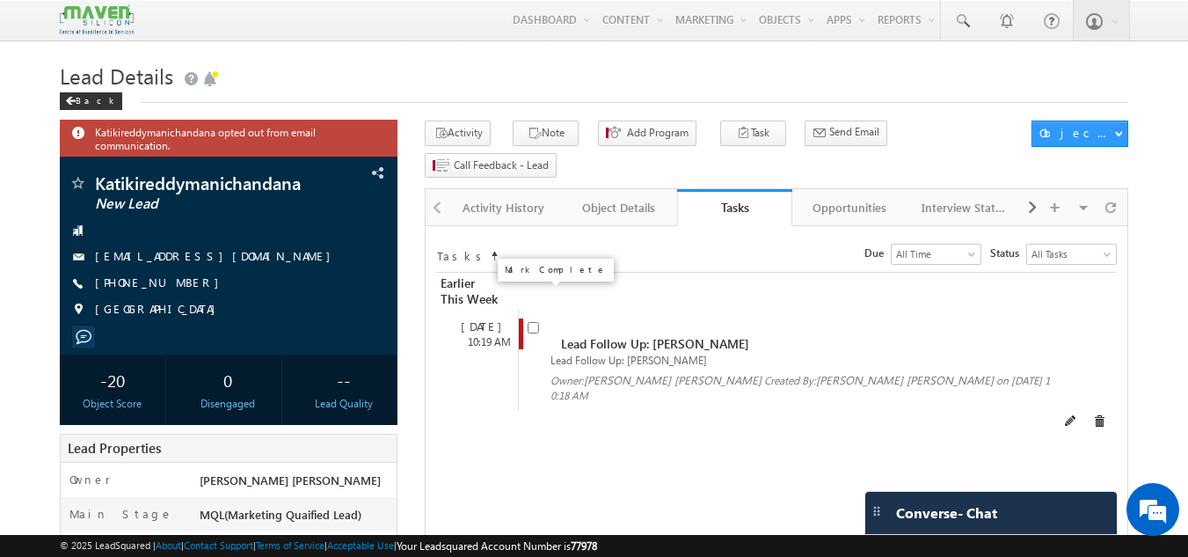
click at [536, 322] on input "checkbox" at bounding box center [533, 327] width 11 height 11
checkbox input "false"
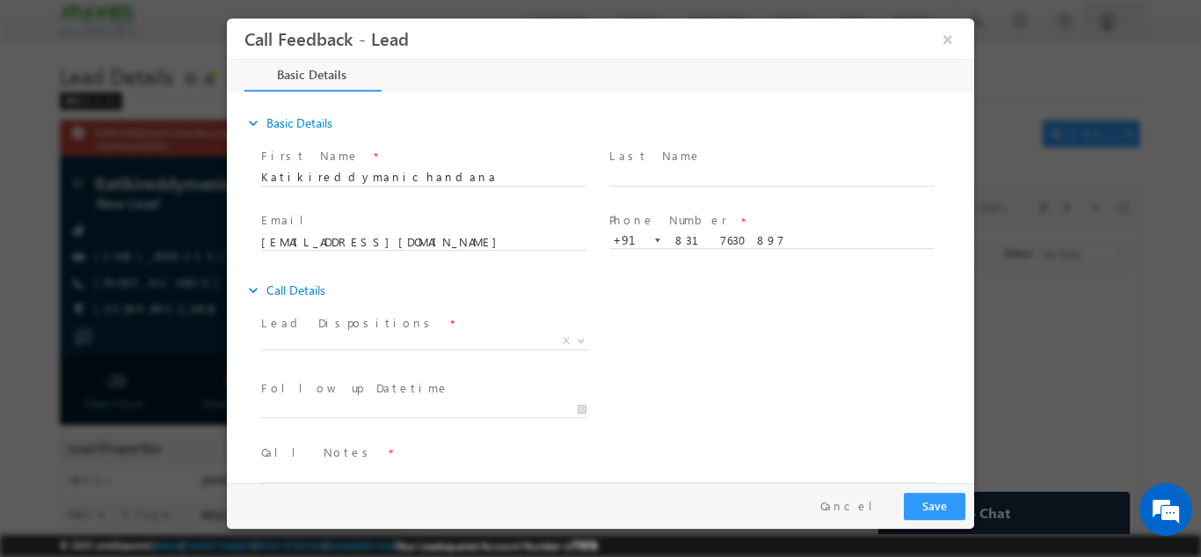
click at [627, 337] on div "Lead Dispositions * Prospect Interested Re-enquired Invalid Number Not Contacte…" at bounding box center [616, 342] width 717 height 65
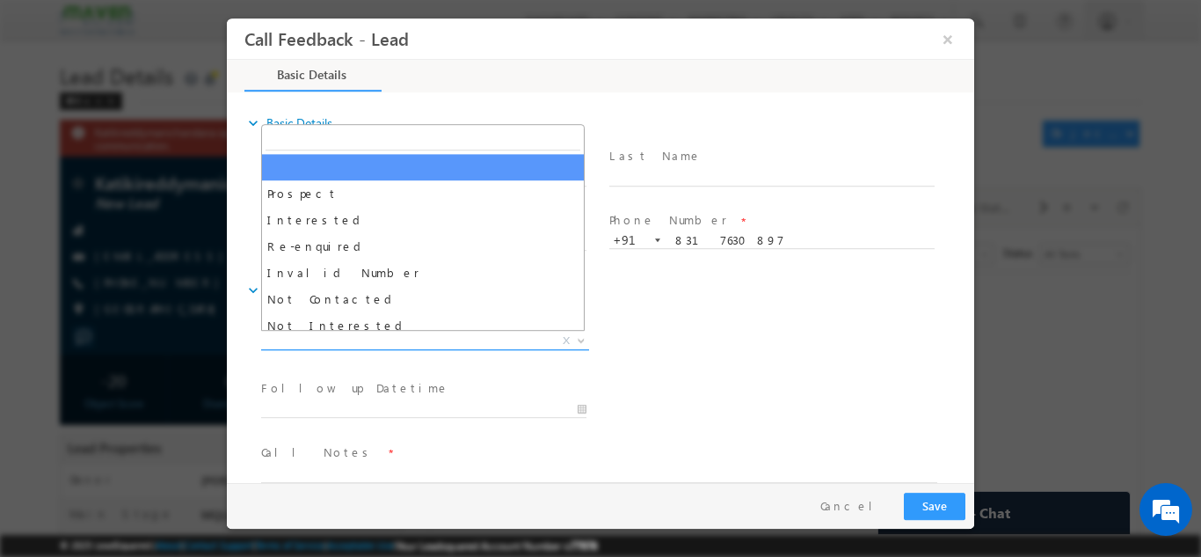
click at [528, 332] on span "X" at bounding box center [425, 341] width 328 height 18
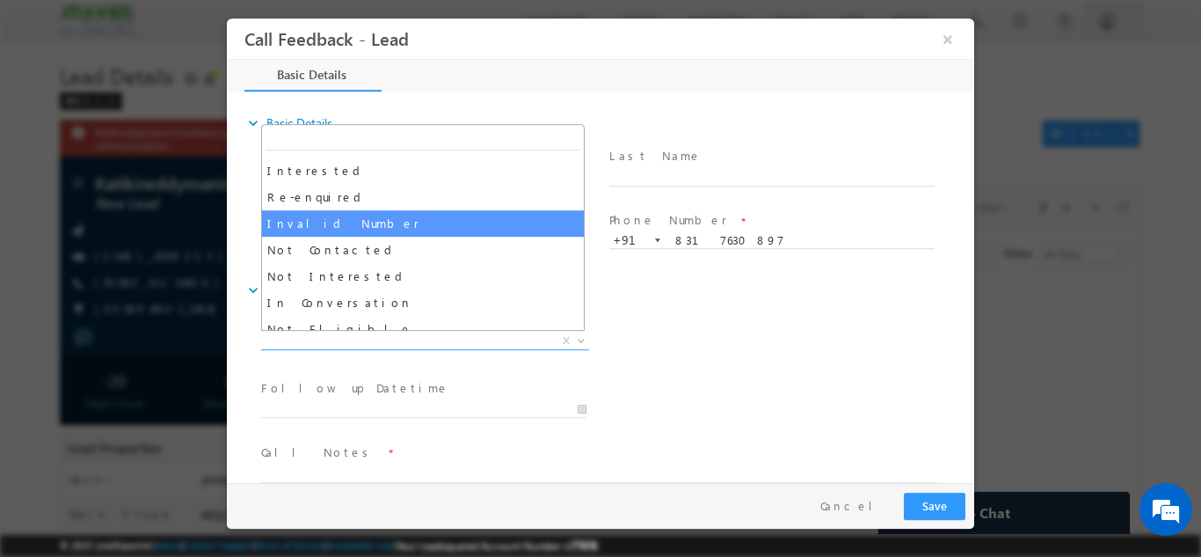
scroll to position [48, 0]
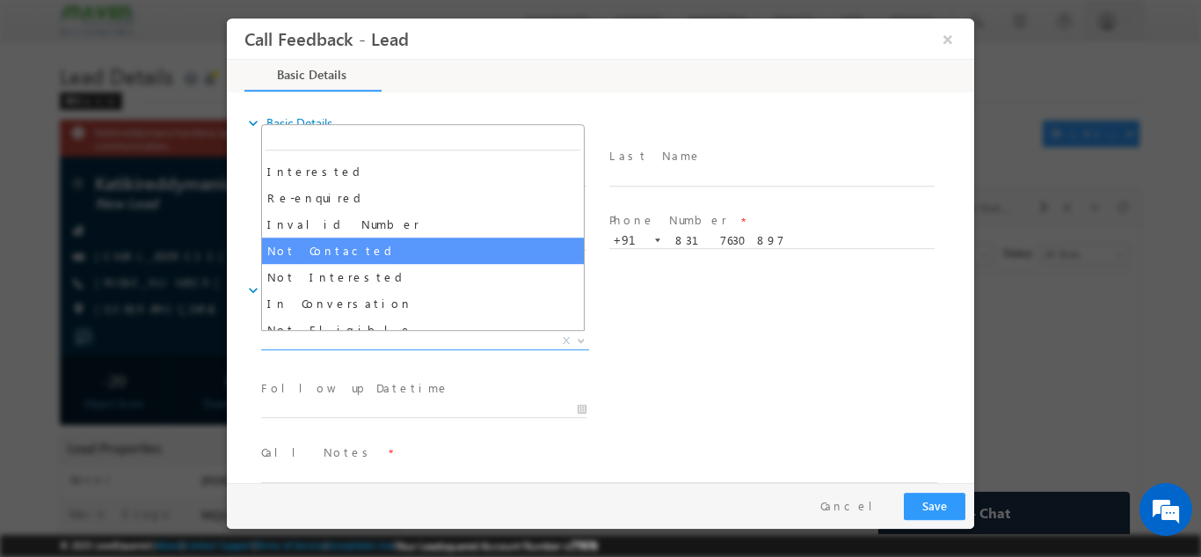
select select "Not Contacted"
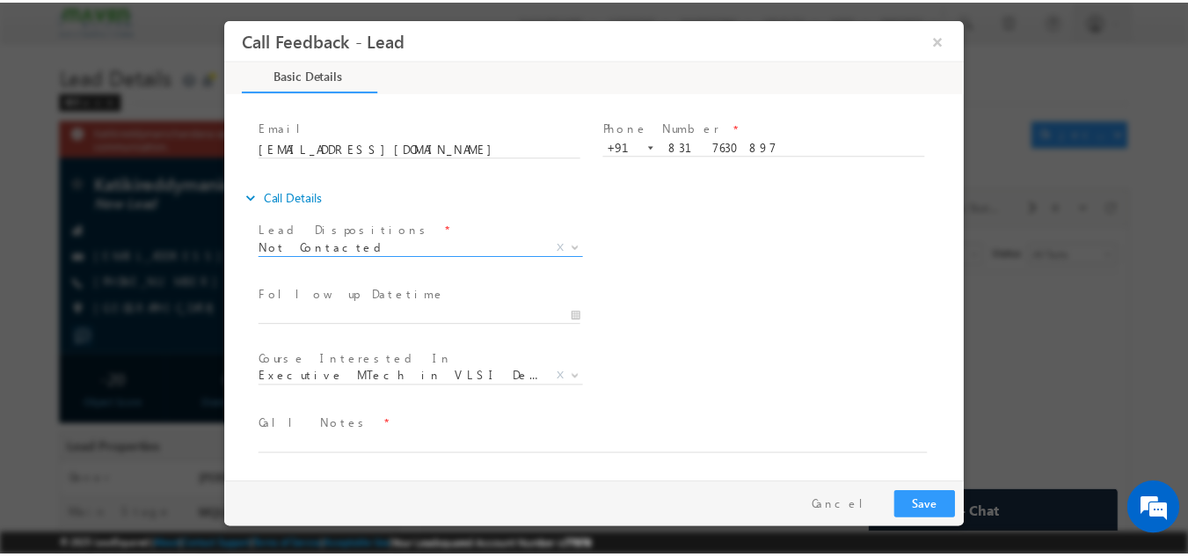
scroll to position [74, 0]
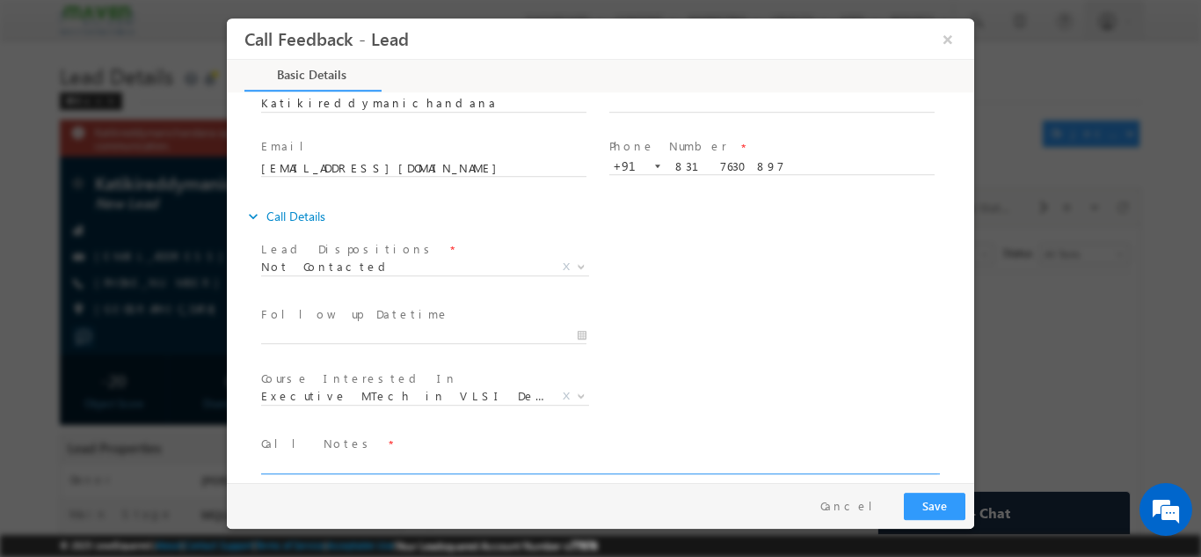
click at [363, 456] on textarea at bounding box center [599, 463] width 676 height 20
type textarea "dnp"
click at [931, 493] on button "Save" at bounding box center [935, 505] width 62 height 27
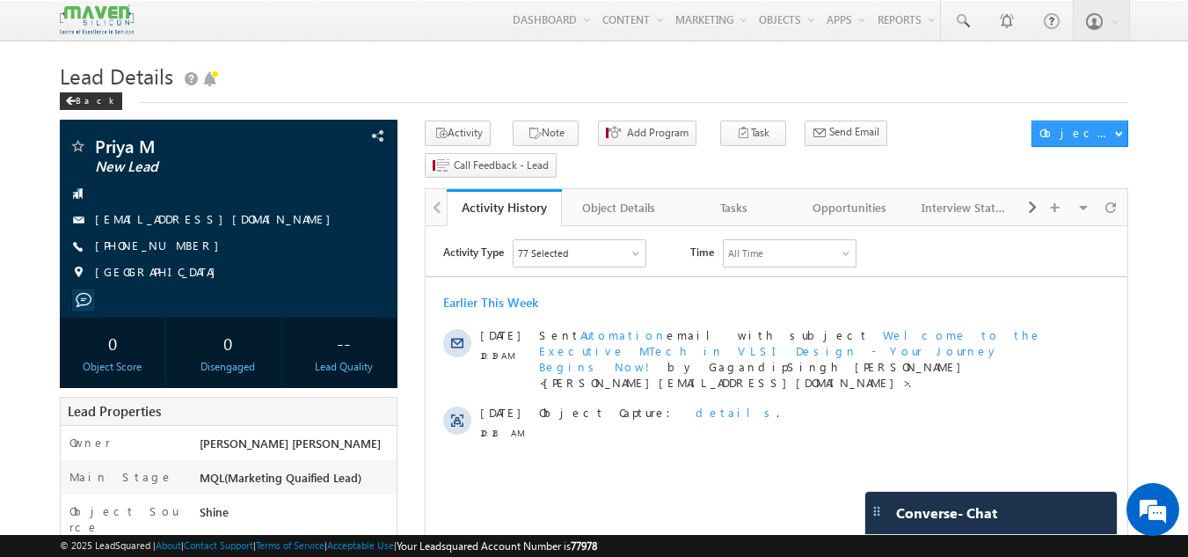
scroll to position [486, 0]
